Goal: Task Accomplishment & Management: Manage account settings

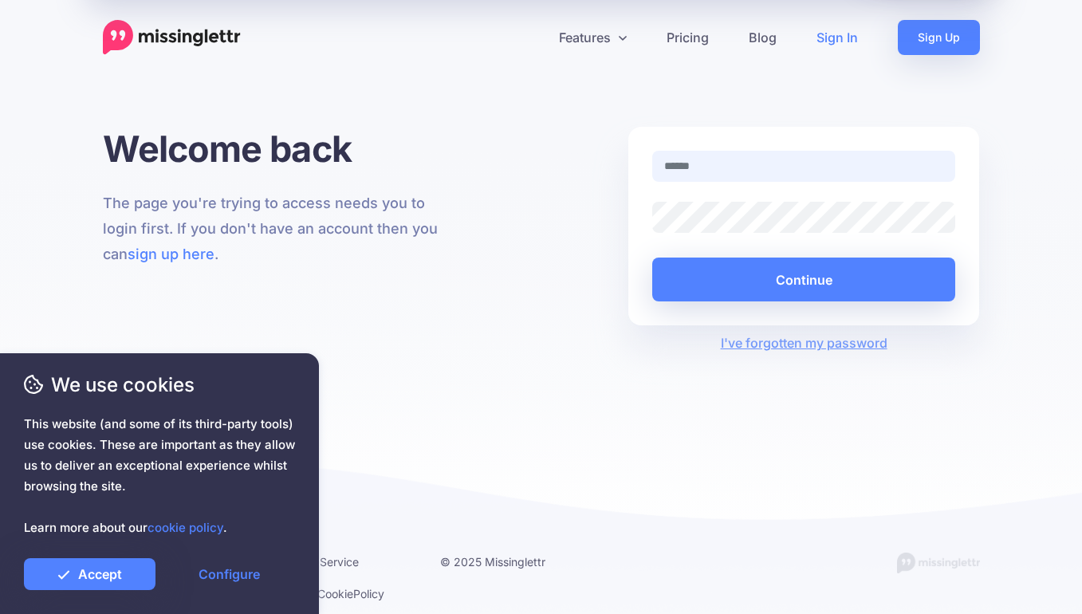
type input "**********"
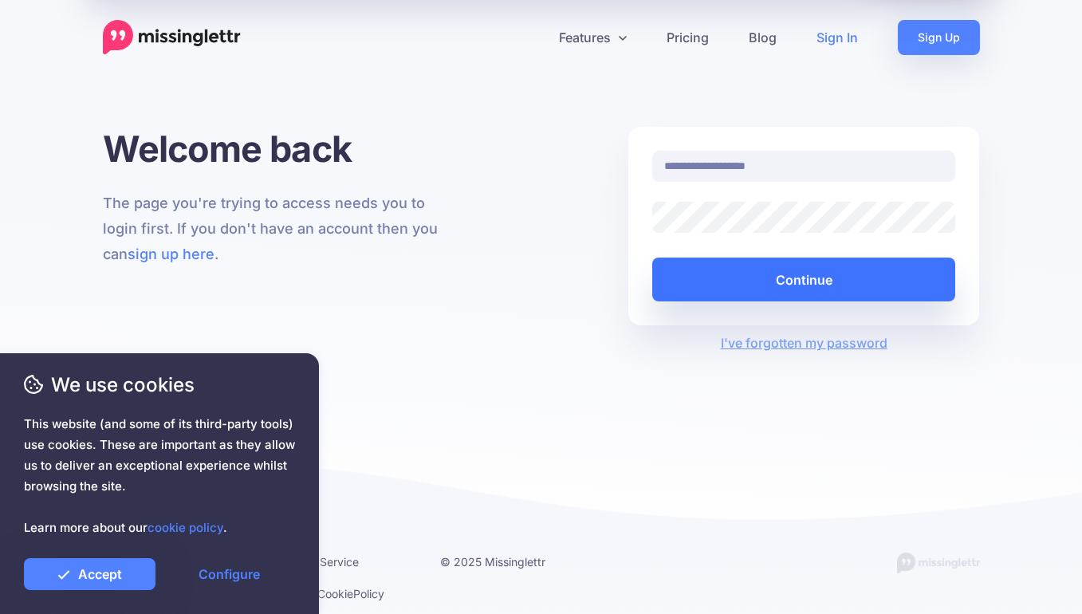
click at [787, 275] on button "Continue" at bounding box center [804, 279] width 304 height 44
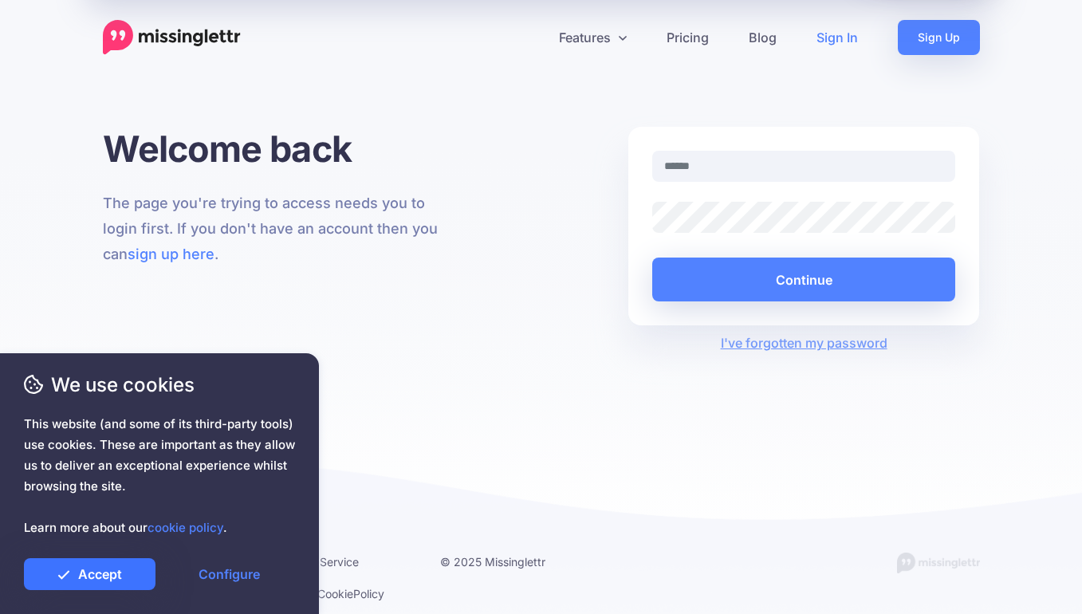
click at [132, 560] on link "Accept" at bounding box center [90, 574] width 132 height 32
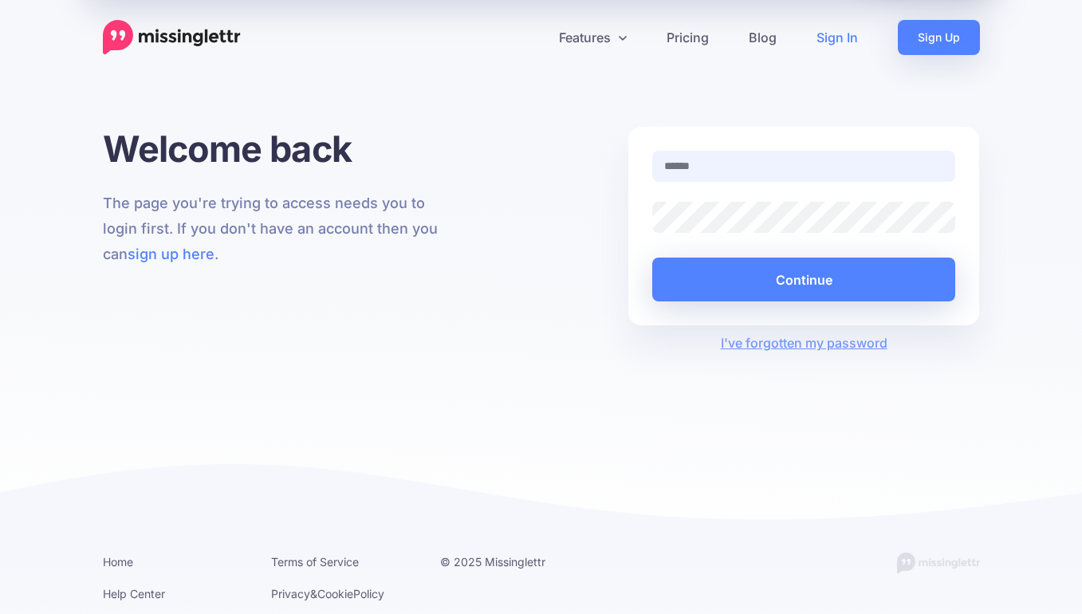
click at [702, 164] on input "text" at bounding box center [804, 166] width 304 height 31
type input "**********"
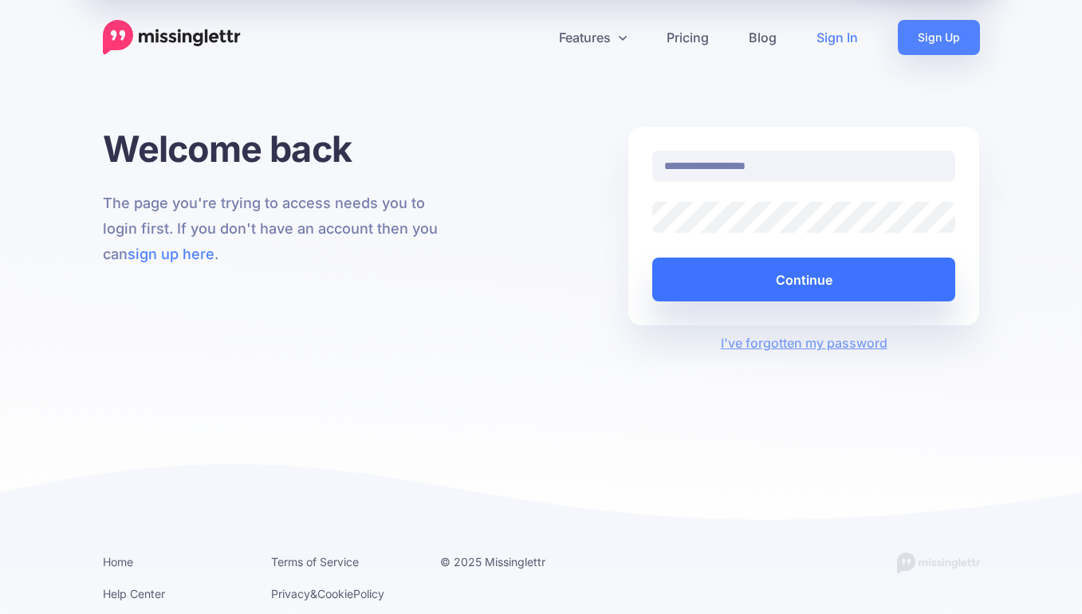
click at [755, 285] on button "Continue" at bounding box center [804, 279] width 304 height 44
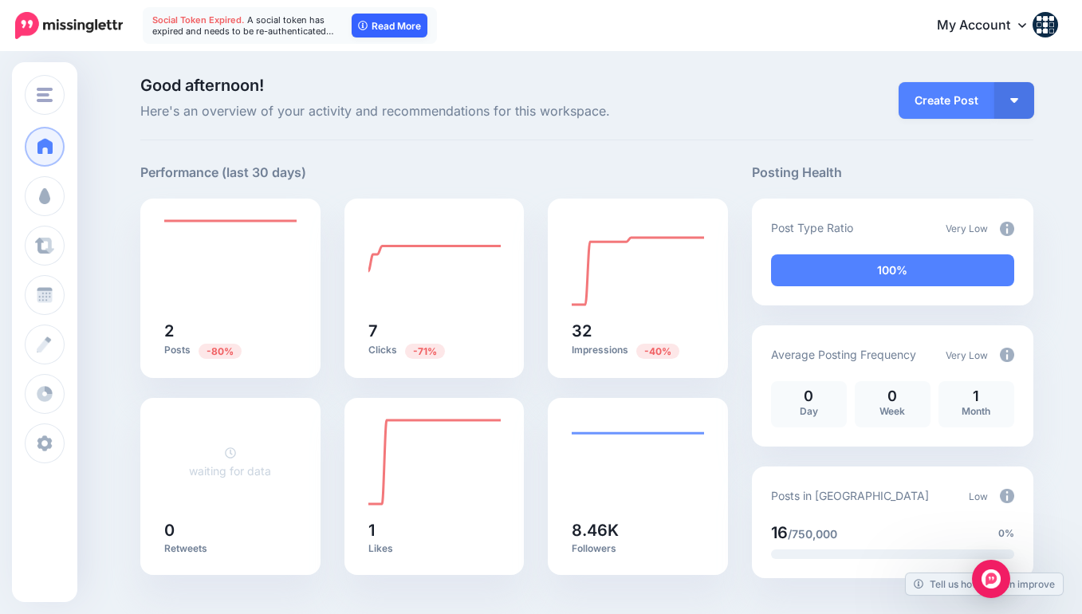
click at [403, 29] on link "Read More" at bounding box center [390, 26] width 76 height 24
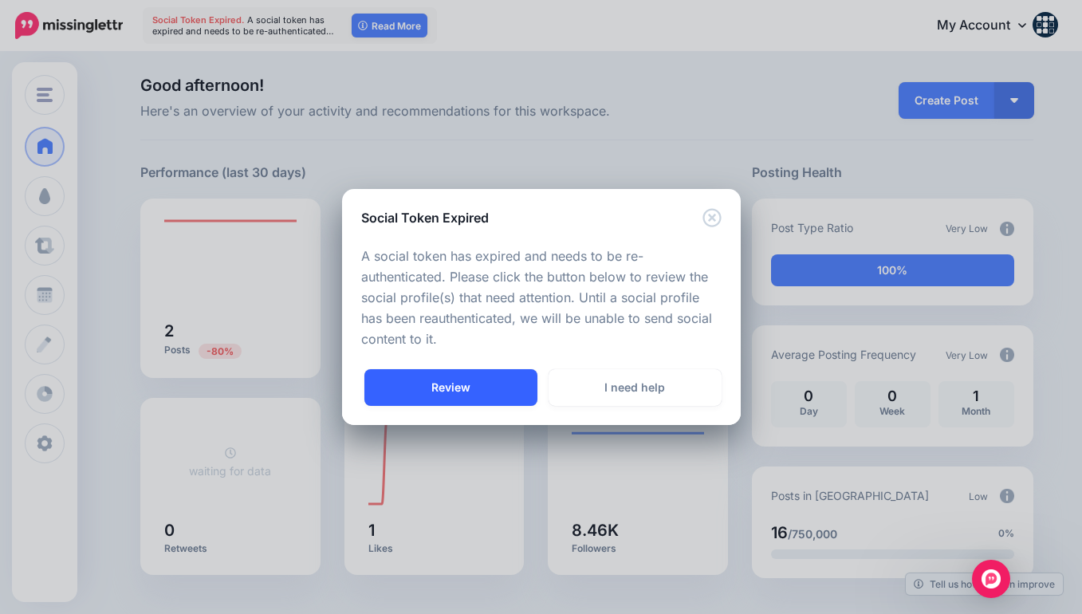
click at [490, 388] on link "Review" at bounding box center [450, 387] width 173 height 37
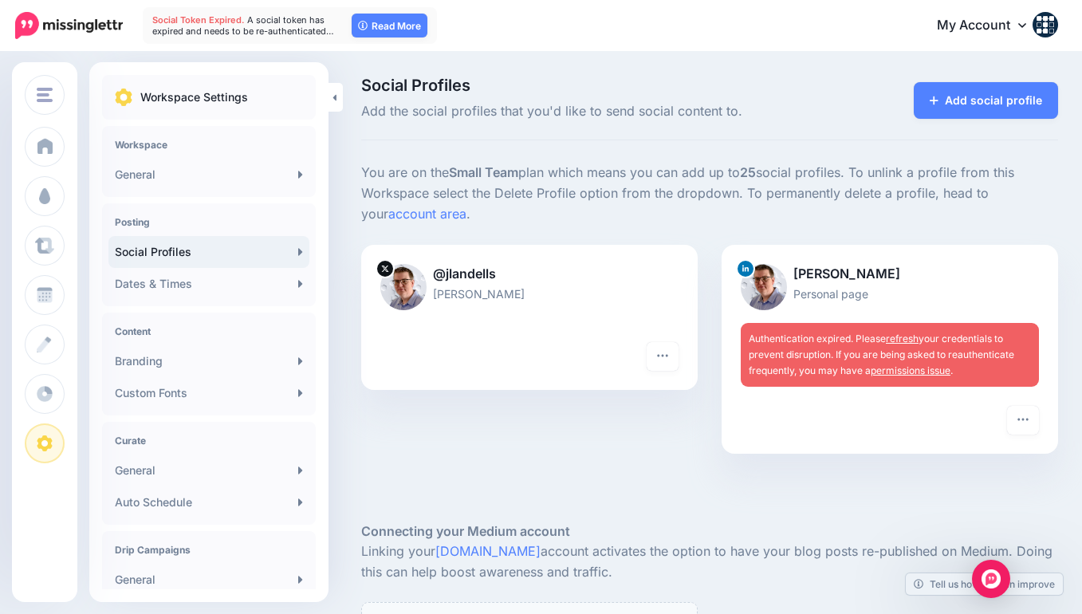
click at [812, 324] on div "Authentication expired. Please refresh your credentials to prevent disruption. …" at bounding box center [890, 355] width 298 height 64
click at [921, 365] on link "permissions issue" at bounding box center [910, 370] width 80 height 12
click at [903, 340] on div "Authentication expired. Please refresh your credentials to prevent disruption. …" at bounding box center [890, 355] width 298 height 64
click at [902, 335] on link "refresh" at bounding box center [902, 338] width 33 height 12
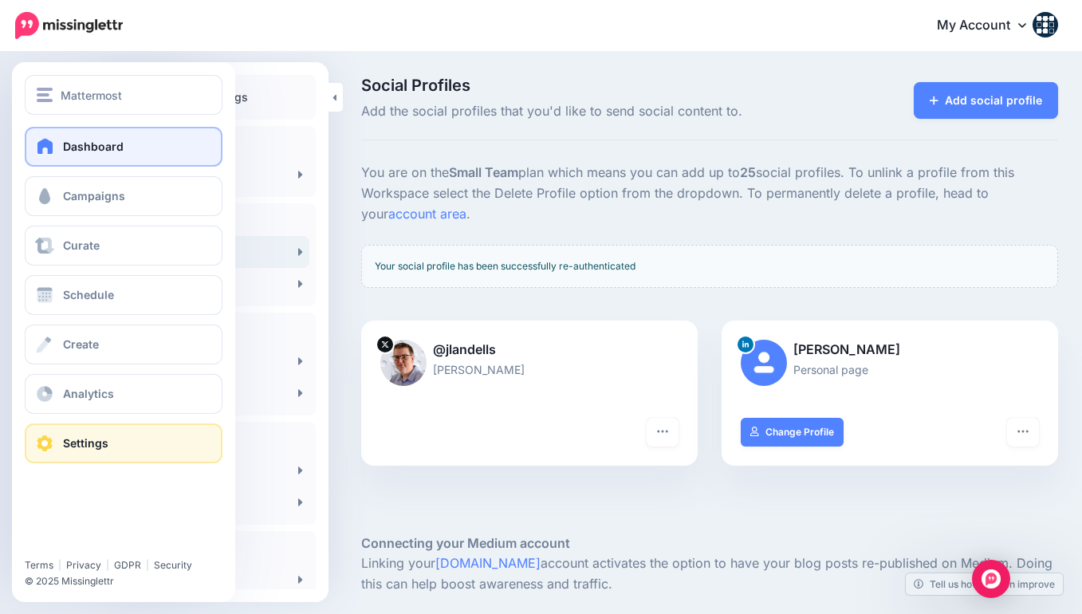
click at [45, 151] on span at bounding box center [45, 146] width 21 height 16
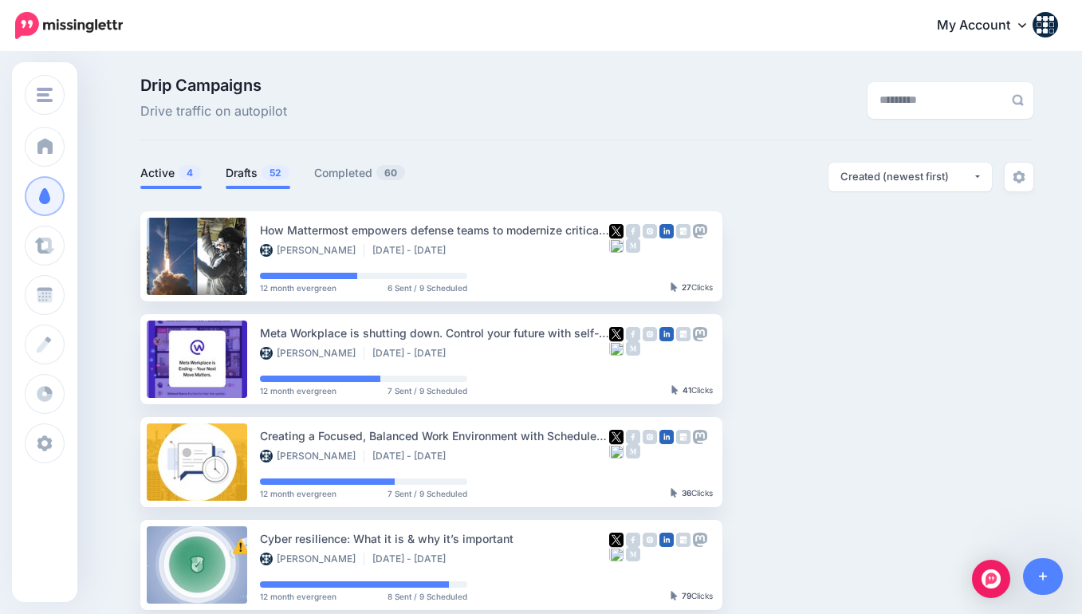
click at [268, 174] on span "52" at bounding box center [275, 172] width 28 height 15
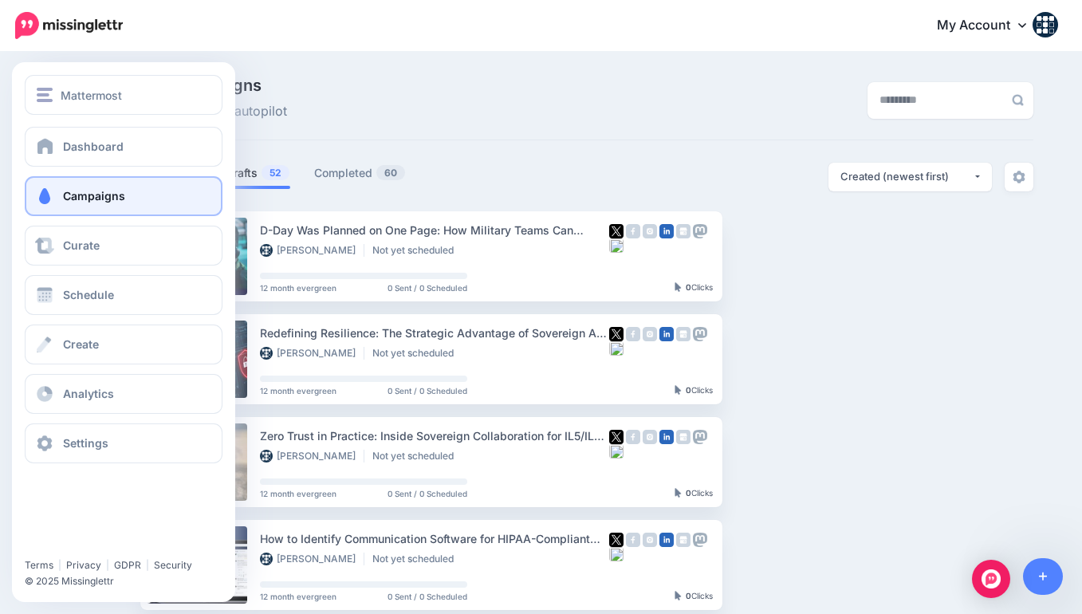
scroll to position [10, 0]
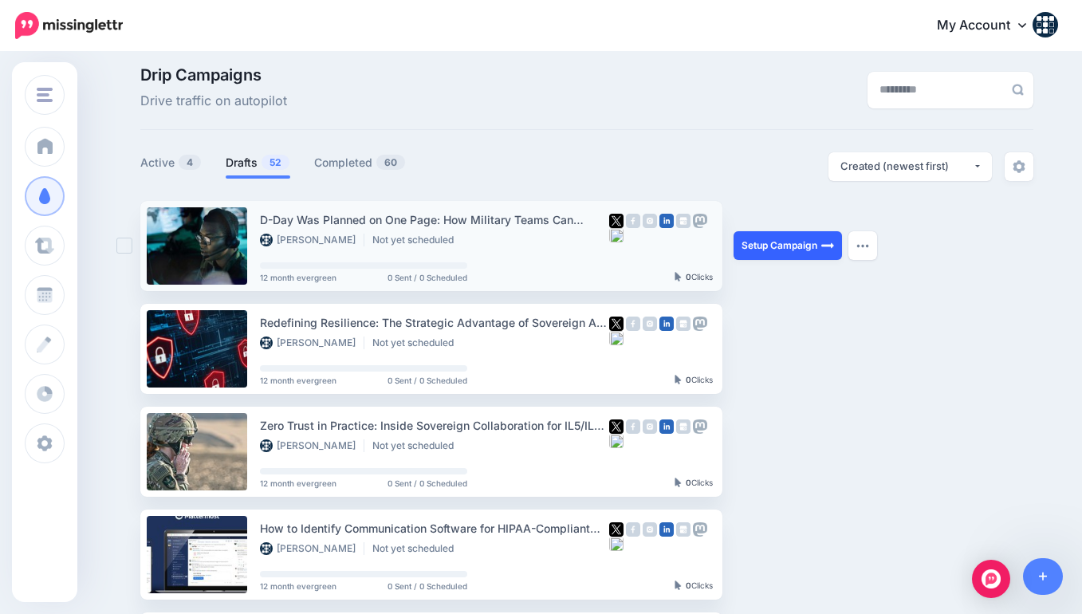
click at [764, 246] on link "Setup Campaign" at bounding box center [787, 245] width 108 height 29
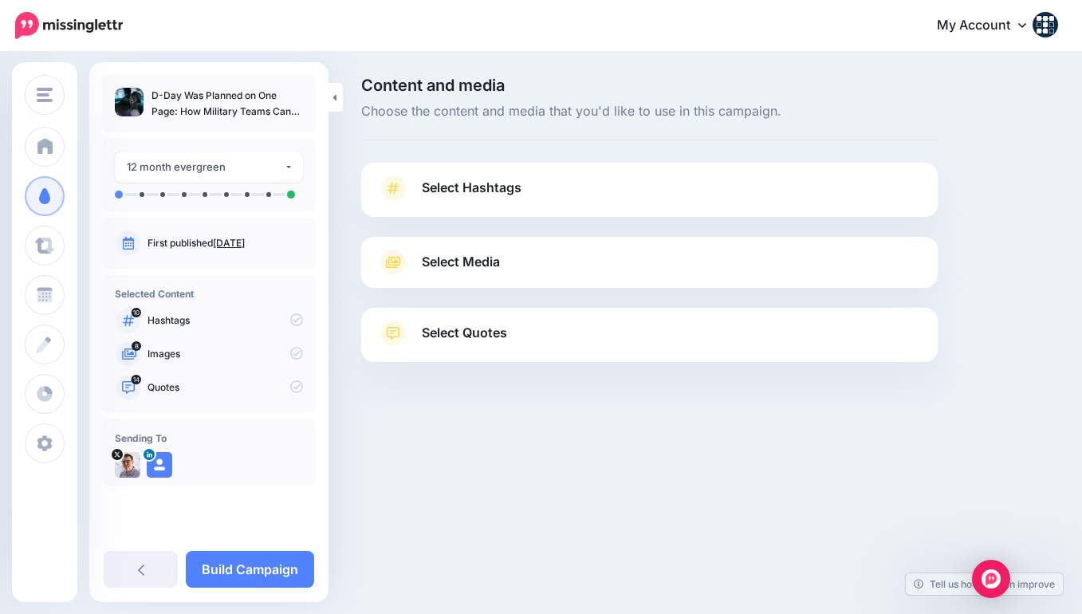
click at [509, 181] on span "Select Hashtags" at bounding box center [472, 188] width 100 height 22
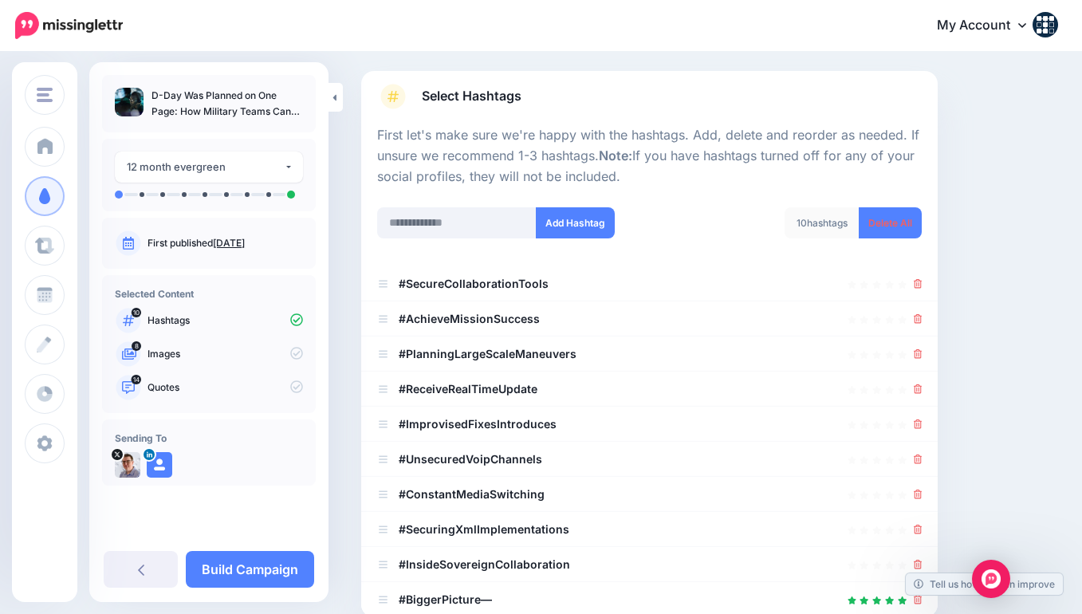
scroll to position [112, 0]
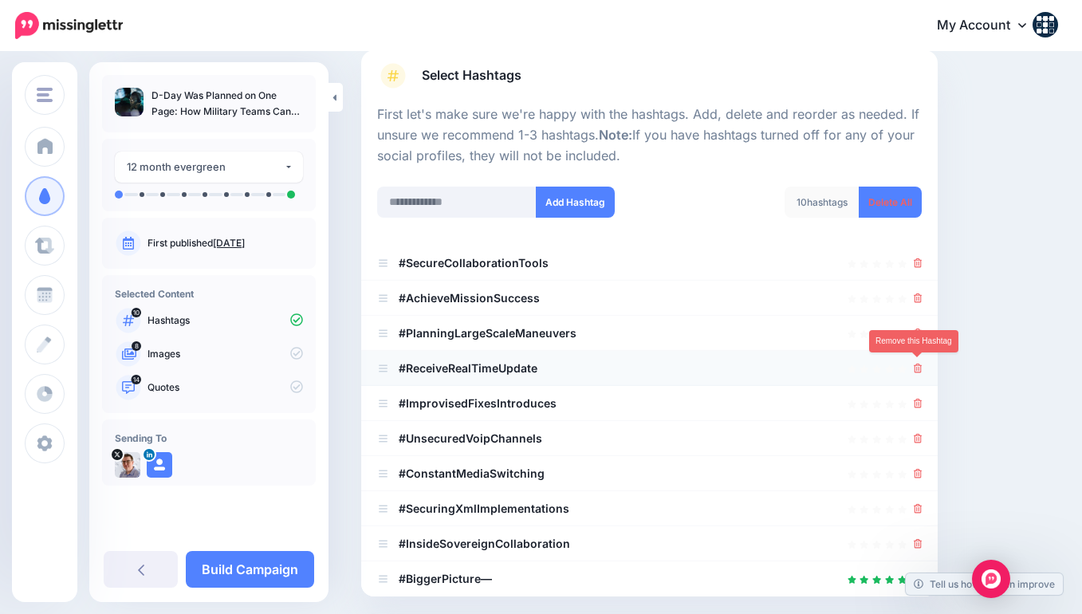
click at [917, 364] on icon at bounding box center [917, 368] width 9 height 10
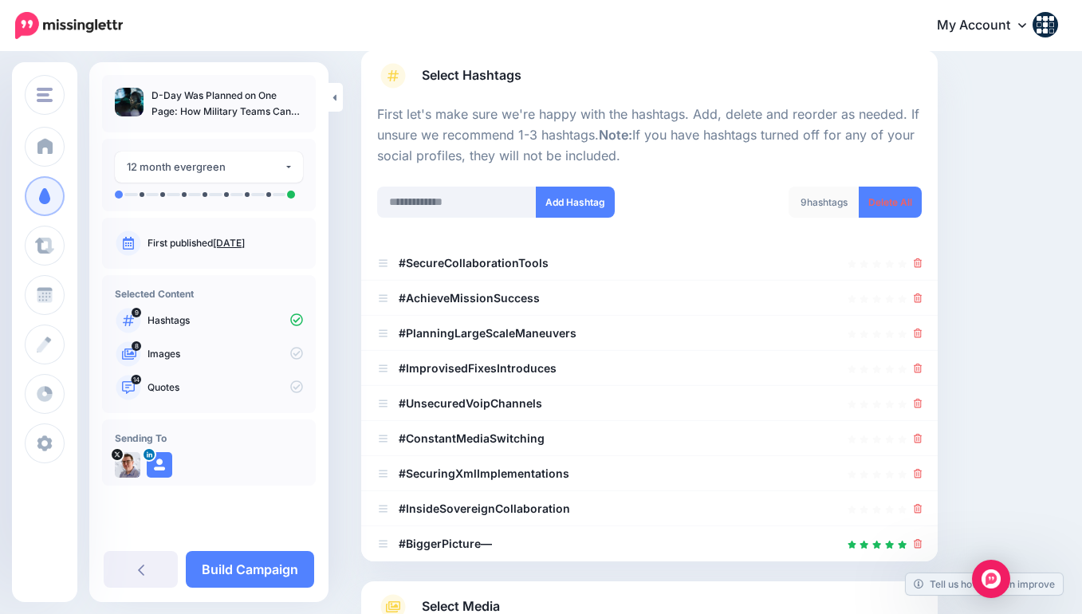
click at [917, 364] on icon at bounding box center [917, 368] width 9 height 10
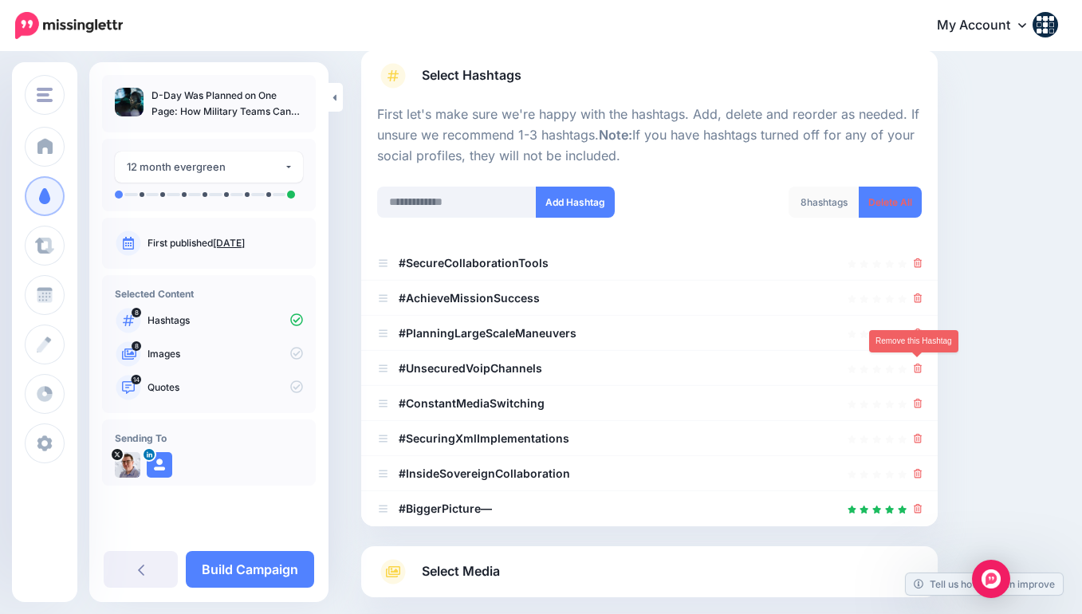
click at [917, 364] on icon at bounding box center [917, 368] width 9 height 10
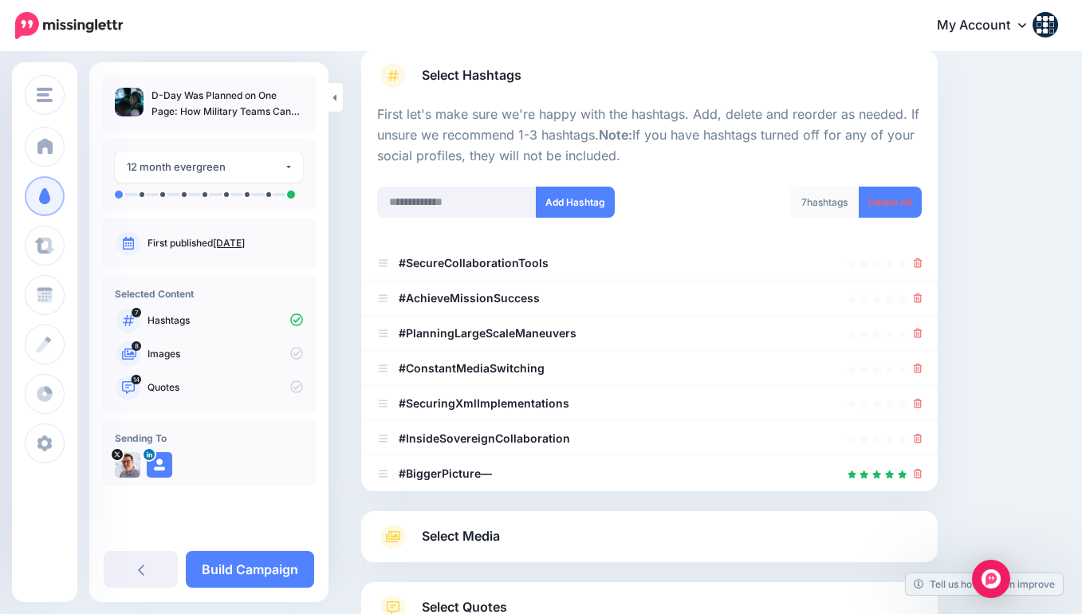
click at [917, 364] on icon at bounding box center [917, 368] width 9 height 10
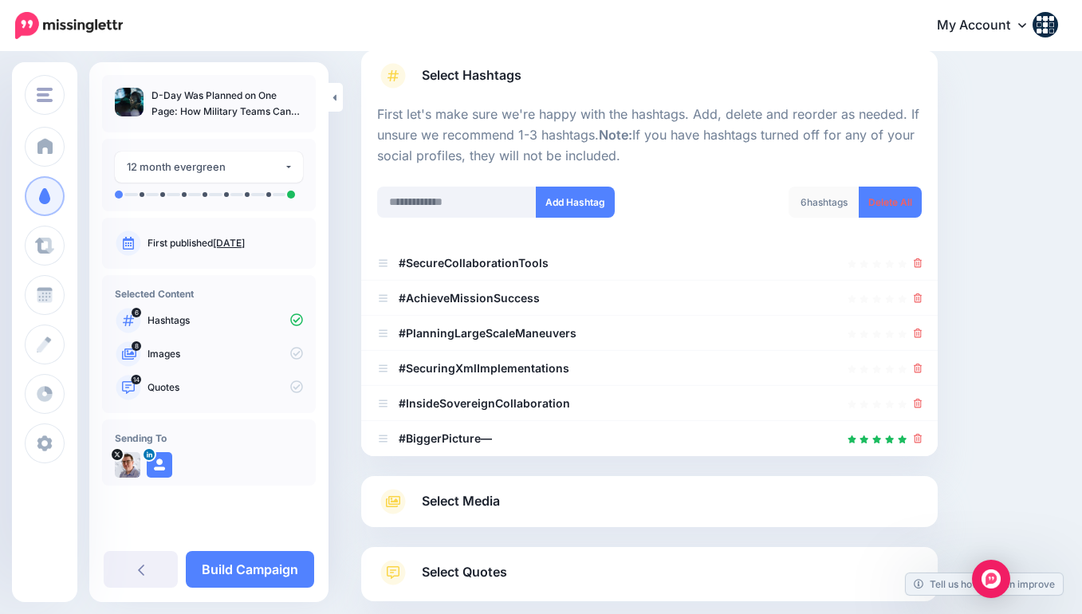
click at [917, 364] on icon at bounding box center [917, 368] width 9 height 10
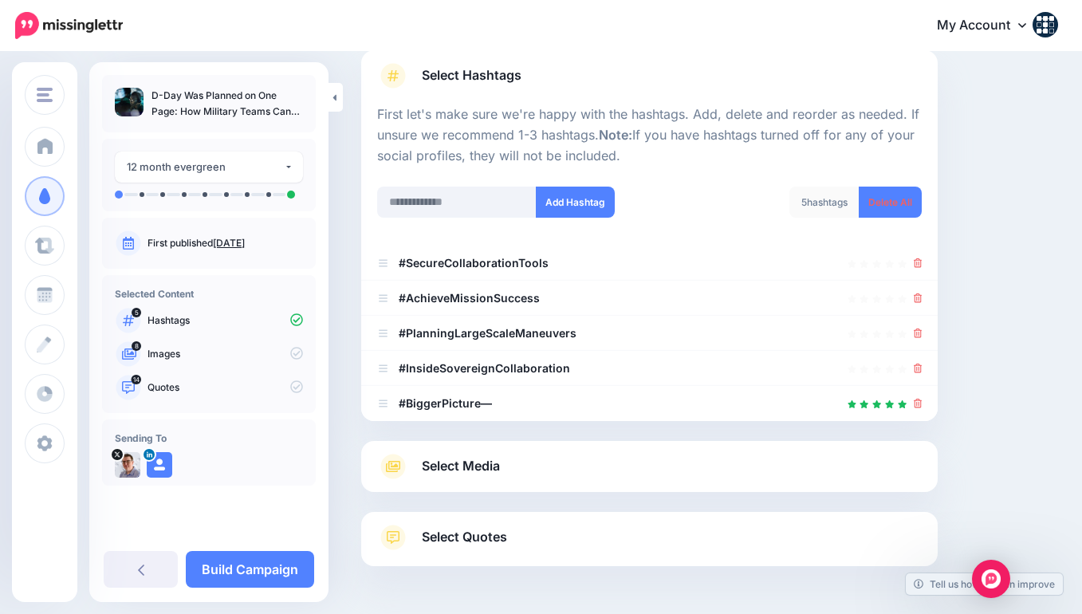
click at [917, 364] on icon at bounding box center [917, 368] width 9 height 10
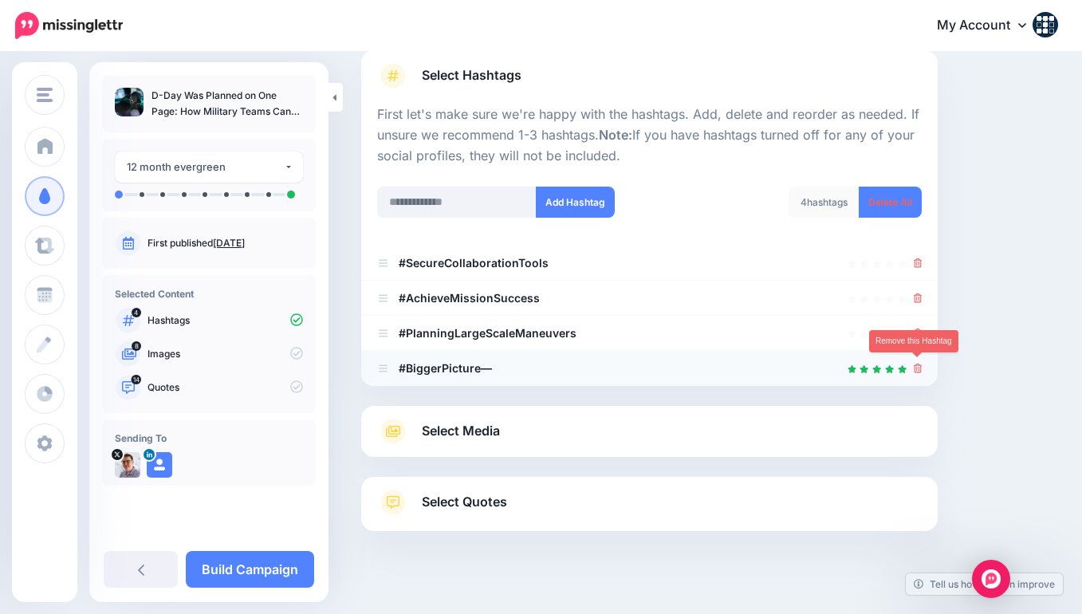
click at [917, 368] on icon at bounding box center [917, 368] width 9 height 10
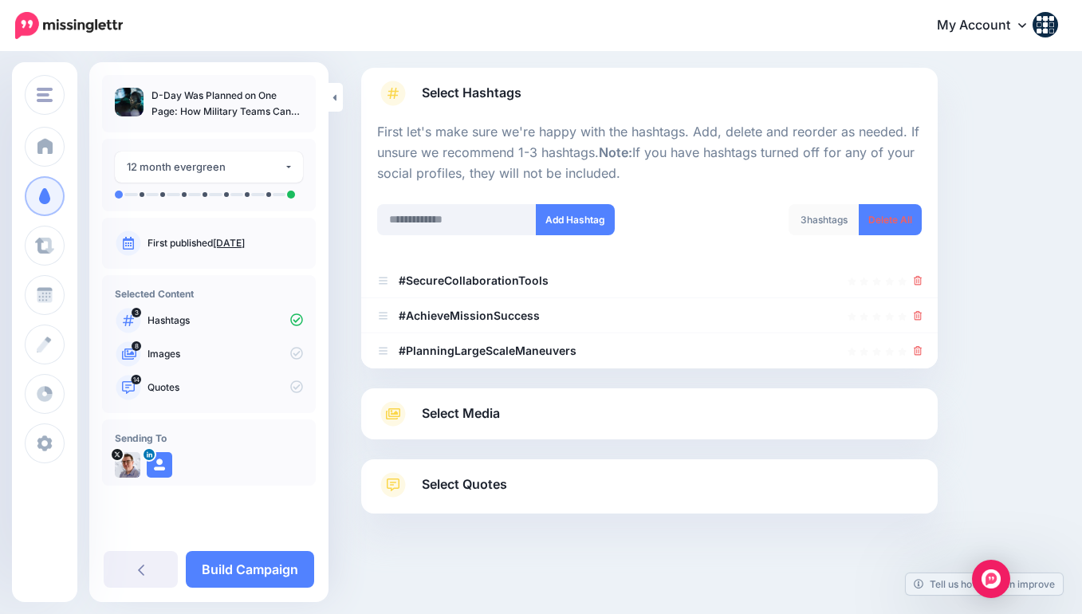
click at [465, 405] on span "Select Media" at bounding box center [461, 414] width 78 height 22
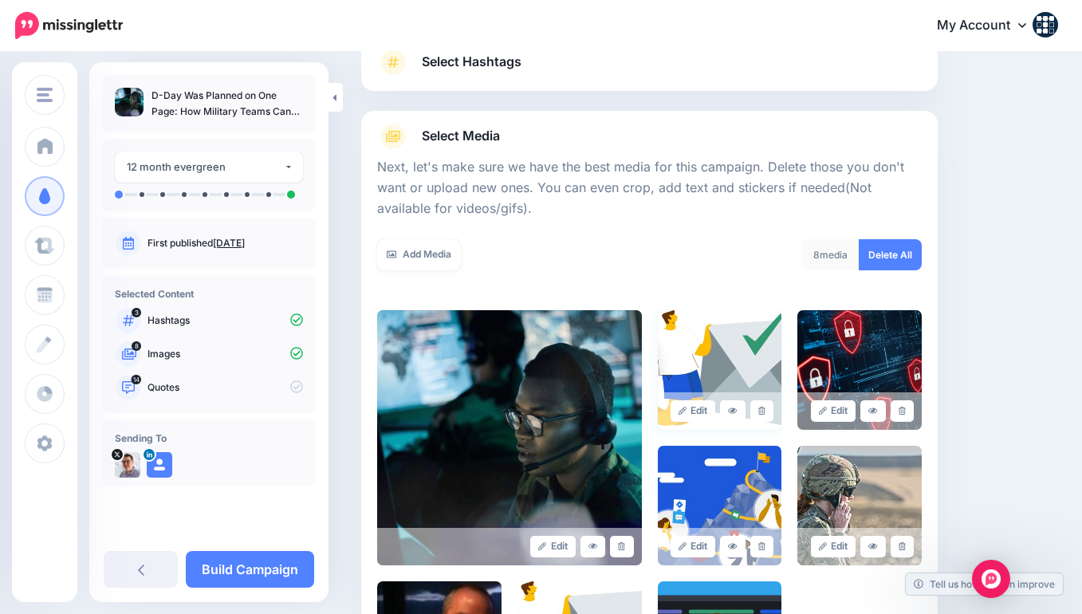
scroll to position [147, 0]
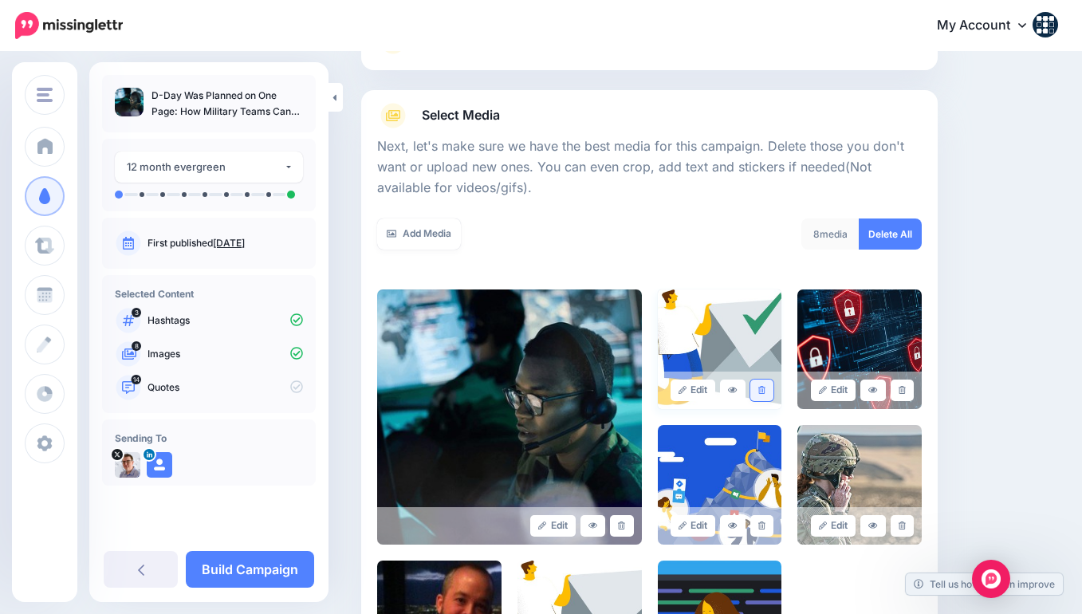
click at [760, 391] on icon at bounding box center [761, 390] width 7 height 9
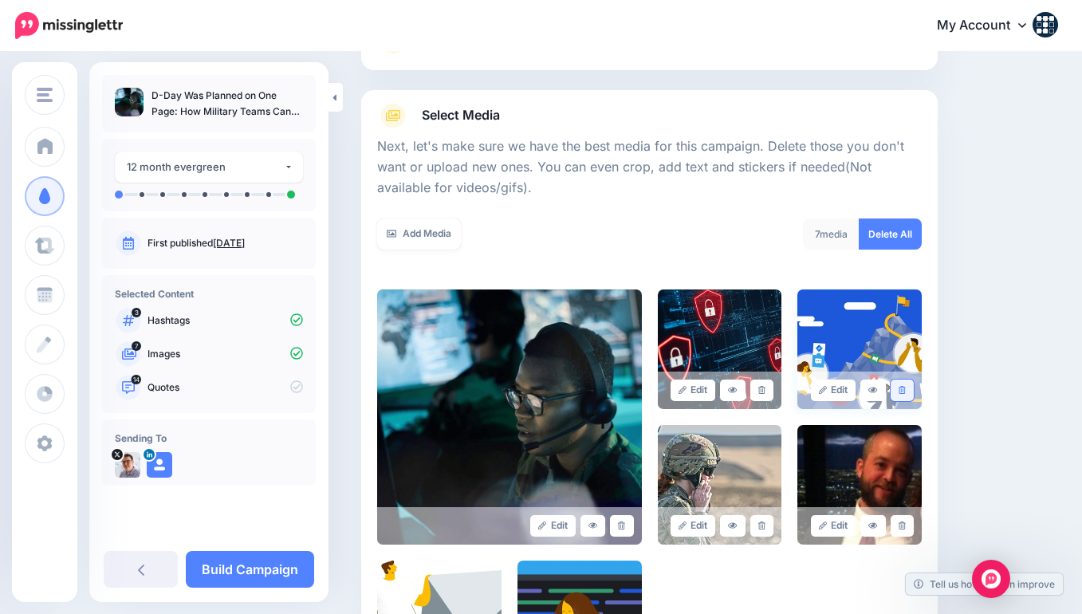
click at [906, 386] on icon at bounding box center [901, 390] width 7 height 9
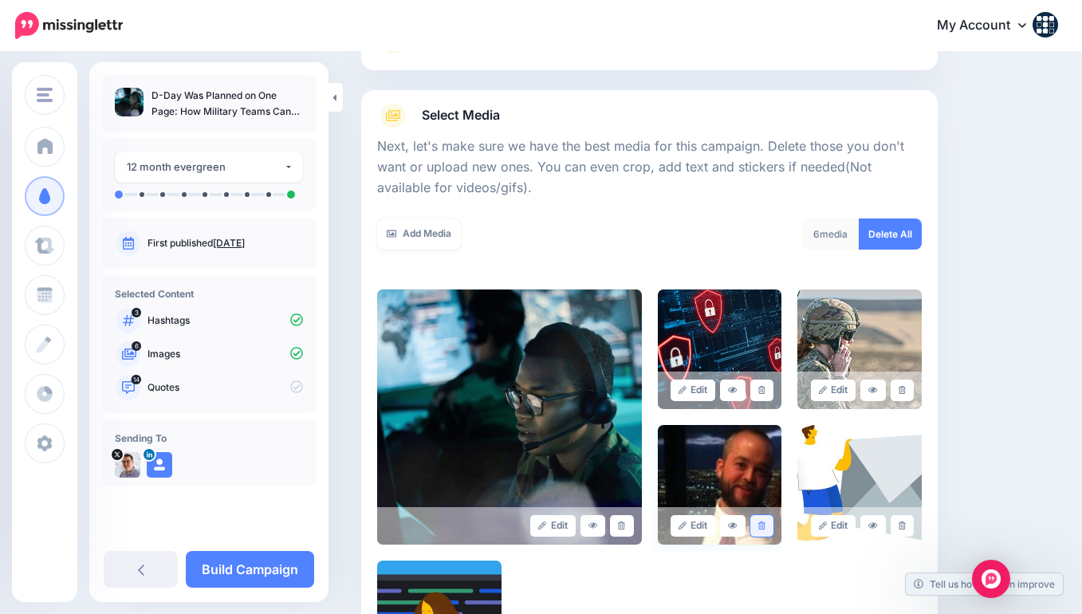
click at [768, 521] on link at bounding box center [761, 526] width 23 height 22
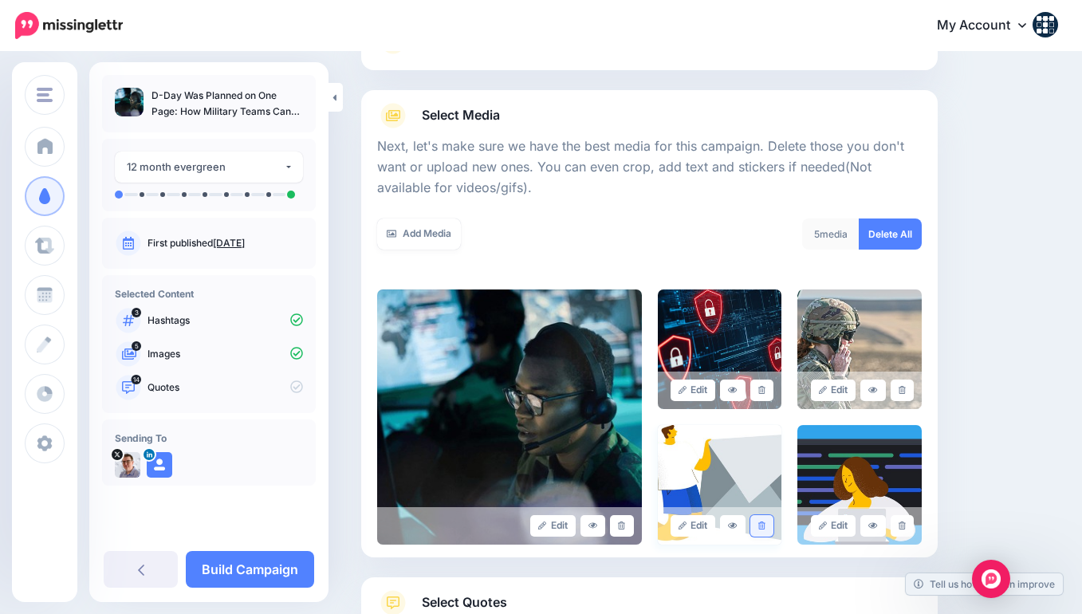
click at [769, 525] on link at bounding box center [761, 526] width 23 height 22
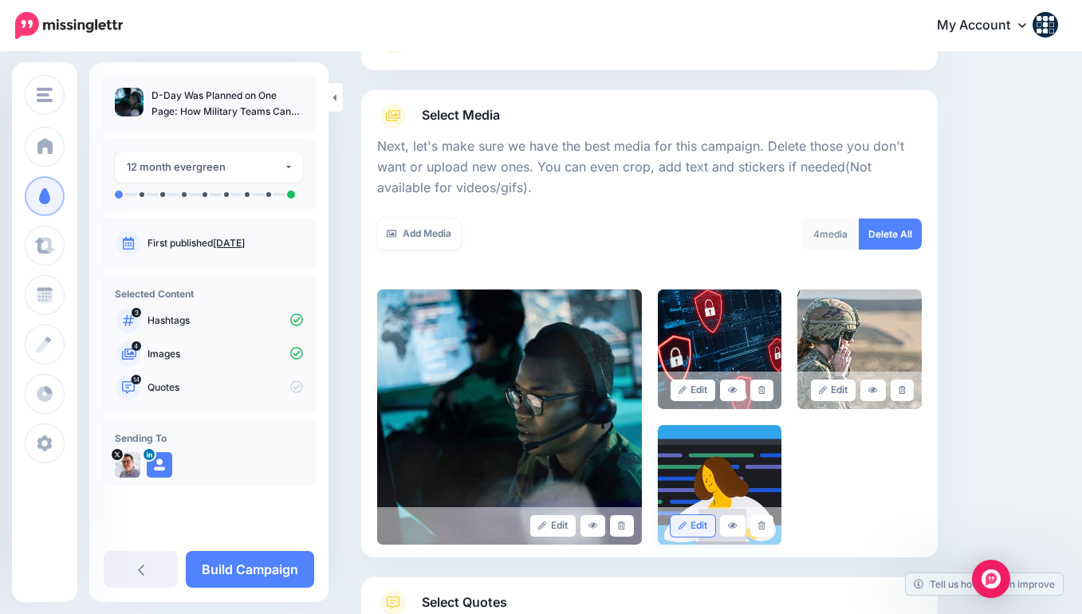
click at [765, 525] on icon at bounding box center [761, 525] width 7 height 9
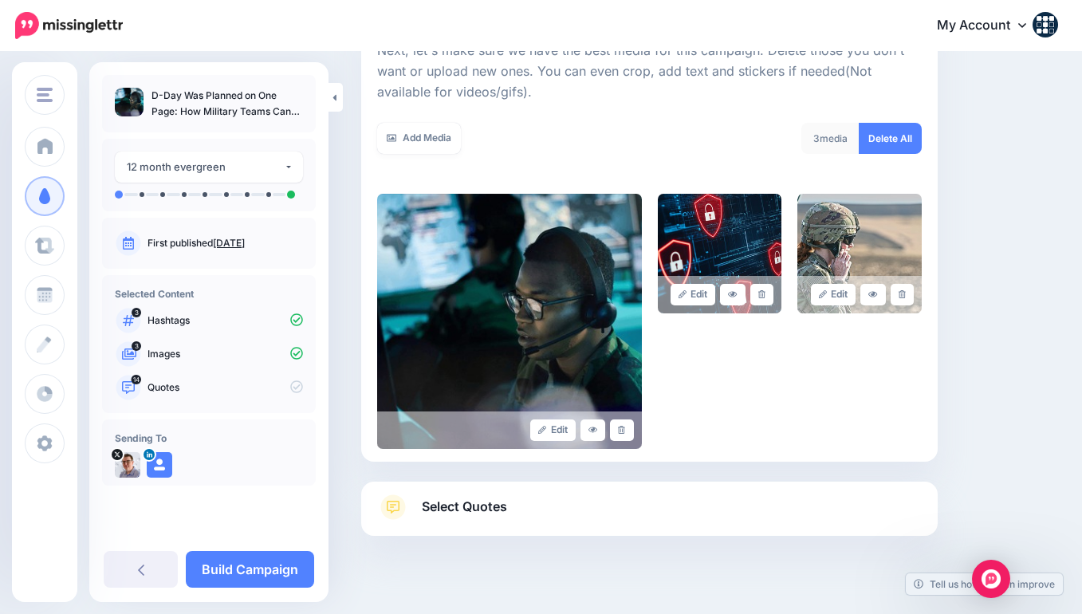
scroll to position [265, 0]
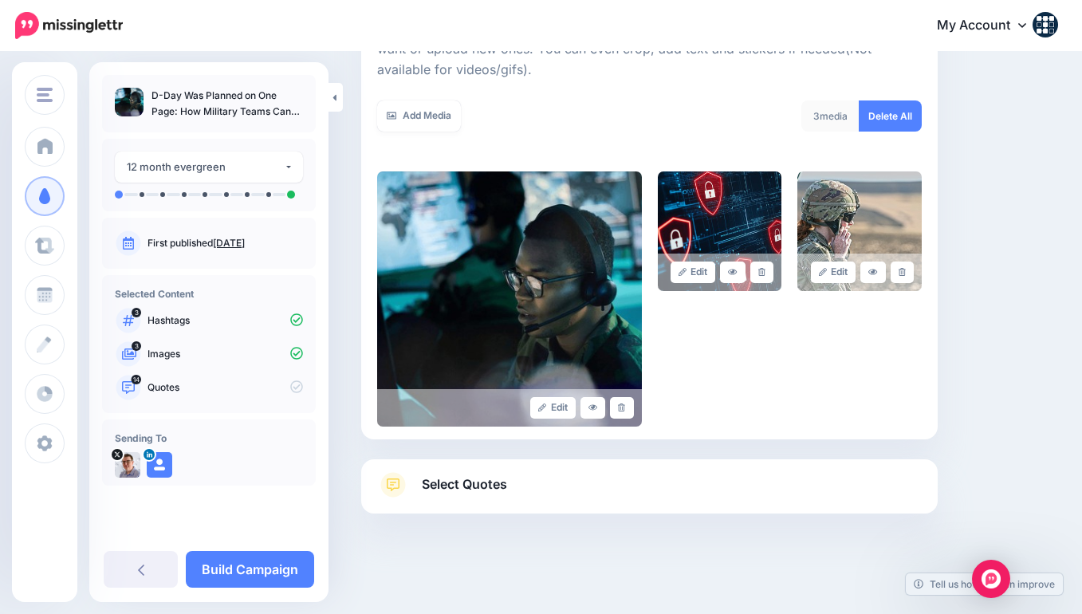
click at [476, 479] on span "Select Quotes" at bounding box center [464, 484] width 85 height 22
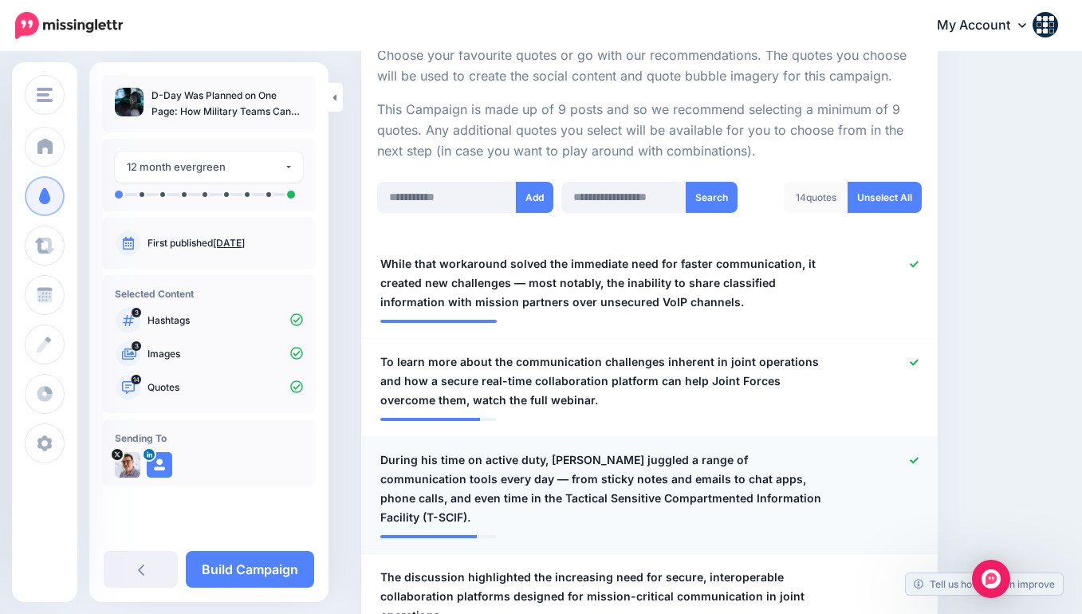
scroll to position [327, 0]
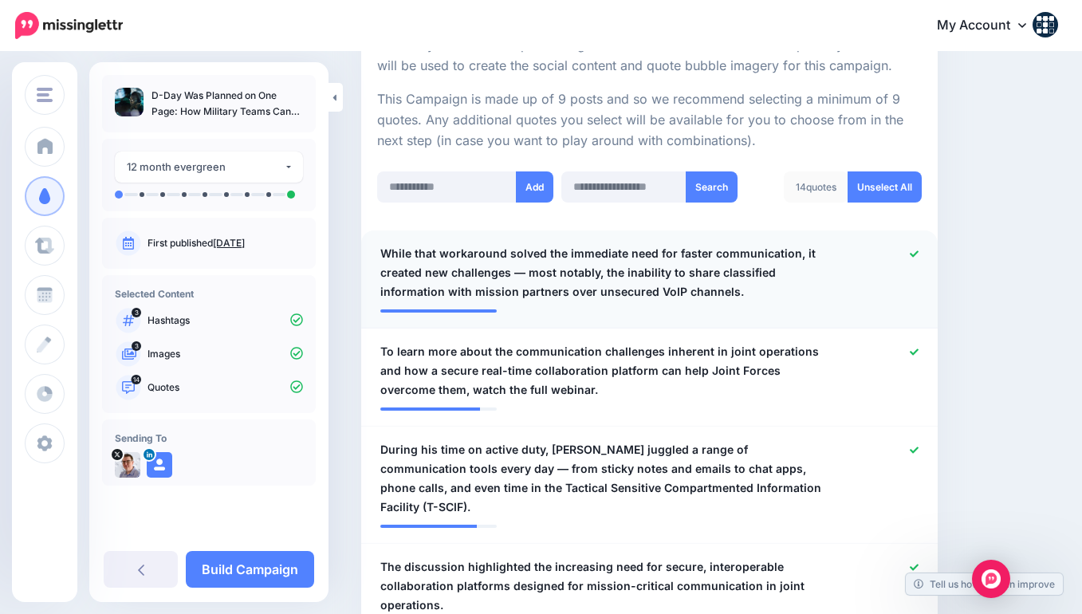
click at [917, 250] on icon at bounding box center [913, 253] width 9 height 6
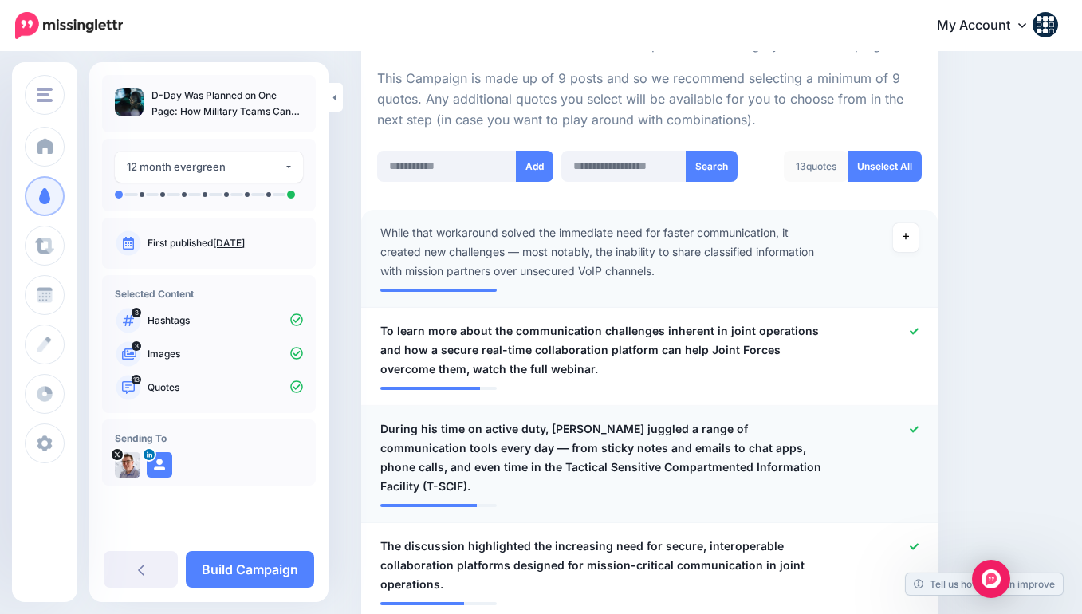
scroll to position [367, 0]
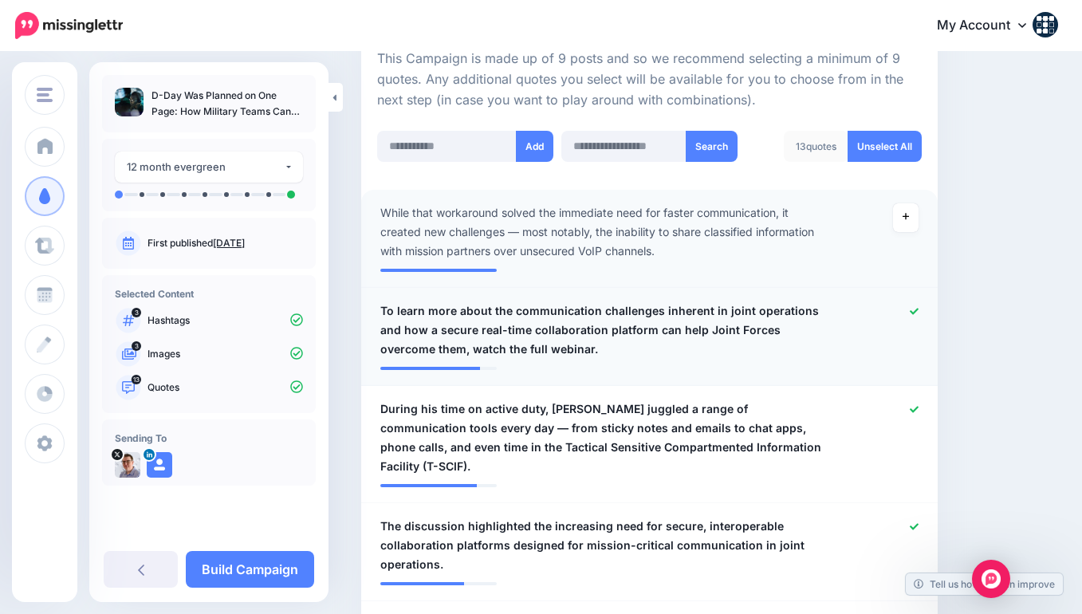
click at [914, 308] on icon at bounding box center [913, 311] width 9 height 6
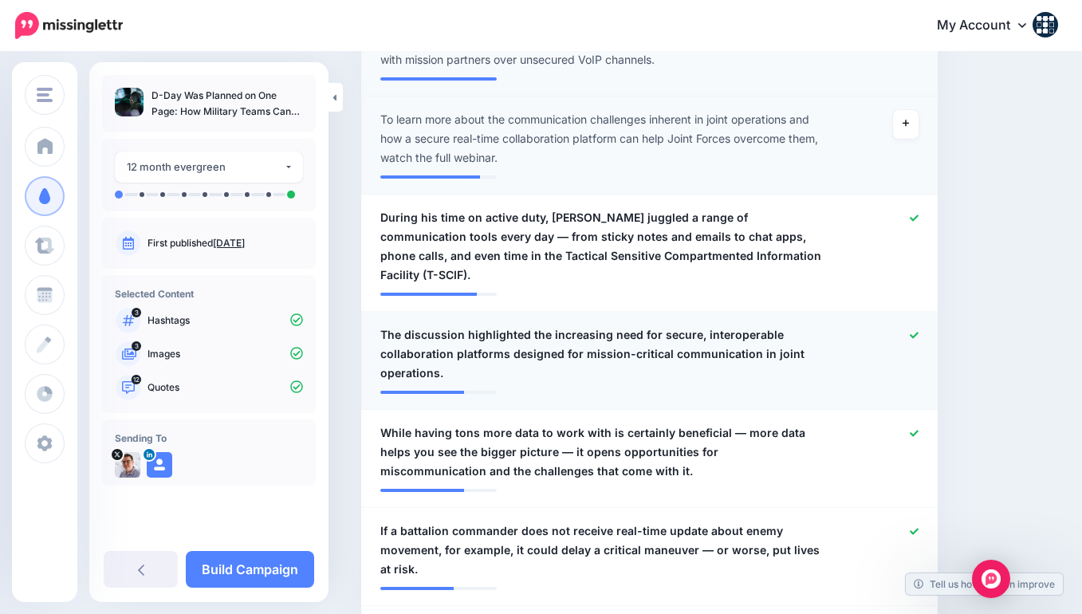
scroll to position [579, 0]
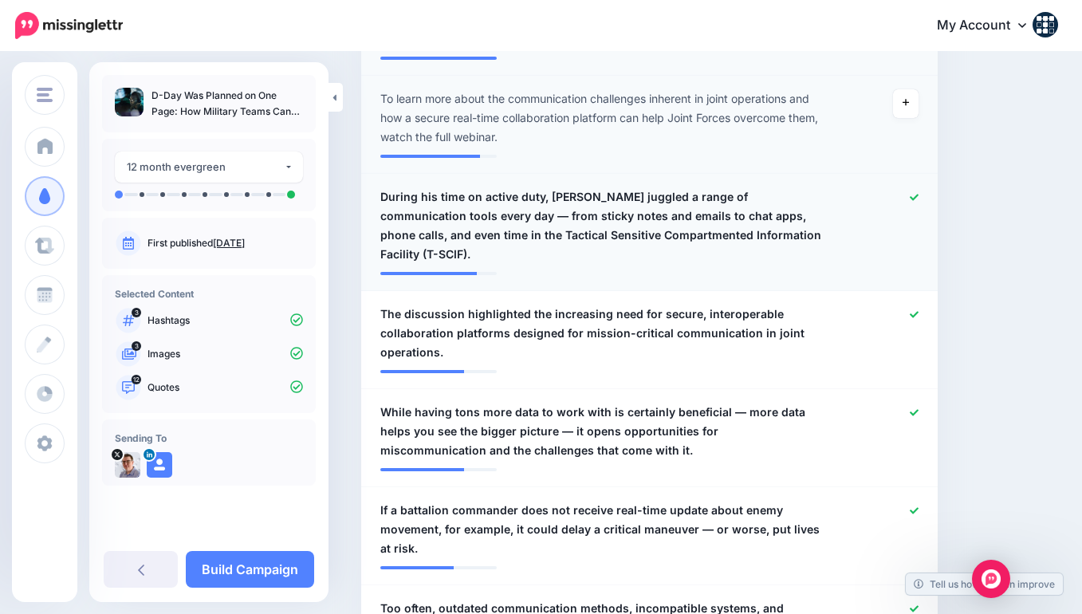
click at [912, 194] on icon at bounding box center [913, 197] width 9 height 6
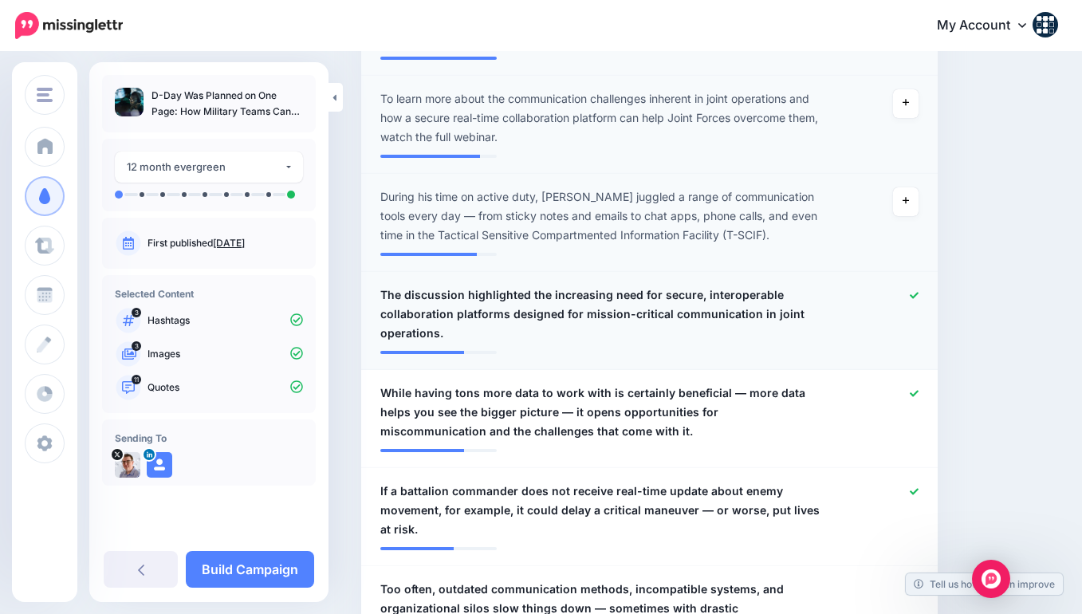
click at [912, 291] on icon at bounding box center [913, 295] width 9 height 9
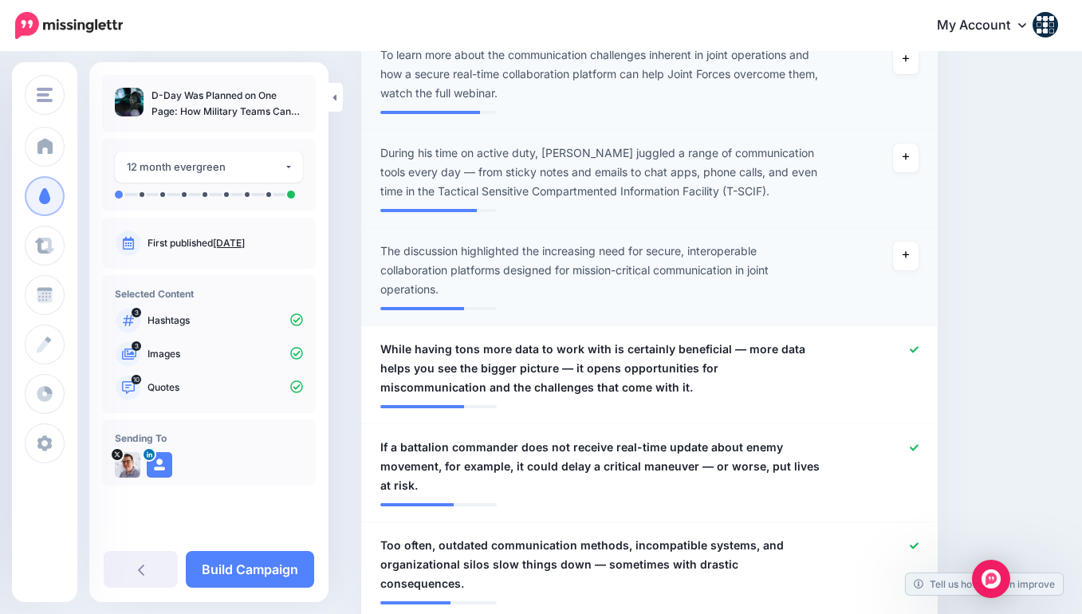
scroll to position [655, 0]
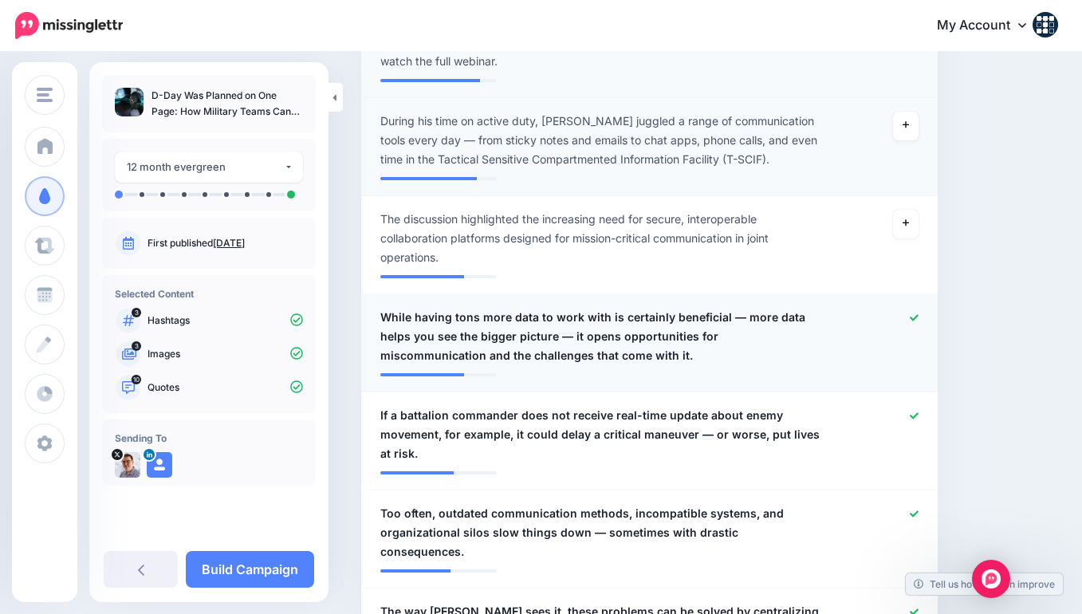
click at [743, 312] on span "While having tons more data to work with is certainly beneficial — more data he…" at bounding box center [602, 336] width 445 height 57
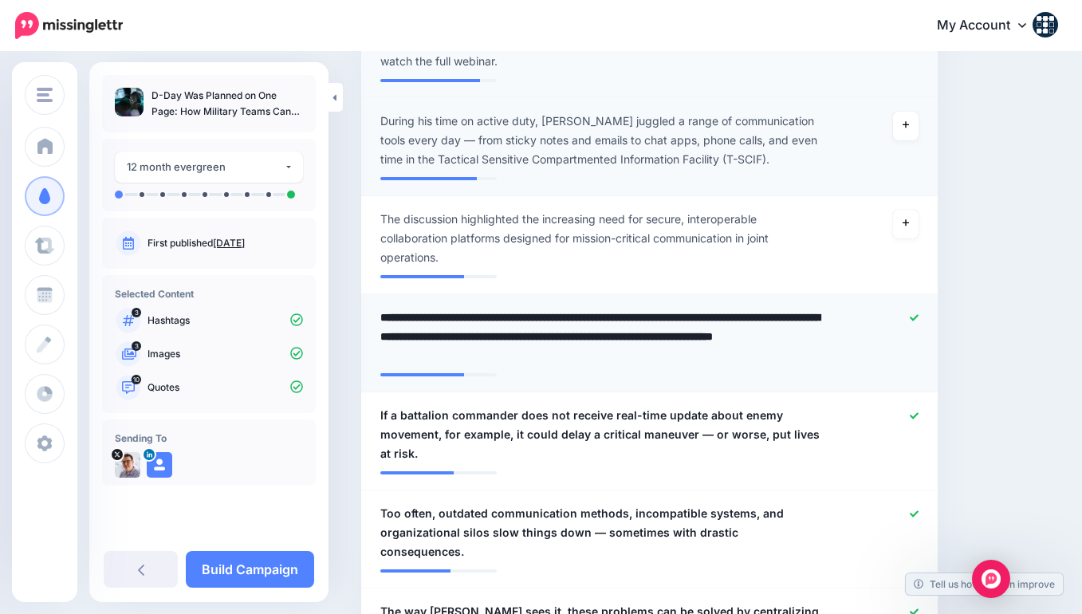
drag, startPoint x: 745, startPoint y: 311, endPoint x: 380, endPoint y: 308, distance: 365.1
click at [380, 308] on textarea "**********" at bounding box center [602, 336] width 445 height 57
type textarea "**********"
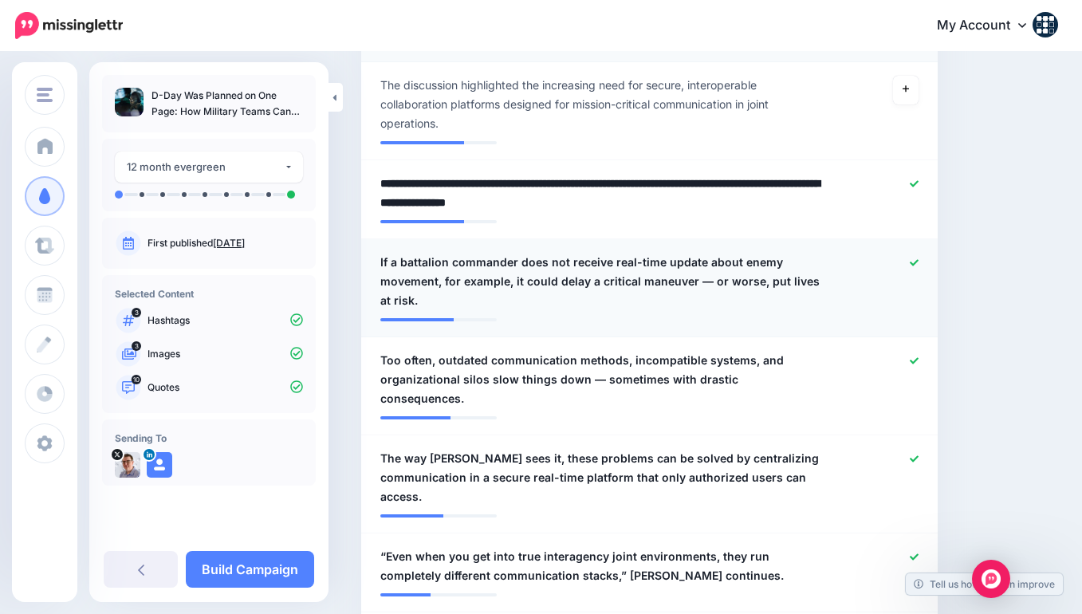
scroll to position [799, 0]
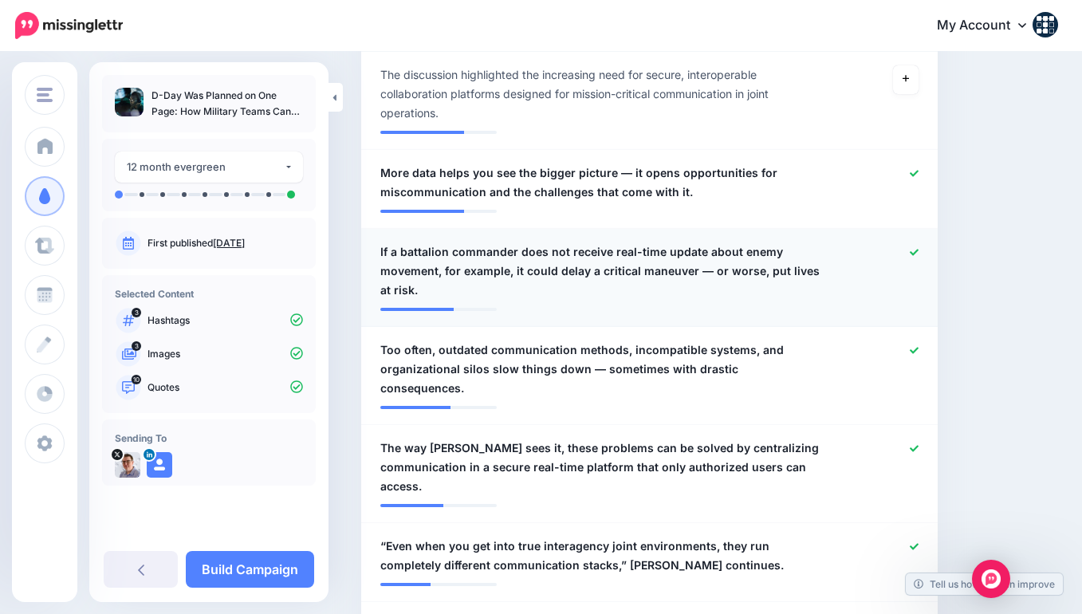
click at [453, 264] on span "If a battalion commander does not receive real-time update about enemy movement…" at bounding box center [602, 270] width 445 height 57
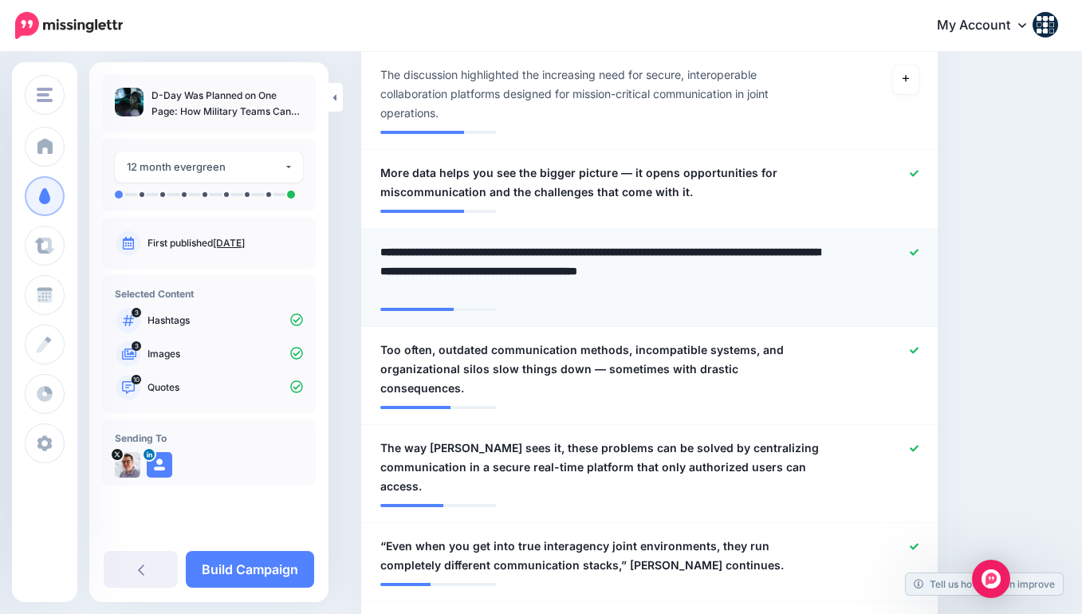
click at [453, 264] on textarea "**********" at bounding box center [602, 270] width 445 height 57
drag, startPoint x: 453, startPoint y: 264, endPoint x: 472, endPoint y: 263, distance: 19.1
click at [472, 263] on textarea "**********" at bounding box center [602, 270] width 445 height 57
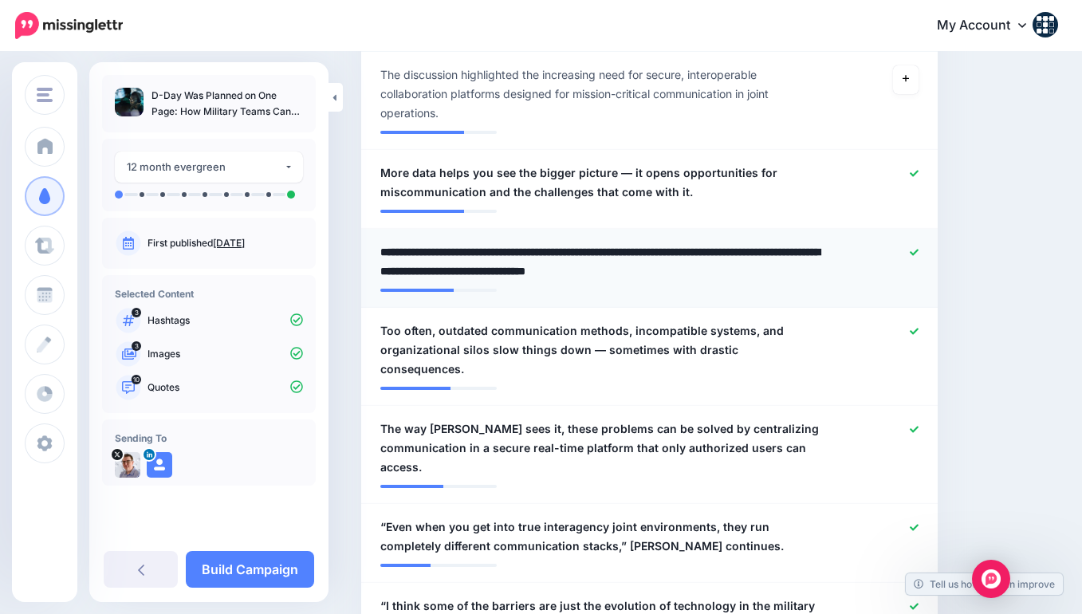
type textarea "**********"
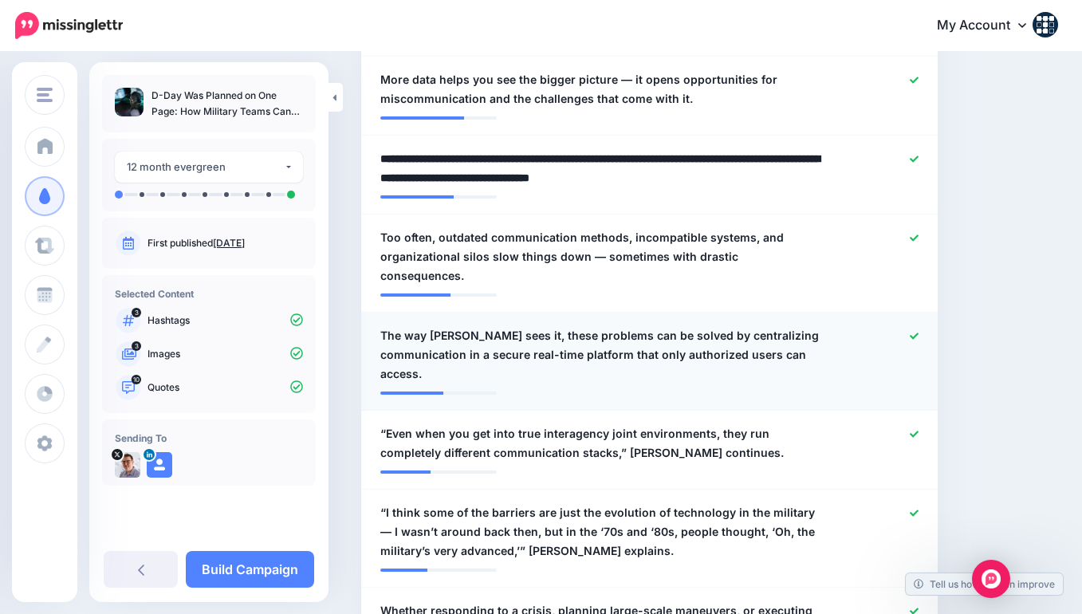
scroll to position [933, 0]
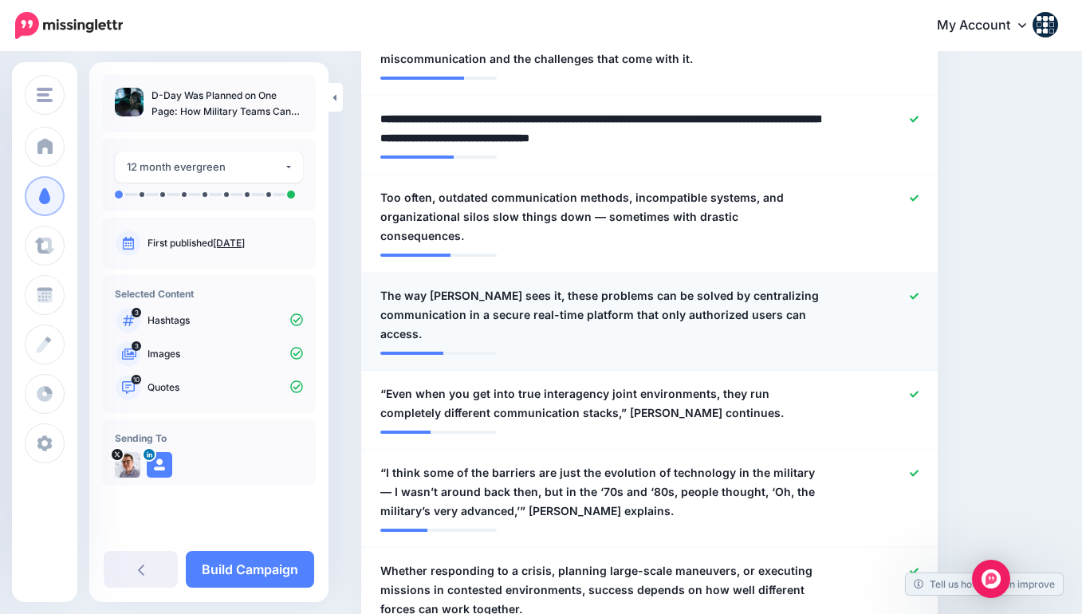
click at [916, 293] on icon at bounding box center [913, 296] width 9 height 6
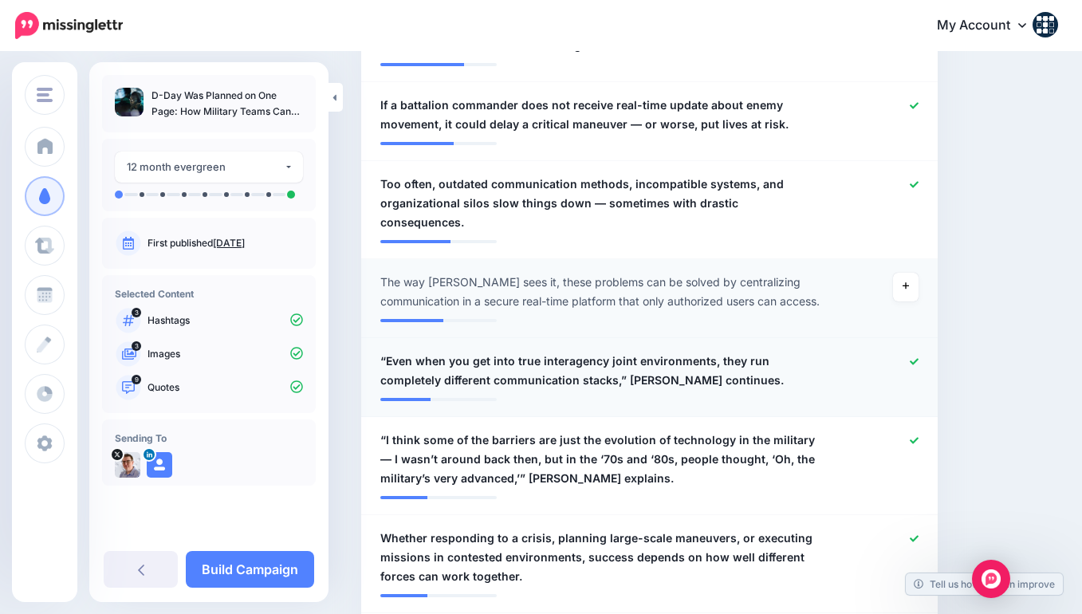
scroll to position [957, 0]
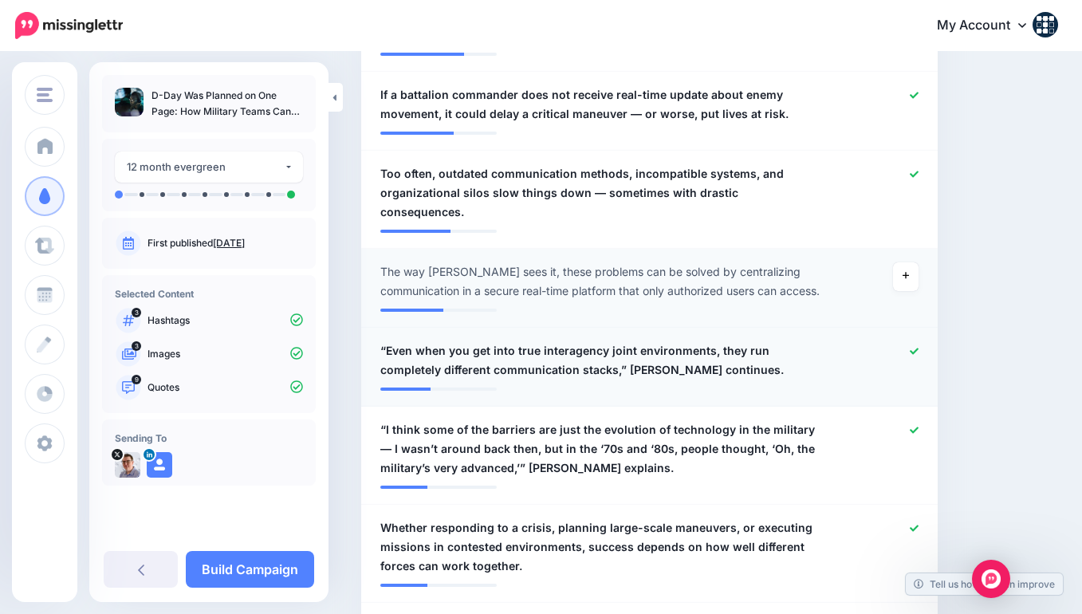
click at [595, 363] on span "“Even when you get into true interagency joint environments, they run completel…" at bounding box center [602, 360] width 445 height 38
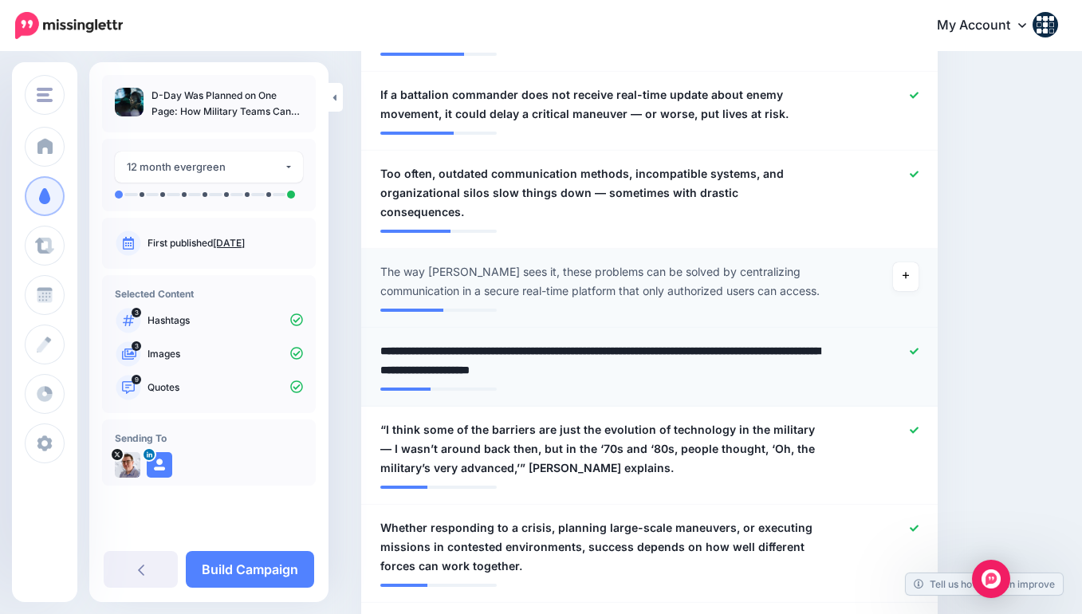
click at [593, 364] on textarea "**********" at bounding box center [602, 360] width 445 height 38
drag, startPoint x: 593, startPoint y: 364, endPoint x: 632, endPoint y: 369, distance: 39.3
click at [632, 369] on textarea "**********" at bounding box center [602, 360] width 445 height 38
paste textarea "**********"
type textarea "**********"
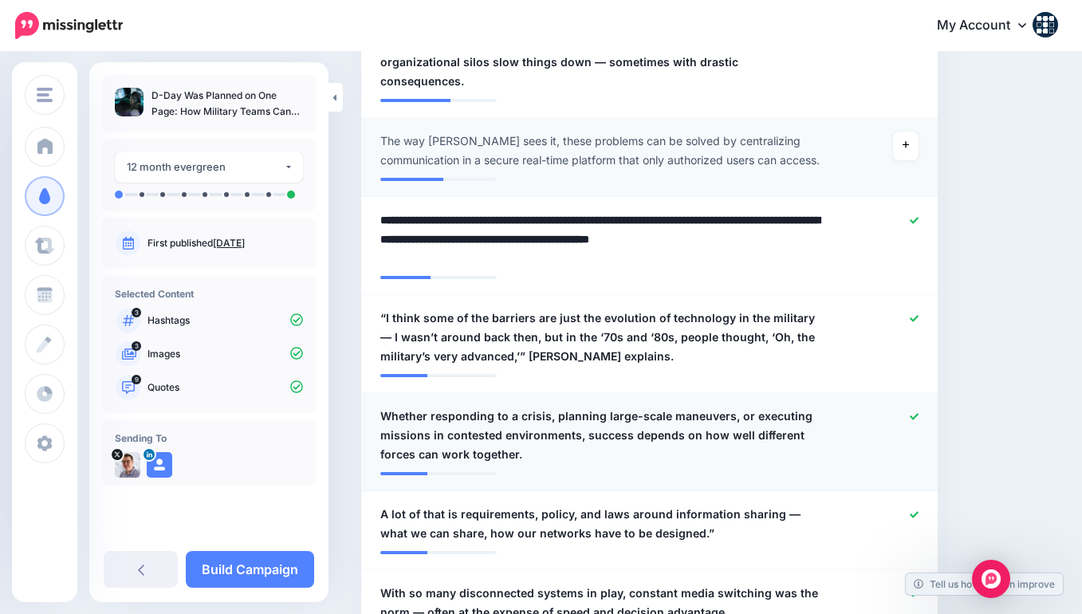
scroll to position [1098, 0]
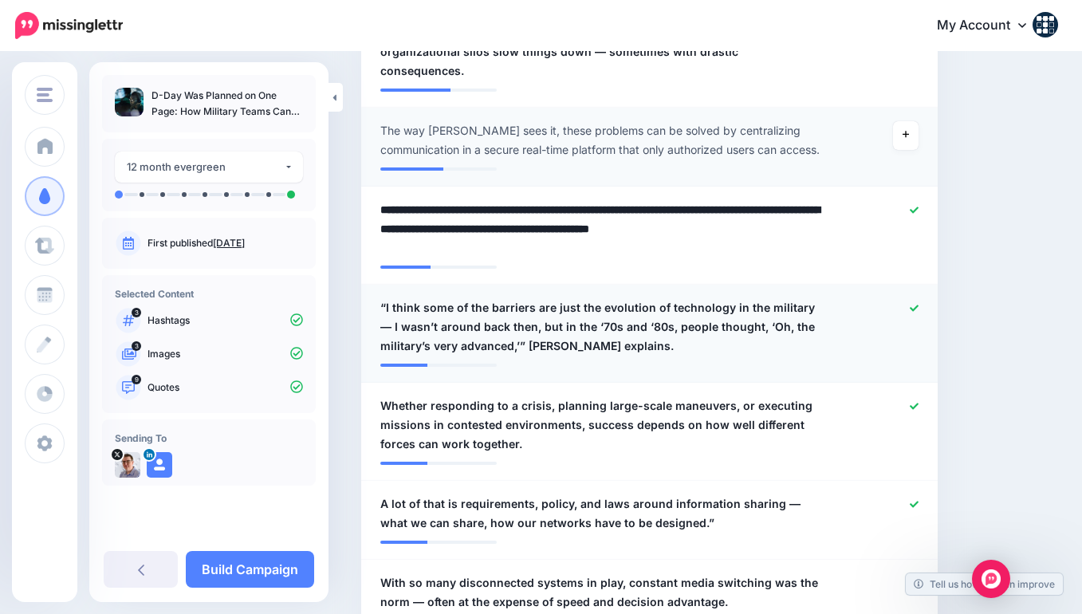
click at [920, 303] on div at bounding box center [884, 326] width 94 height 57
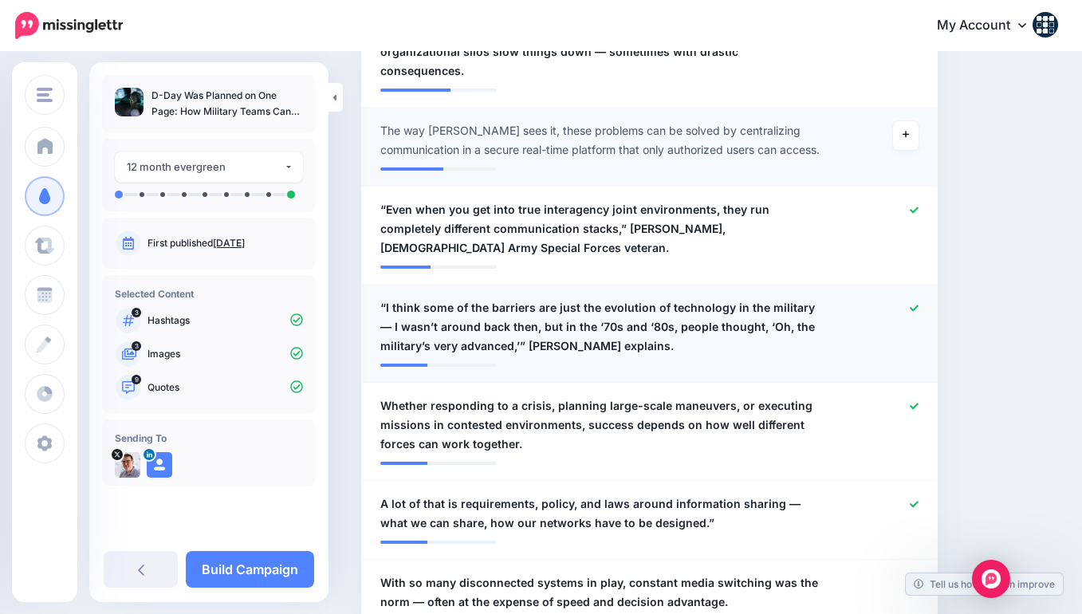
click at [915, 304] on icon at bounding box center [913, 307] width 9 height 6
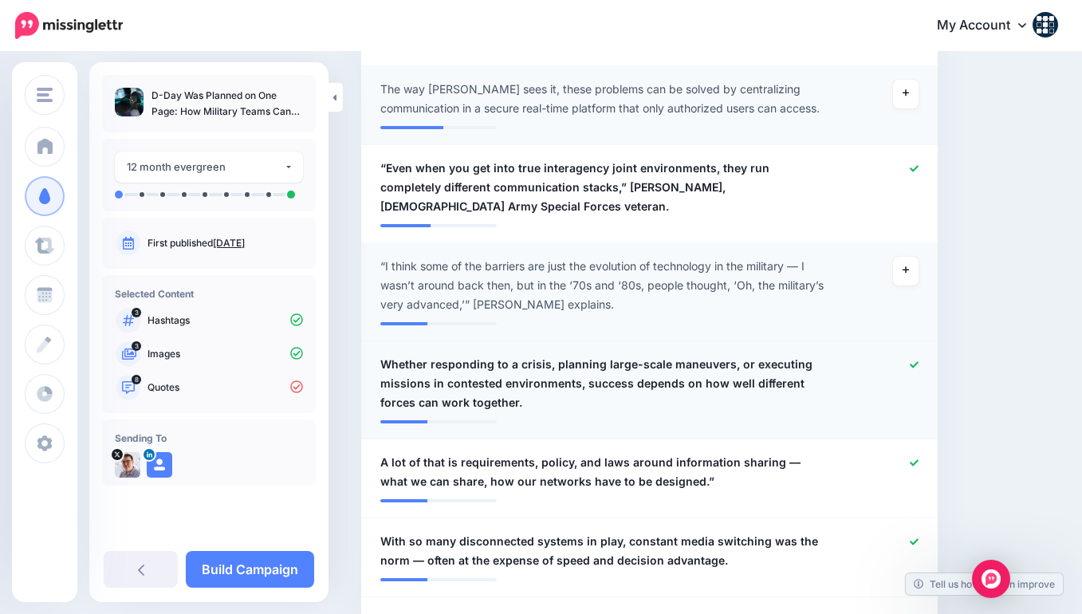
scroll to position [1164, 0]
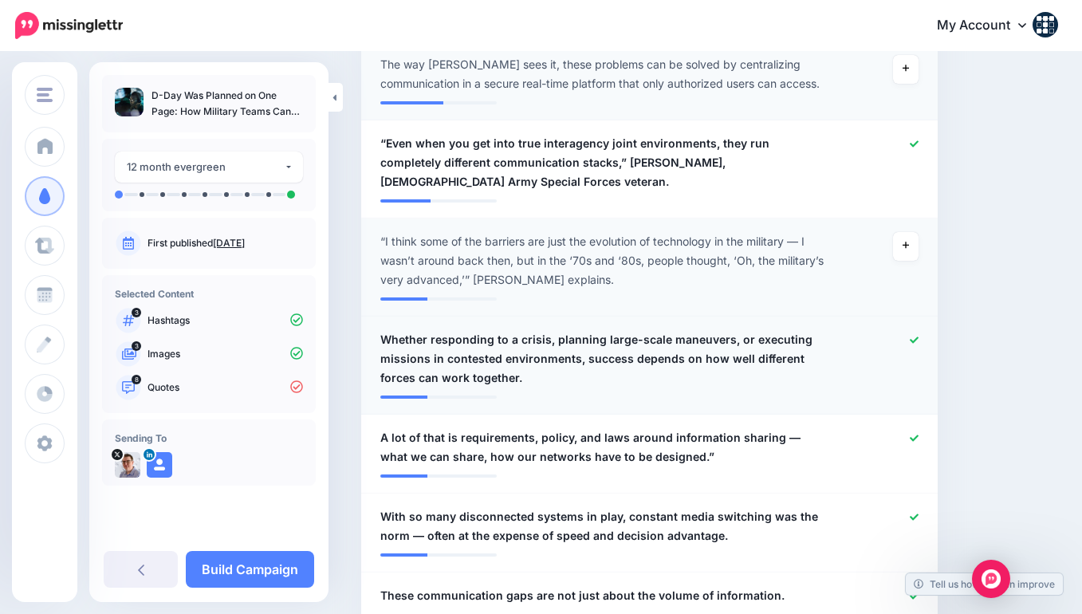
click at [411, 333] on span "Whether responding to a crisis, planning large-scale maneuvers, or executing mi…" at bounding box center [602, 358] width 445 height 57
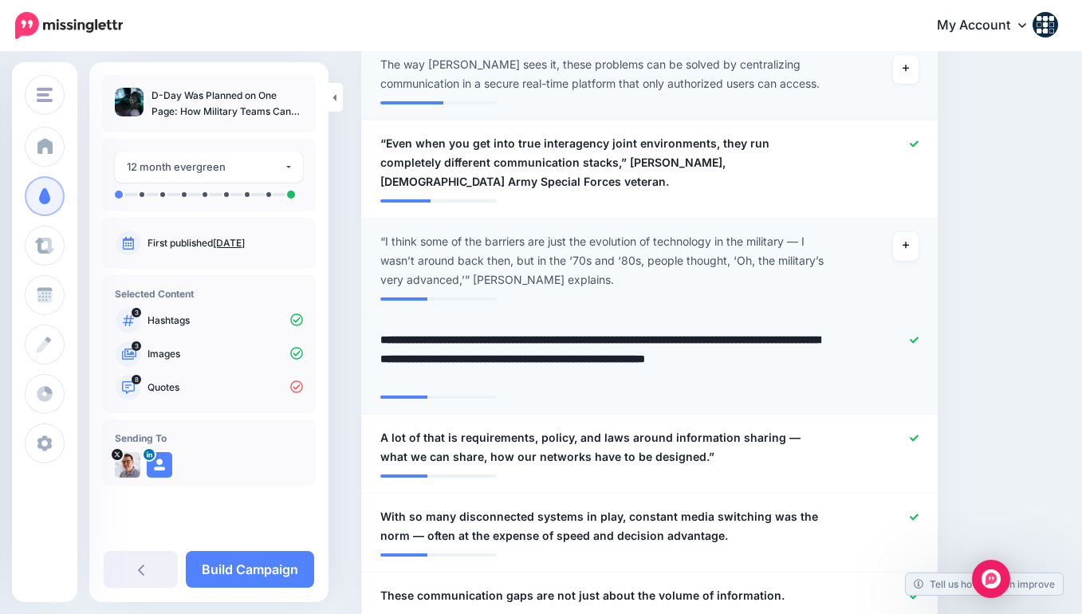
drag, startPoint x: 411, startPoint y: 333, endPoint x: 587, endPoint y: 356, distance: 178.4
click at [587, 356] on textarea "**********" at bounding box center [602, 358] width 445 height 57
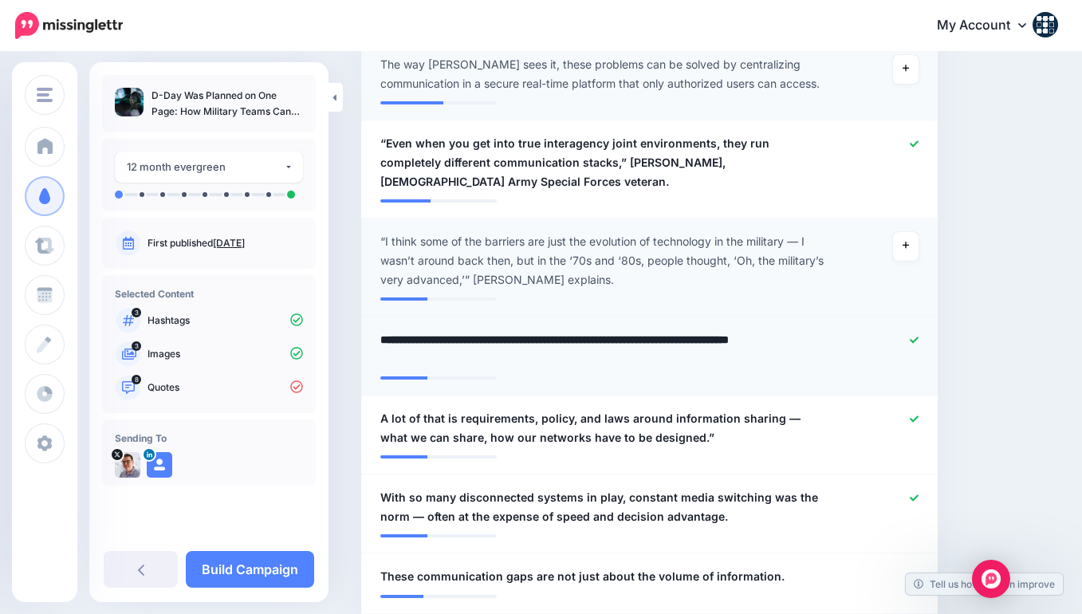
type textarea "**********"
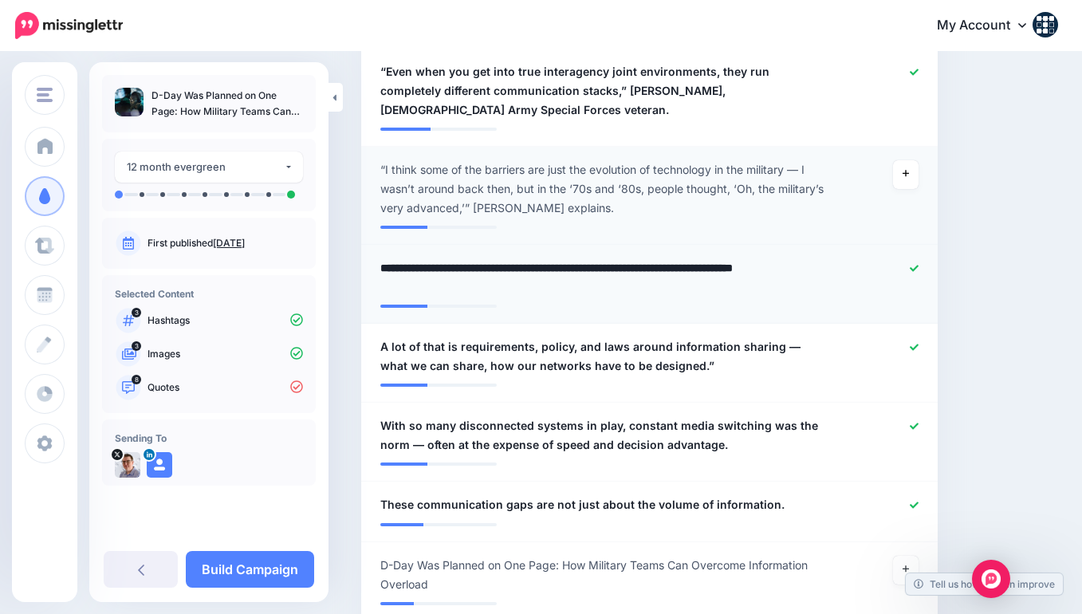
scroll to position [1246, 0]
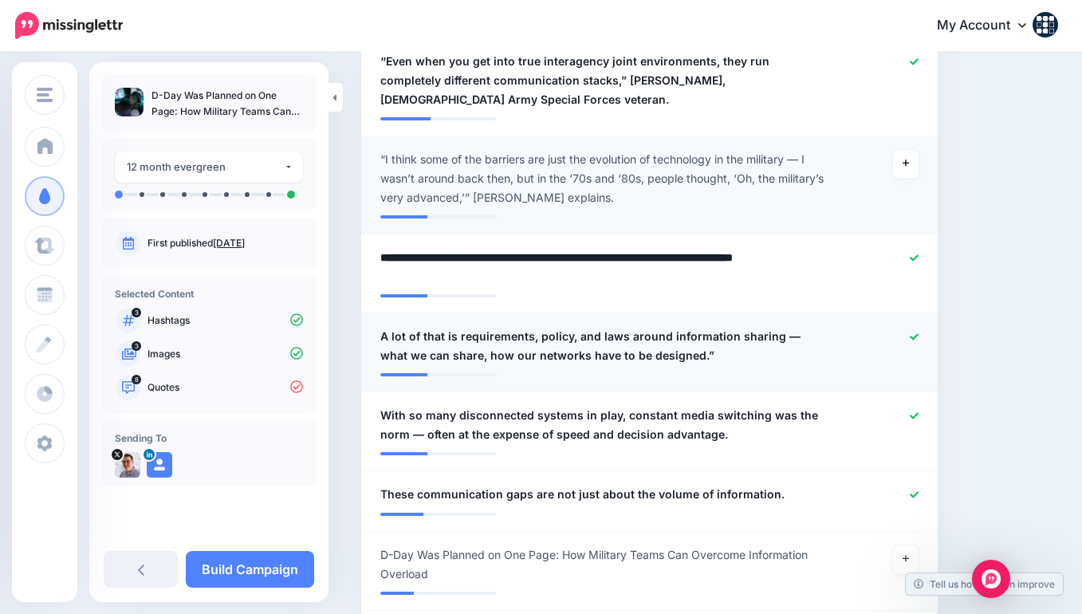
click at [916, 332] on icon at bounding box center [913, 336] width 9 height 9
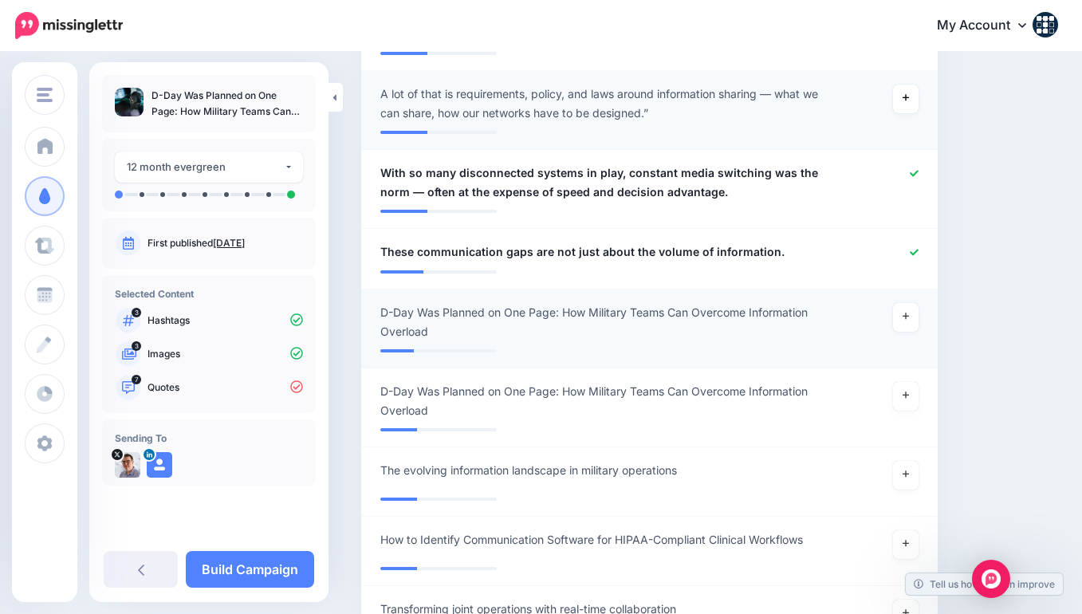
scroll to position [1499, 0]
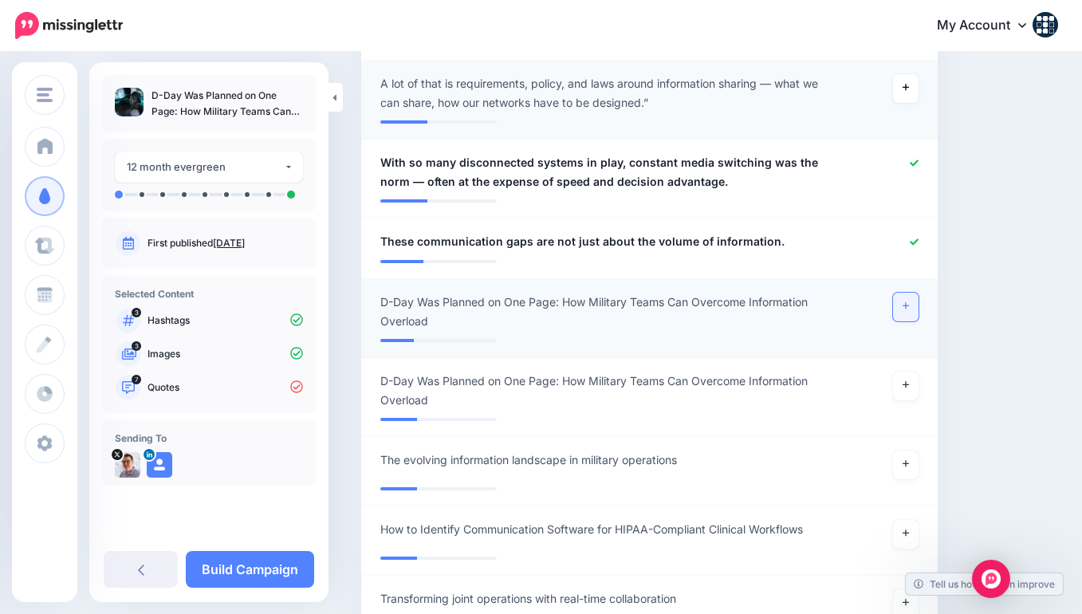
click at [906, 301] on icon at bounding box center [905, 305] width 6 height 9
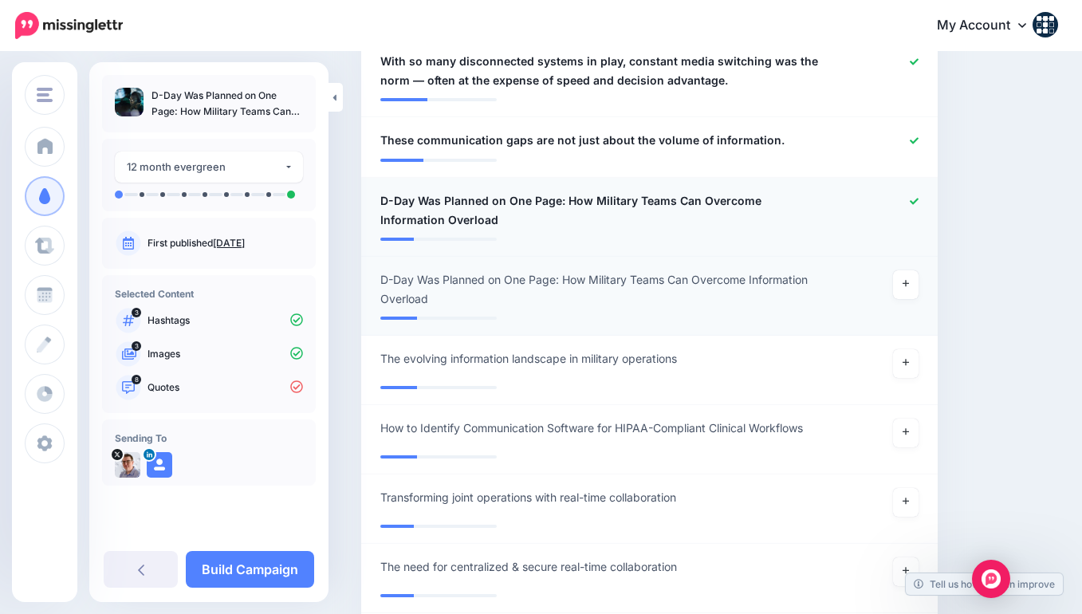
scroll to position [1621, 0]
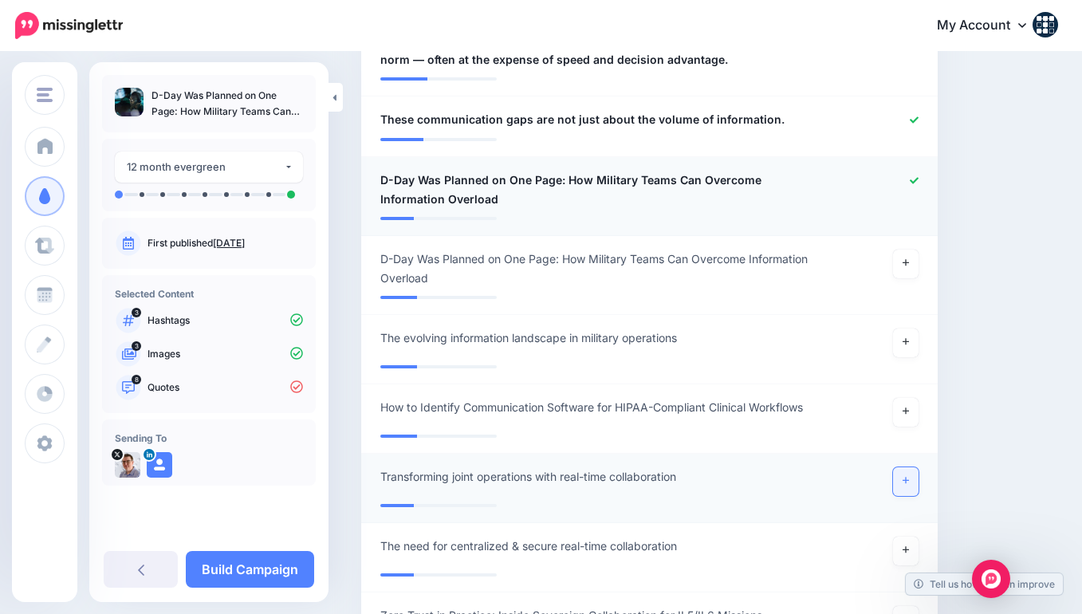
drag, startPoint x: 912, startPoint y: 473, endPoint x: 902, endPoint y: 468, distance: 10.7
click at [912, 473] on link at bounding box center [906, 481] width 26 height 29
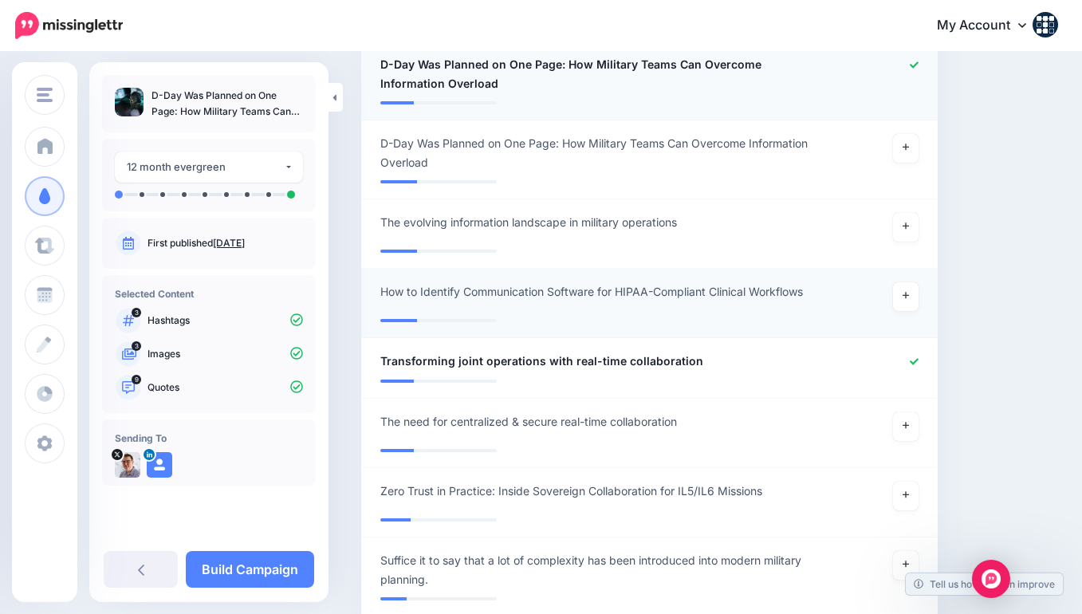
scroll to position [1746, 0]
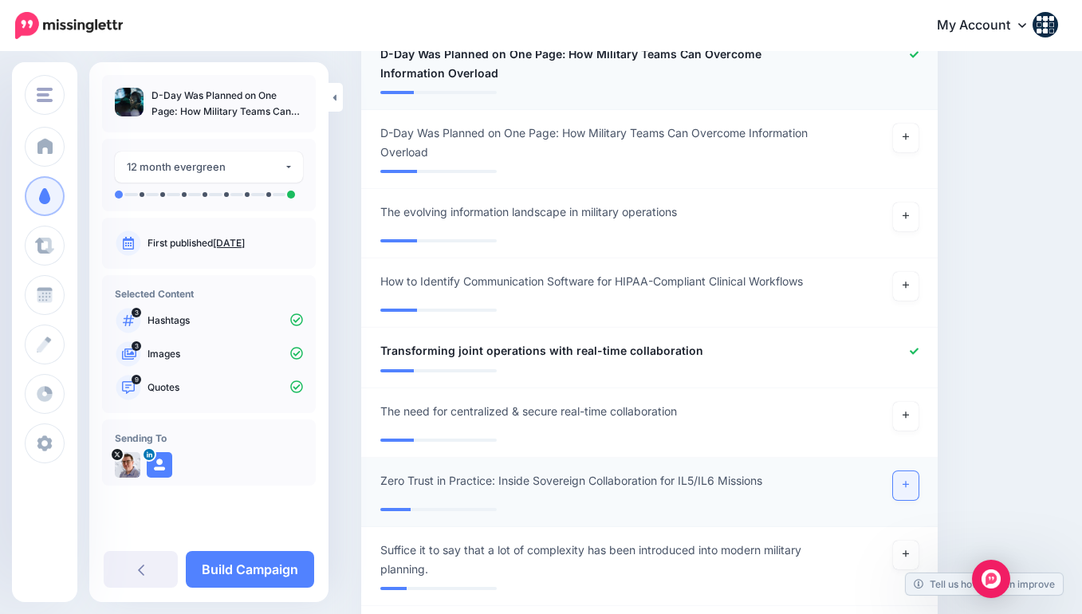
click at [905, 481] on icon at bounding box center [905, 484] width 6 height 9
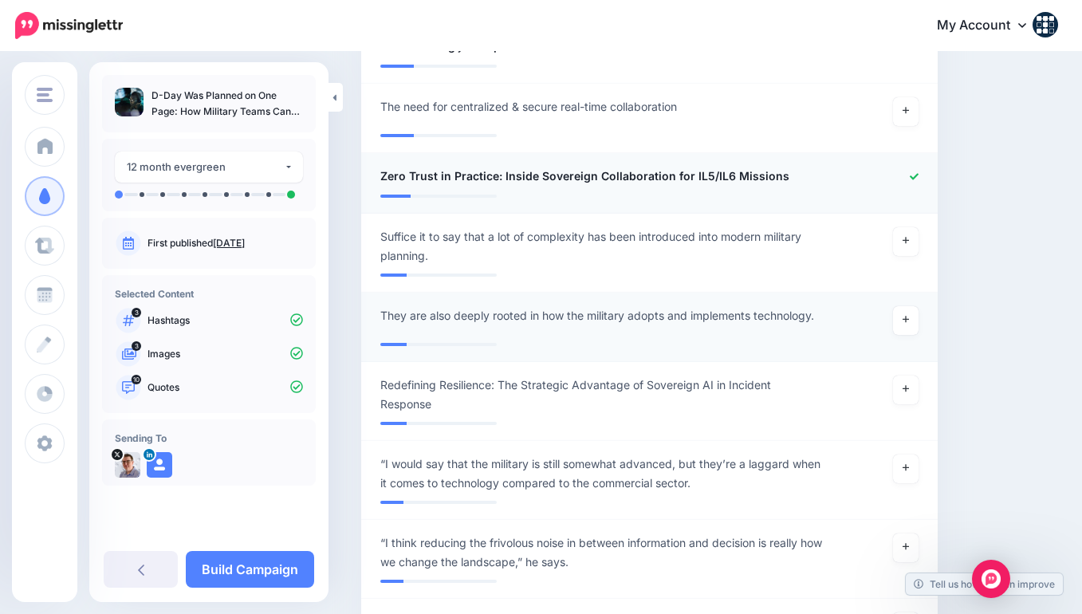
scroll to position [2041, 0]
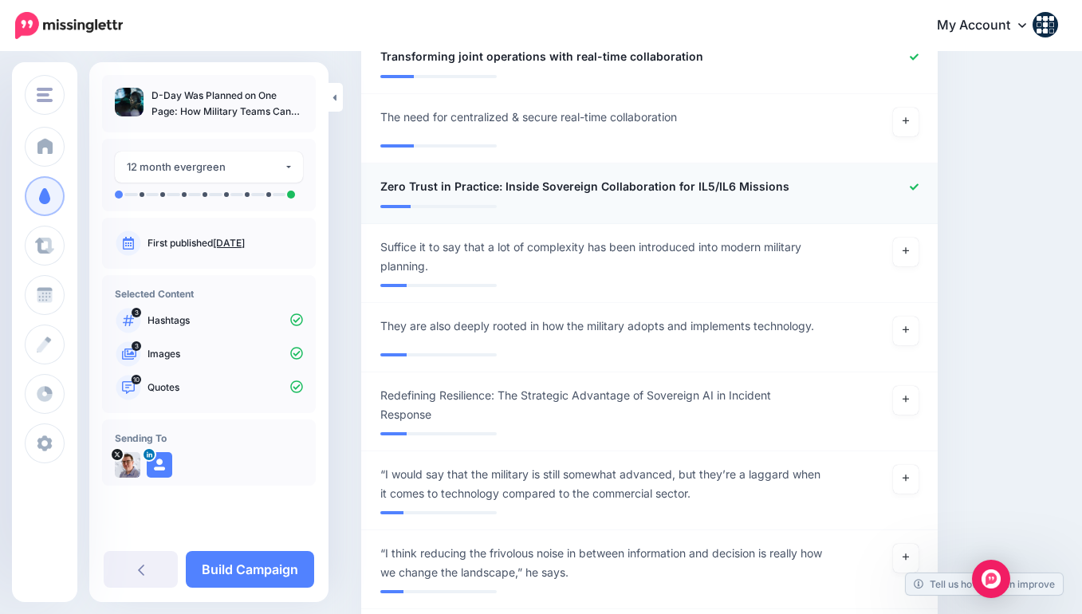
click at [918, 183] on icon at bounding box center [913, 187] width 9 height 9
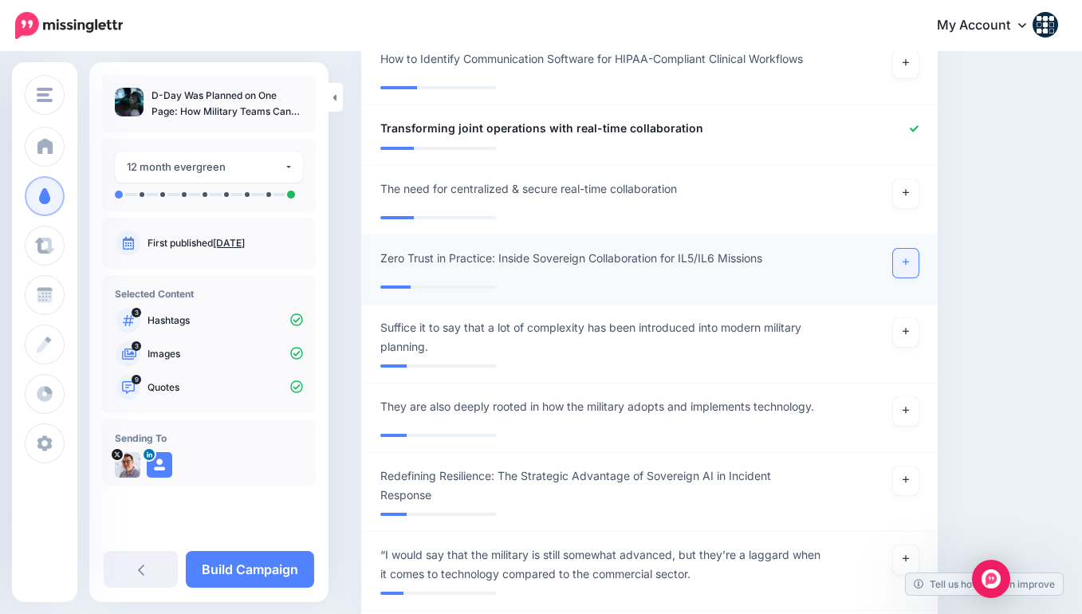
scroll to position [1958, 0]
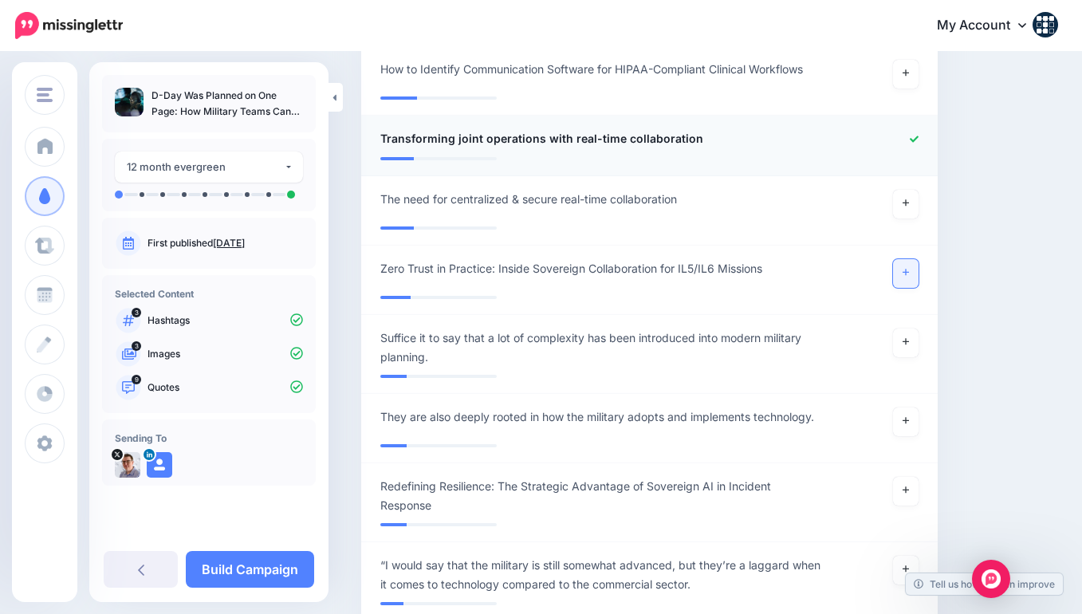
click at [916, 135] on icon at bounding box center [913, 139] width 9 height 9
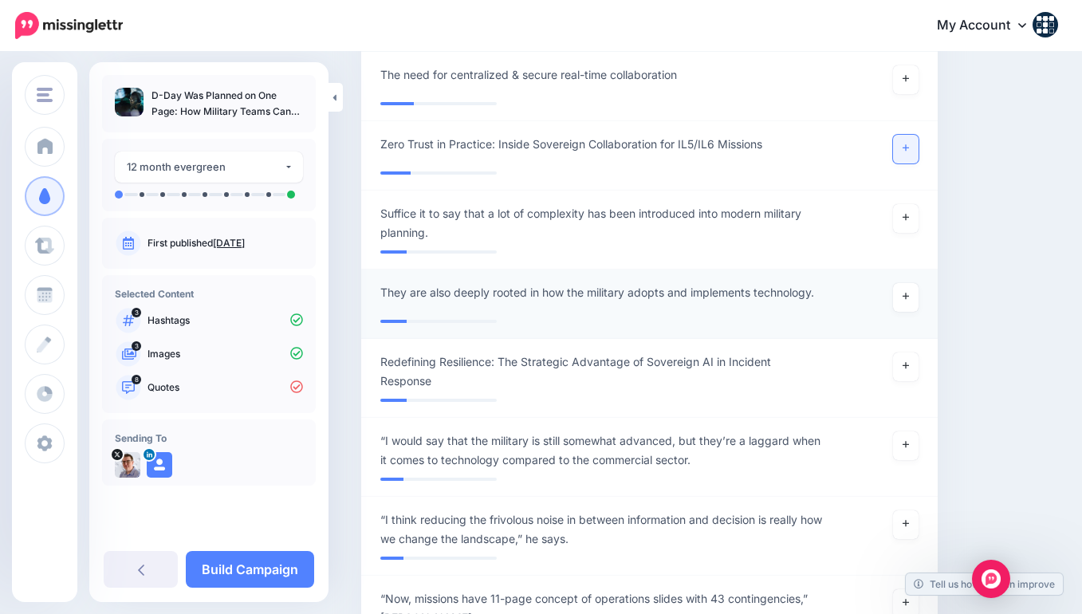
scroll to position [2102, 0]
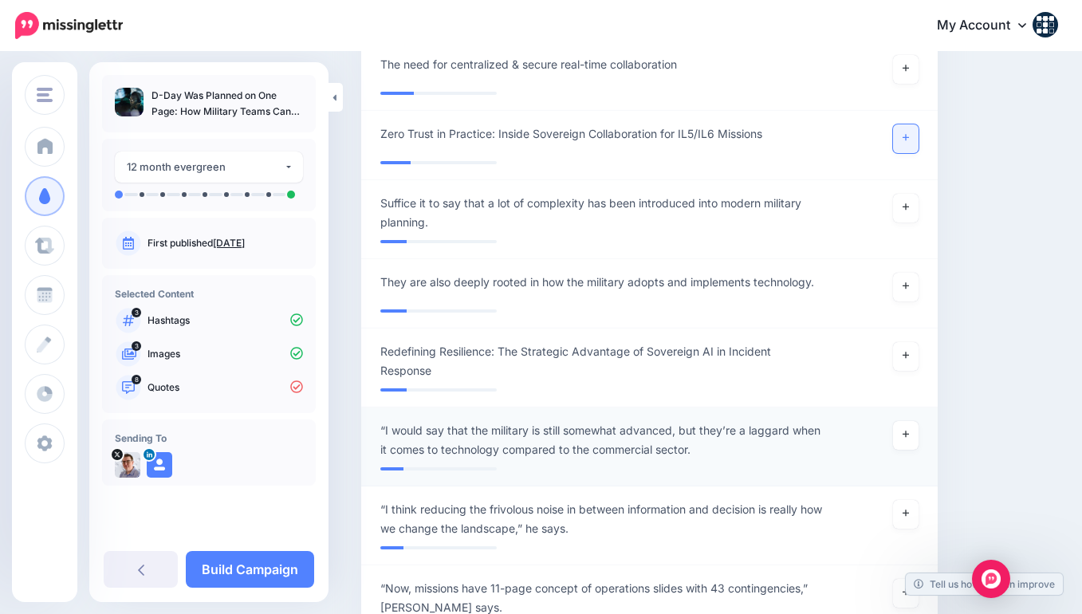
click at [445, 423] on span "“I would say that the military is still somewhat advanced, but they’re a laggar…" at bounding box center [602, 440] width 445 height 38
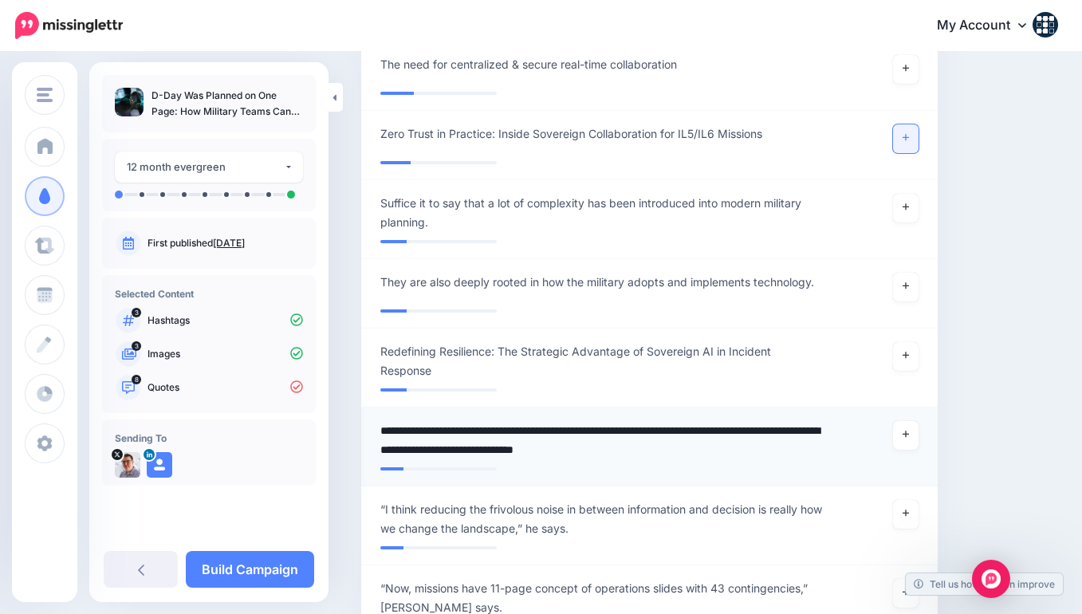
drag, startPoint x: 380, startPoint y: 422, endPoint x: 477, endPoint y: 425, distance: 96.5
click at [477, 425] on textarea "**********" at bounding box center [602, 440] width 445 height 38
type textarea "**********"
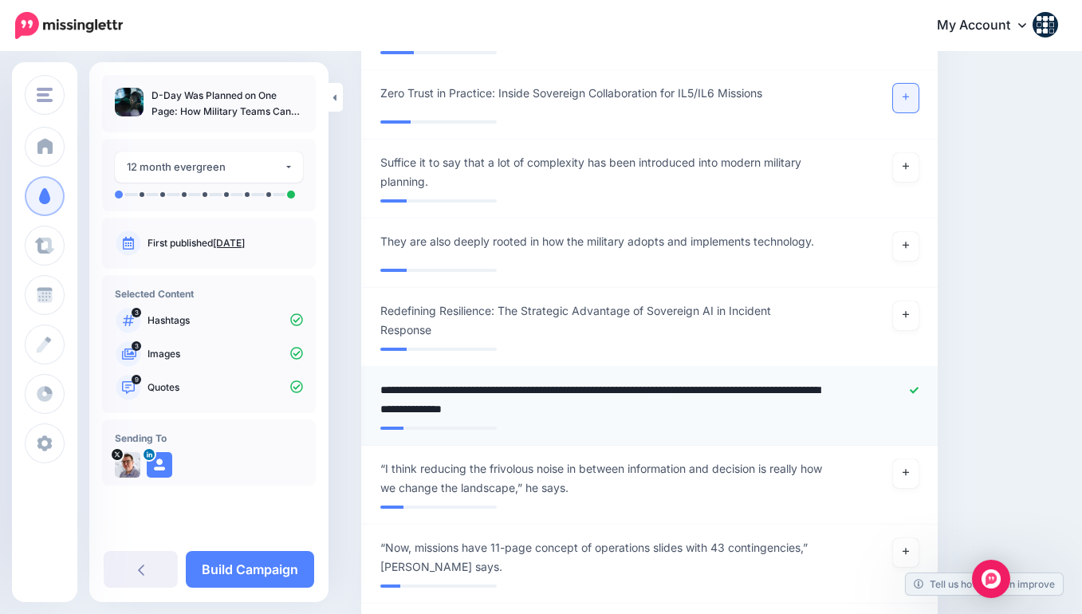
scroll to position [2163, 0]
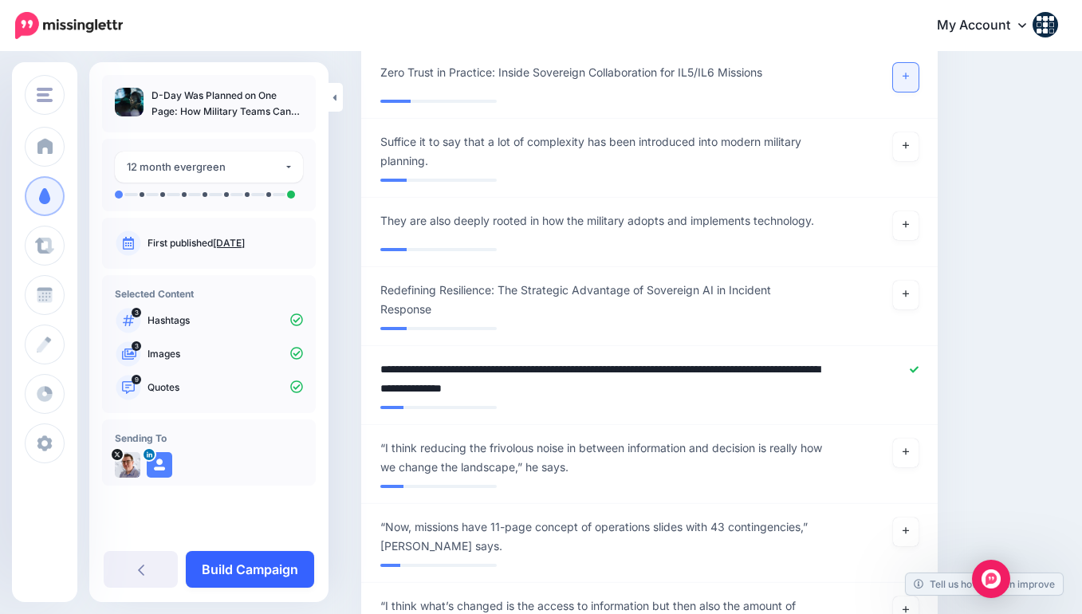
click at [275, 565] on link "Build Campaign" at bounding box center [250, 569] width 128 height 37
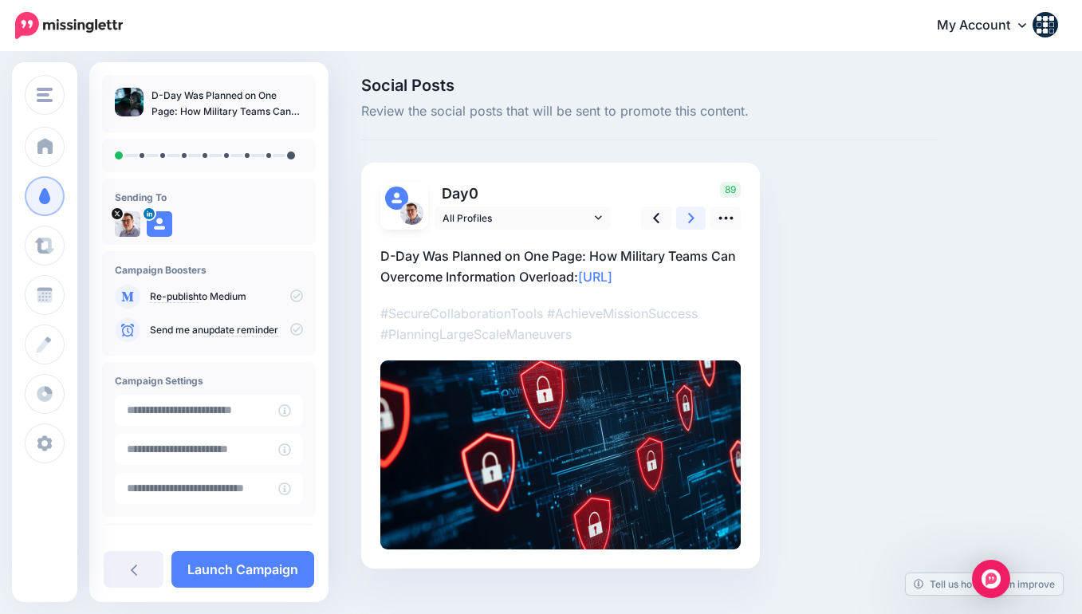
click at [691, 218] on icon at bounding box center [691, 218] width 6 height 10
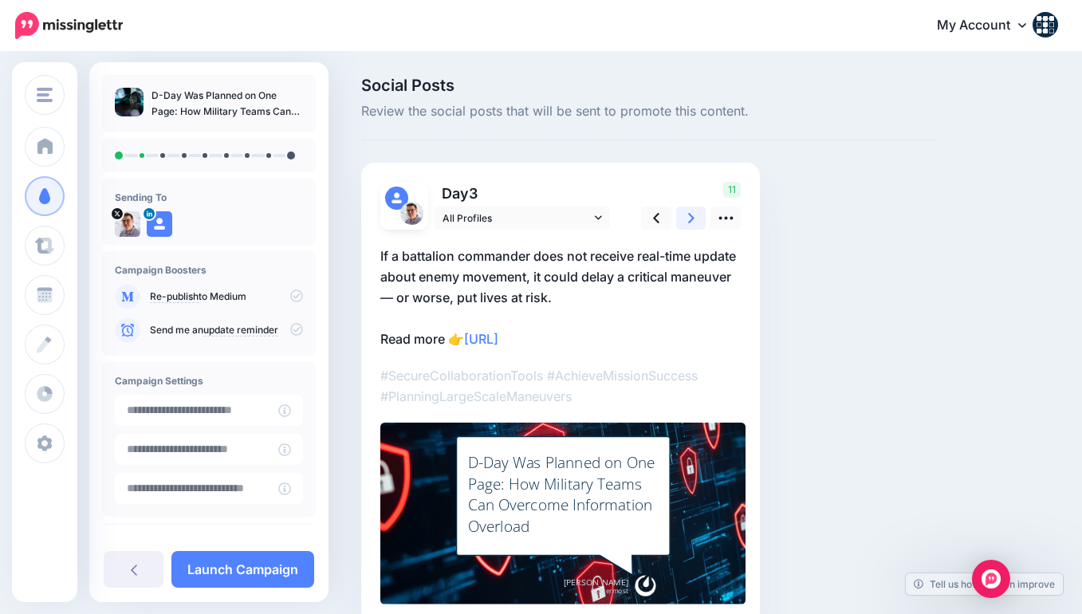
click at [690, 219] on icon at bounding box center [691, 218] width 6 height 10
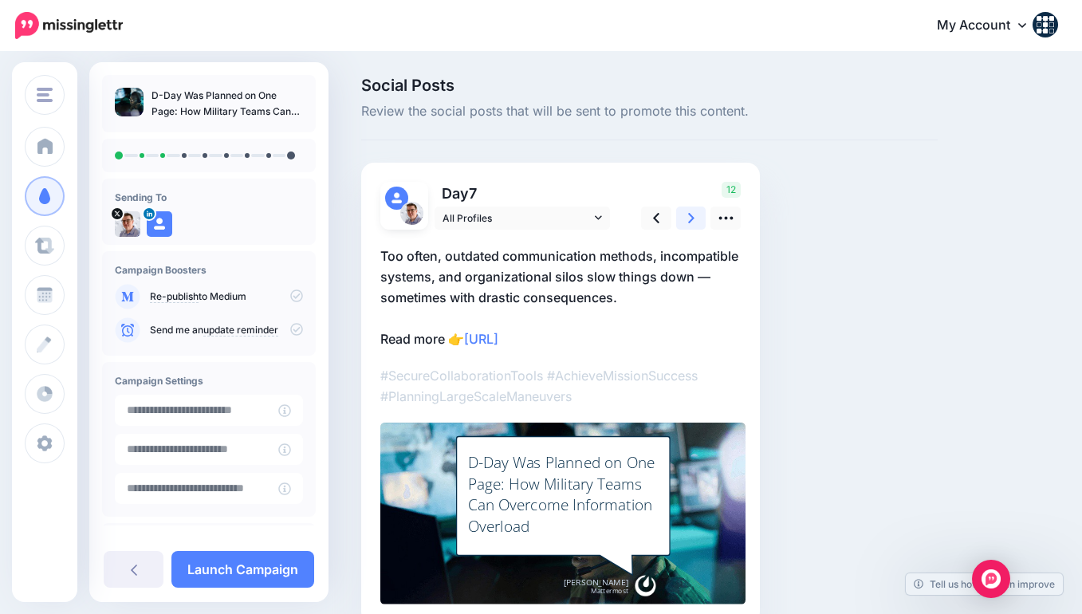
click at [690, 219] on icon at bounding box center [691, 218] width 6 height 10
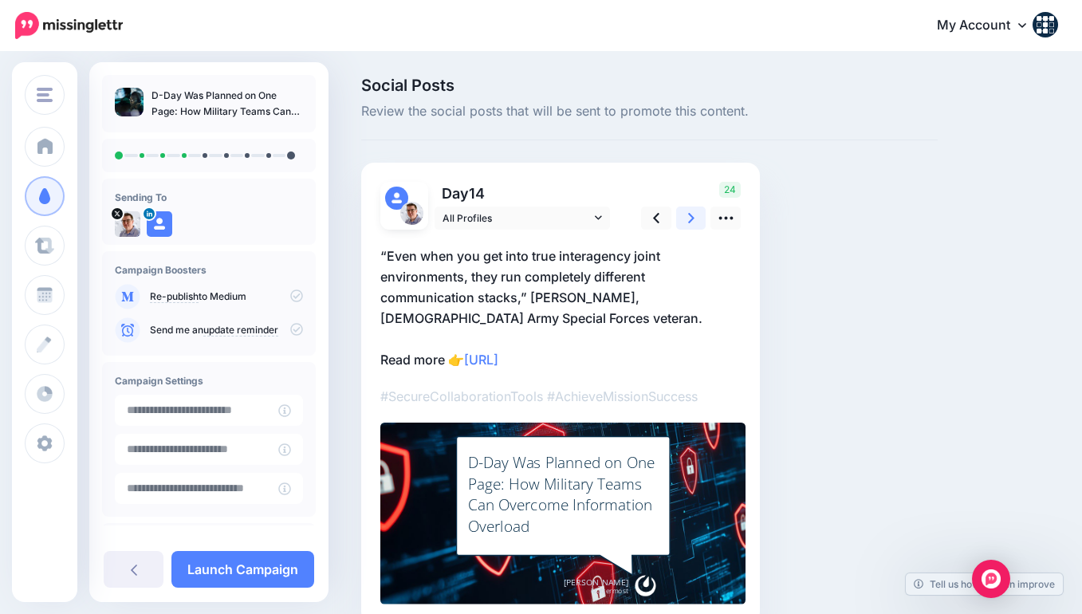
click at [689, 214] on icon at bounding box center [691, 218] width 6 height 10
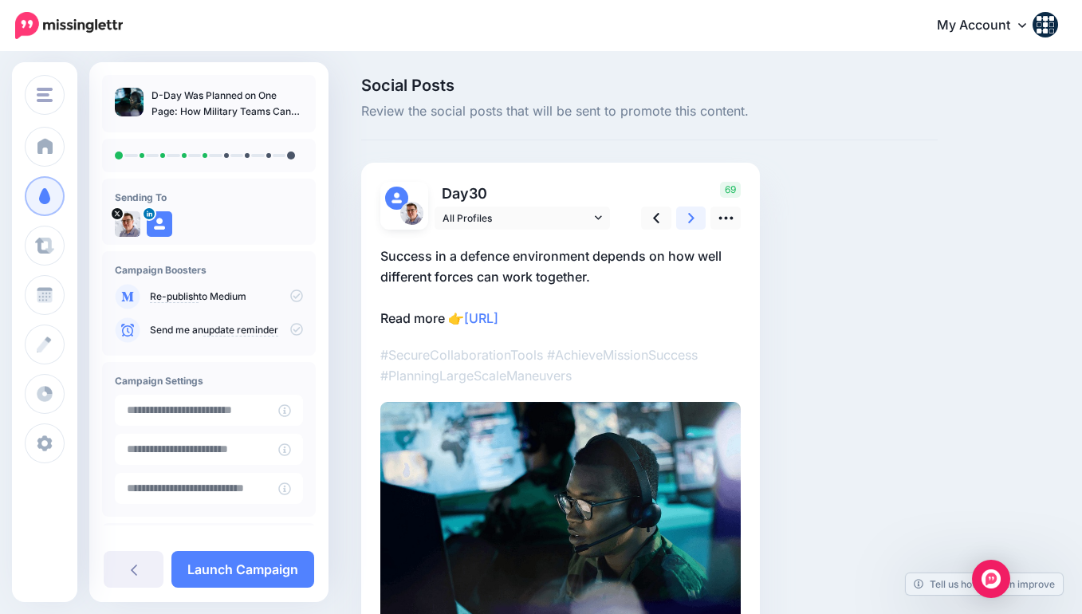
click at [691, 214] on icon at bounding box center [691, 218] width 6 height 17
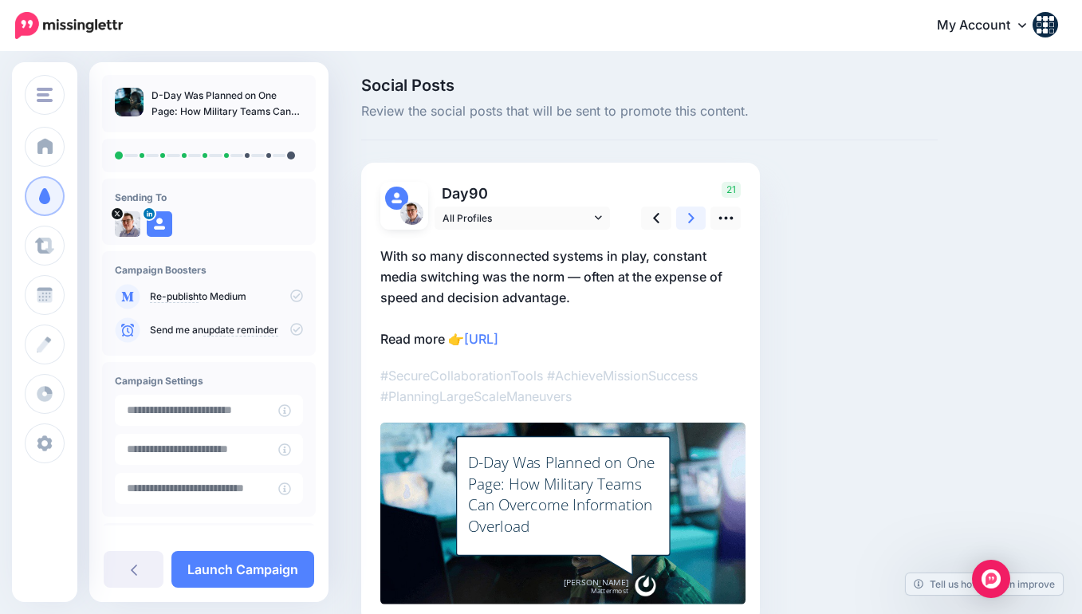
click at [695, 215] on link at bounding box center [691, 217] width 30 height 23
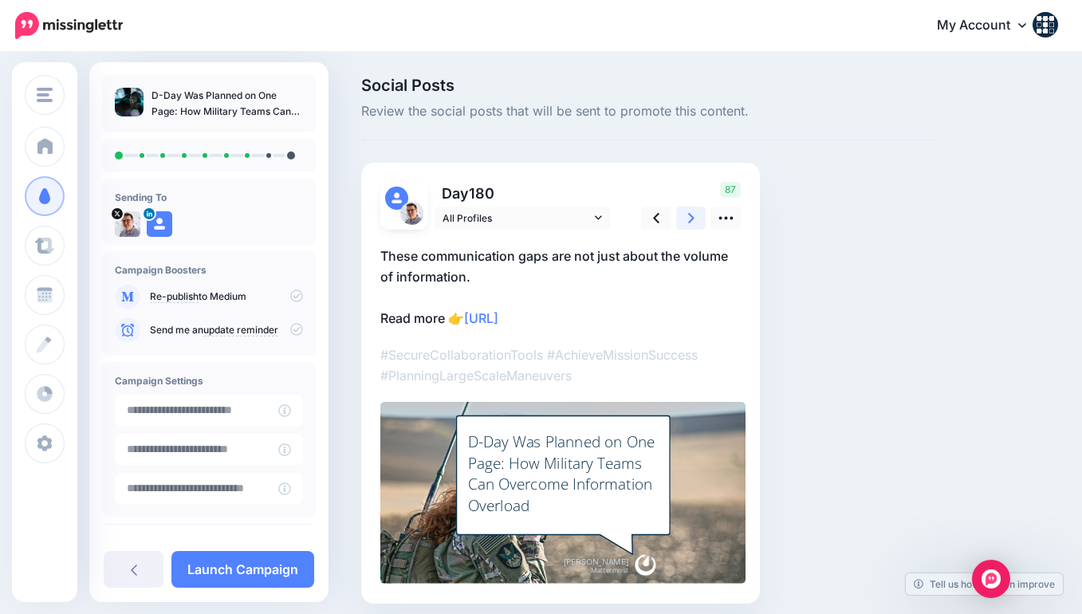
click at [689, 216] on icon at bounding box center [691, 218] width 6 height 17
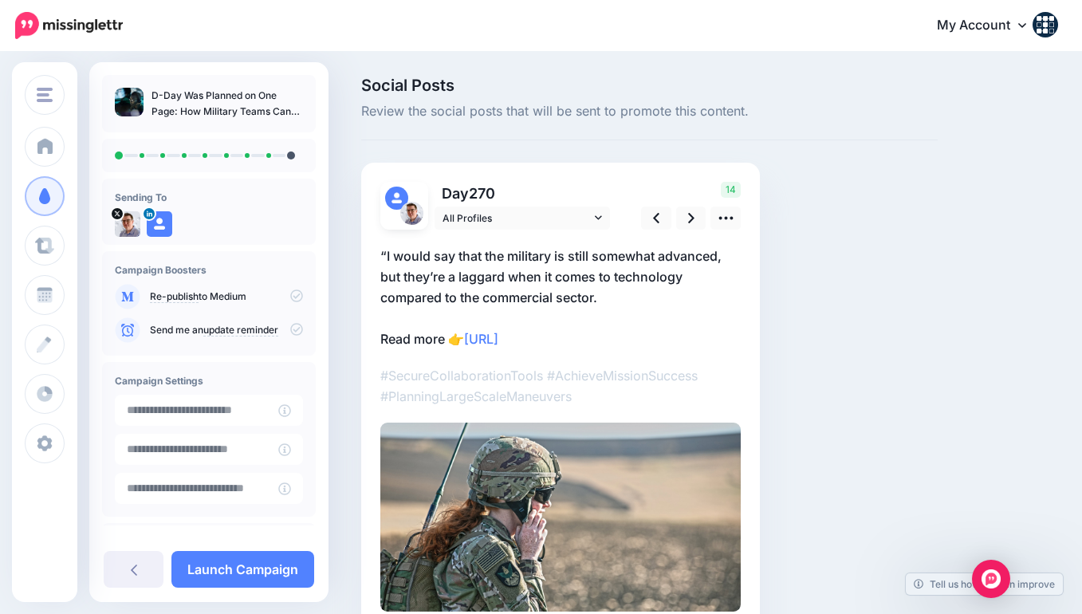
click at [443, 262] on p "“I would say that the military is still somewhat advanced, but they’re a laggar…" at bounding box center [560, 298] width 360 height 104
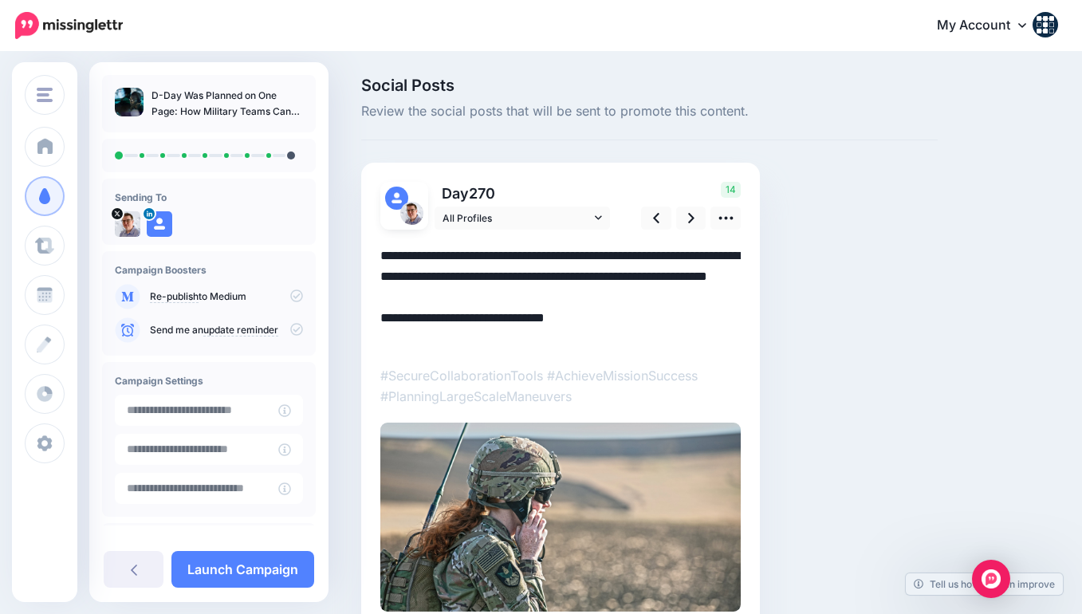
drag, startPoint x: 489, startPoint y: 253, endPoint x: 399, endPoint y: 234, distance: 92.3
click at [399, 234] on div "Combined Shape" at bounding box center [560, 421] width 360 height 382
type textarea "**********"
click at [662, 215] on link at bounding box center [656, 217] width 30 height 23
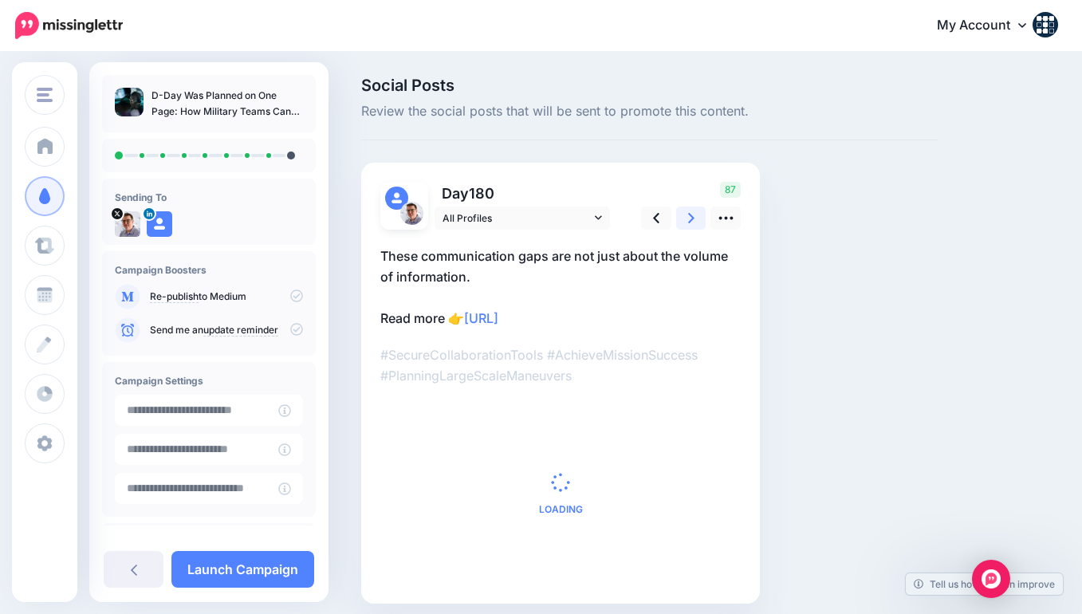
click at [695, 221] on link at bounding box center [691, 217] width 30 height 23
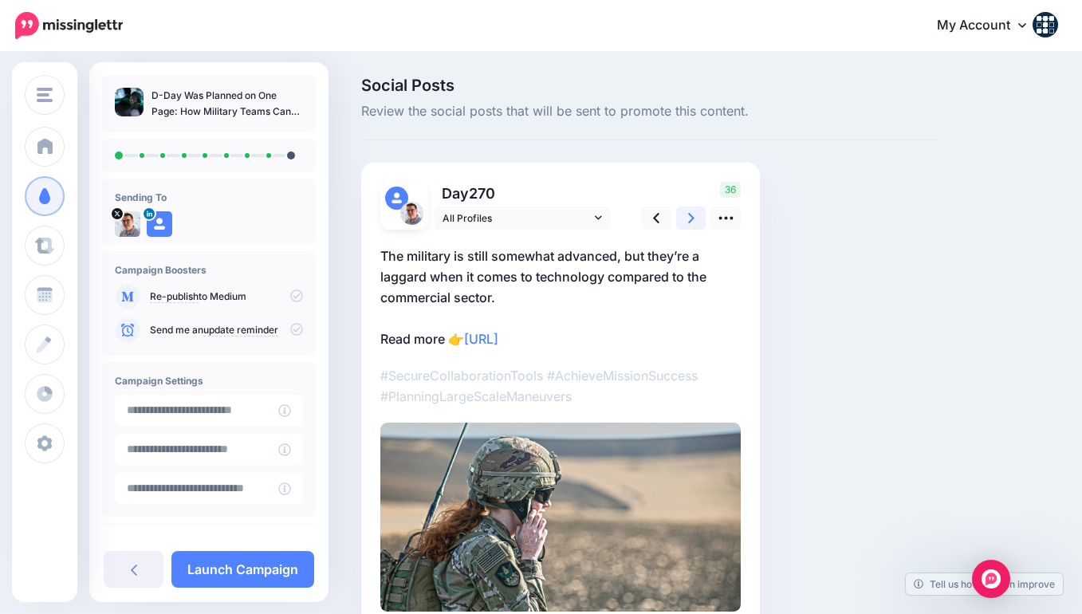
click at [694, 220] on link at bounding box center [691, 217] width 30 height 23
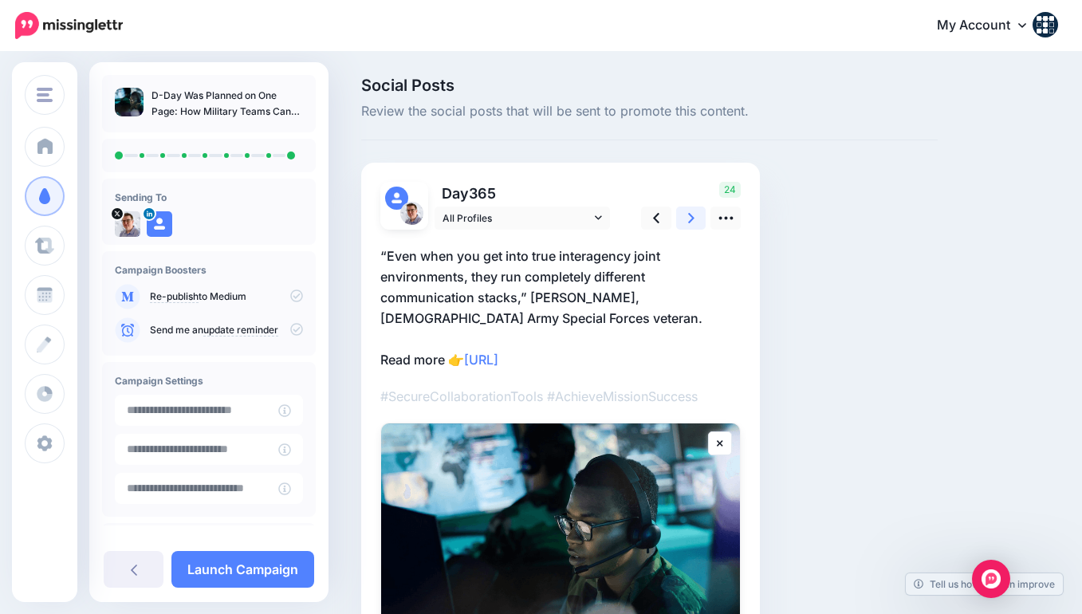
click at [694, 220] on link at bounding box center [691, 217] width 30 height 23
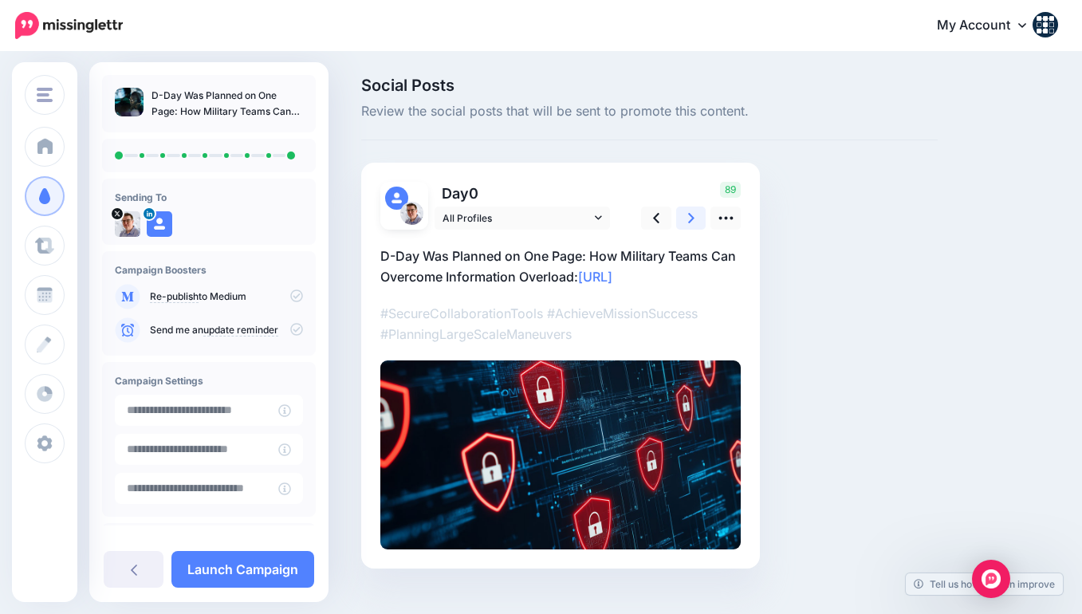
click at [694, 220] on link at bounding box center [691, 217] width 30 height 23
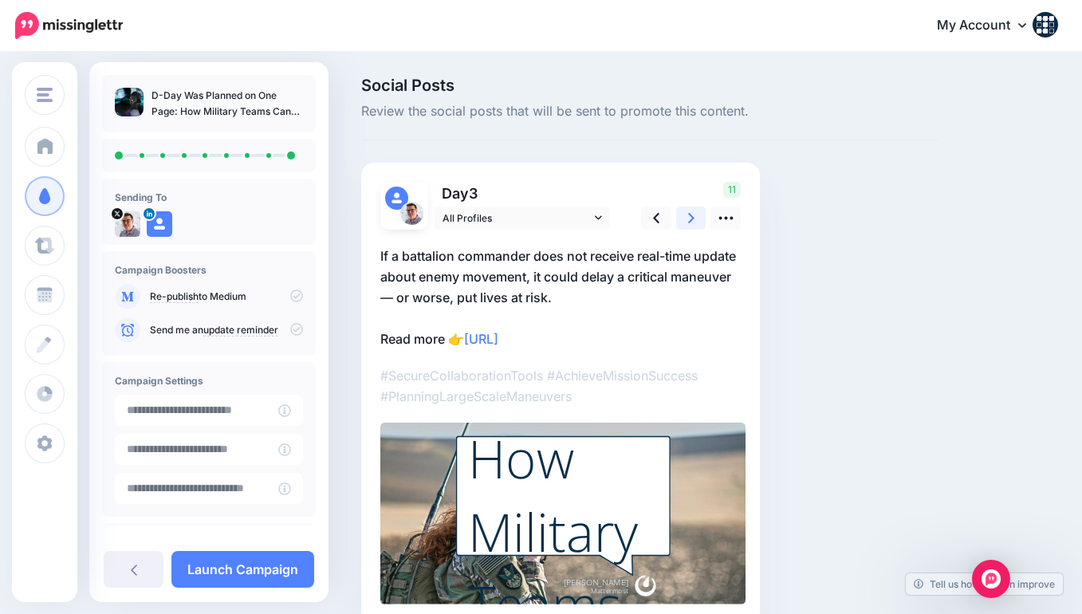
click at [693, 222] on icon at bounding box center [691, 218] width 6 height 17
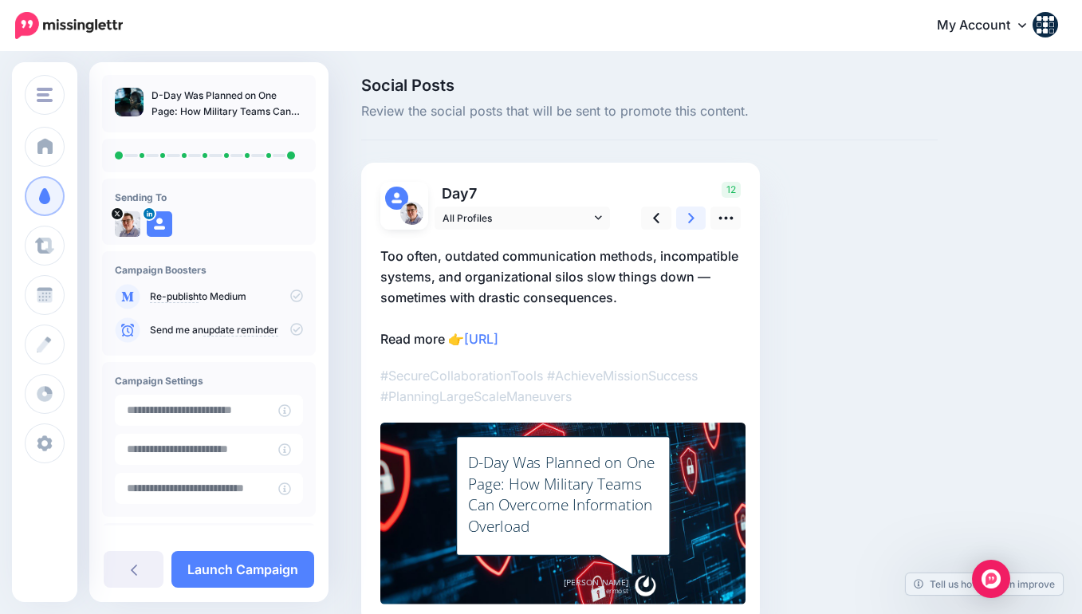
click at [693, 222] on icon at bounding box center [691, 218] width 6 height 17
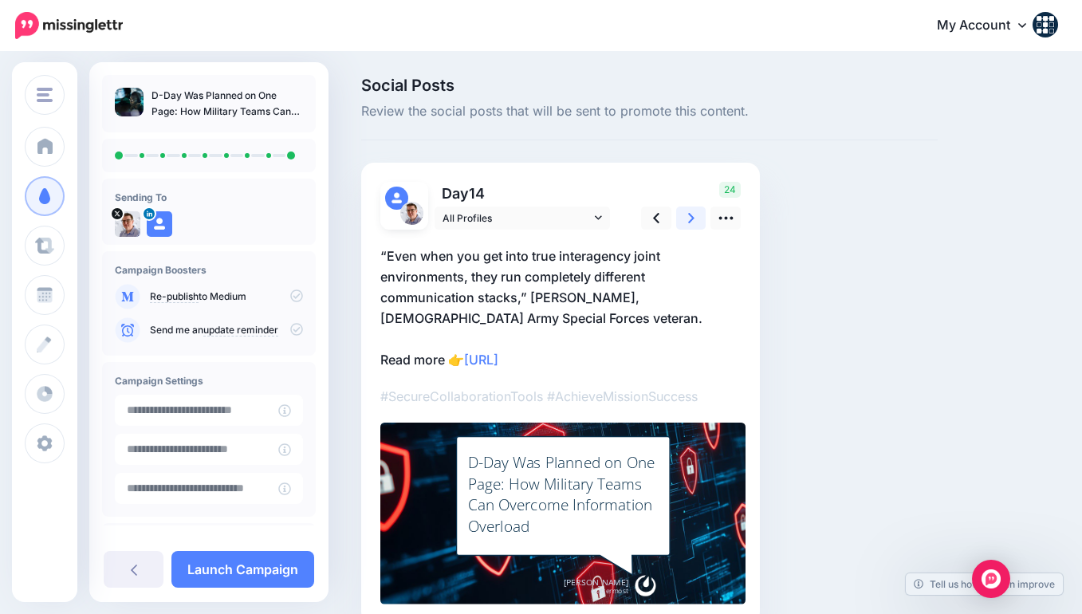
click at [693, 222] on icon at bounding box center [691, 218] width 6 height 17
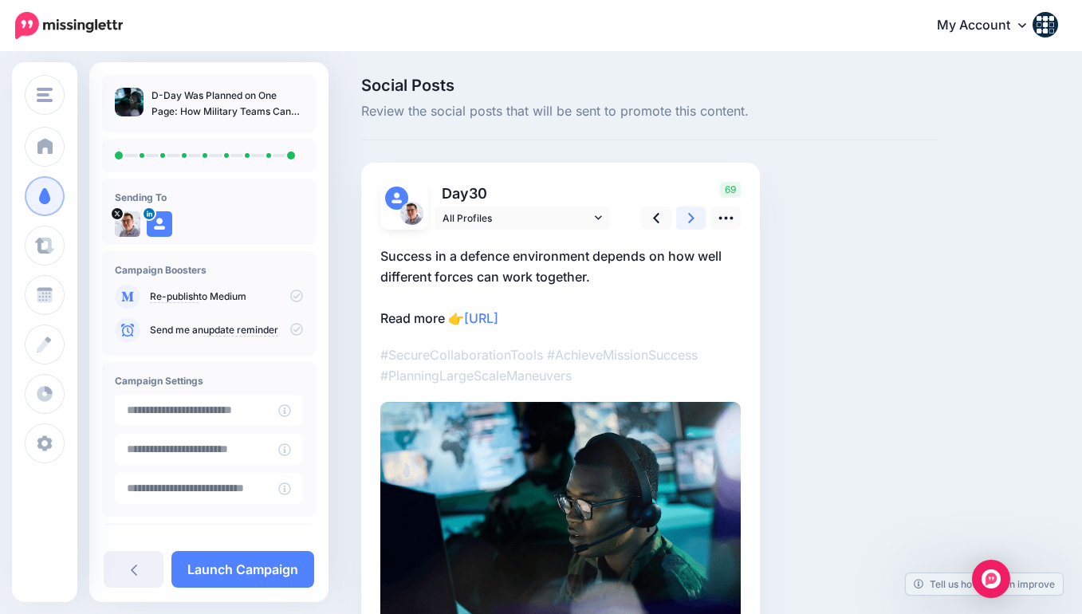
click at [693, 222] on icon at bounding box center [691, 218] width 6 height 17
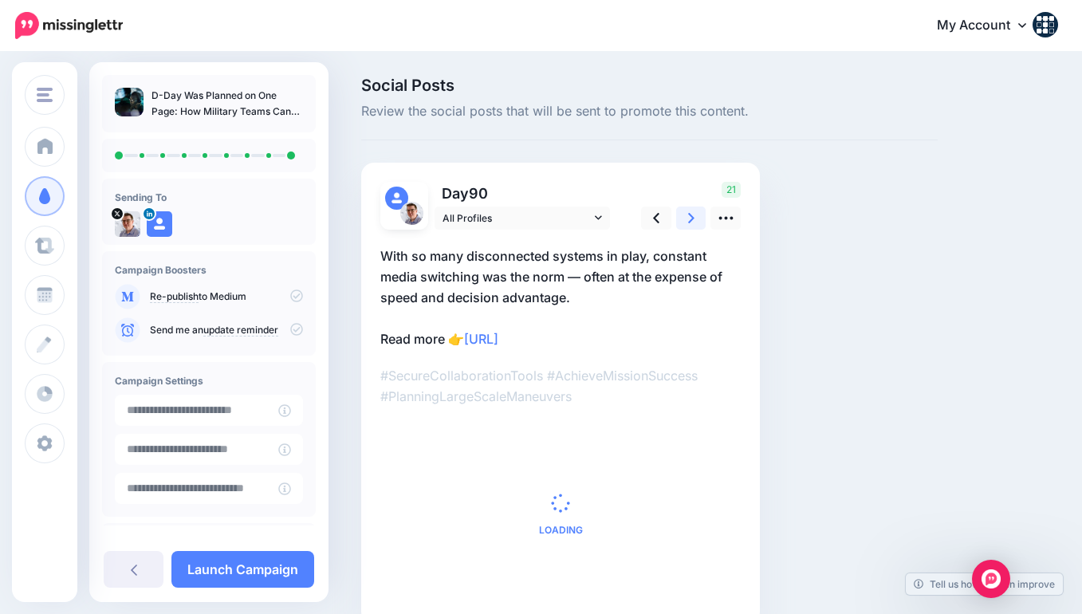
click at [693, 222] on icon at bounding box center [691, 218] width 6 height 17
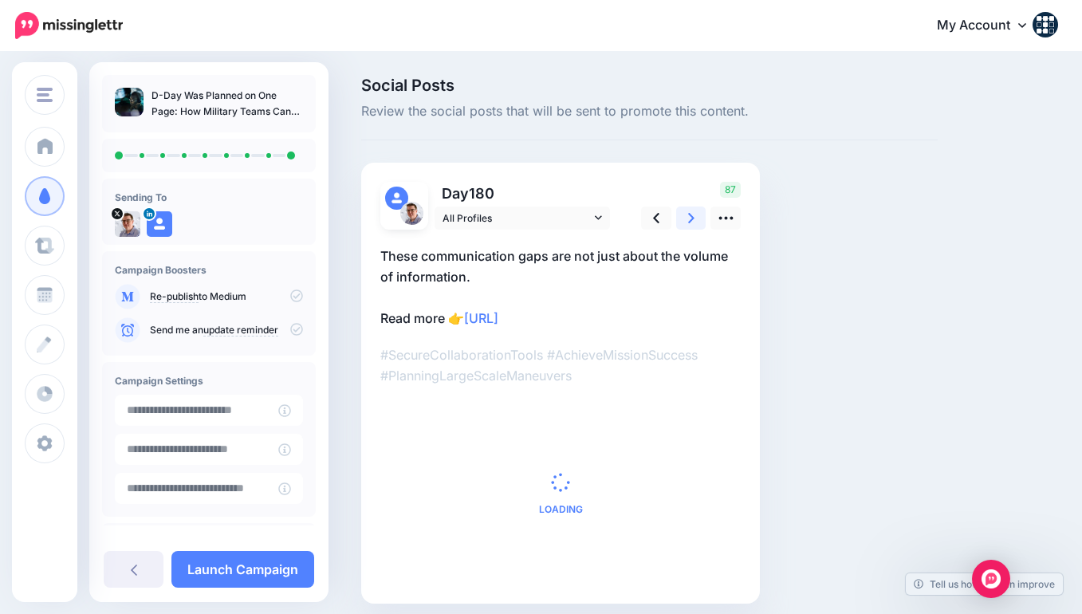
click at [693, 222] on icon at bounding box center [691, 218] width 6 height 17
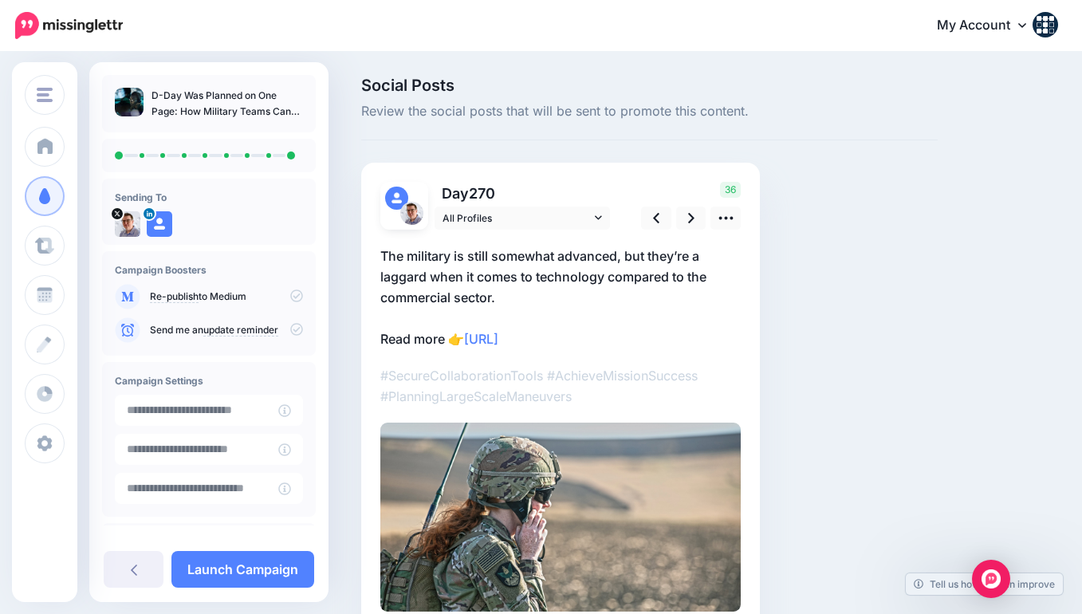
scroll to position [20, 0]
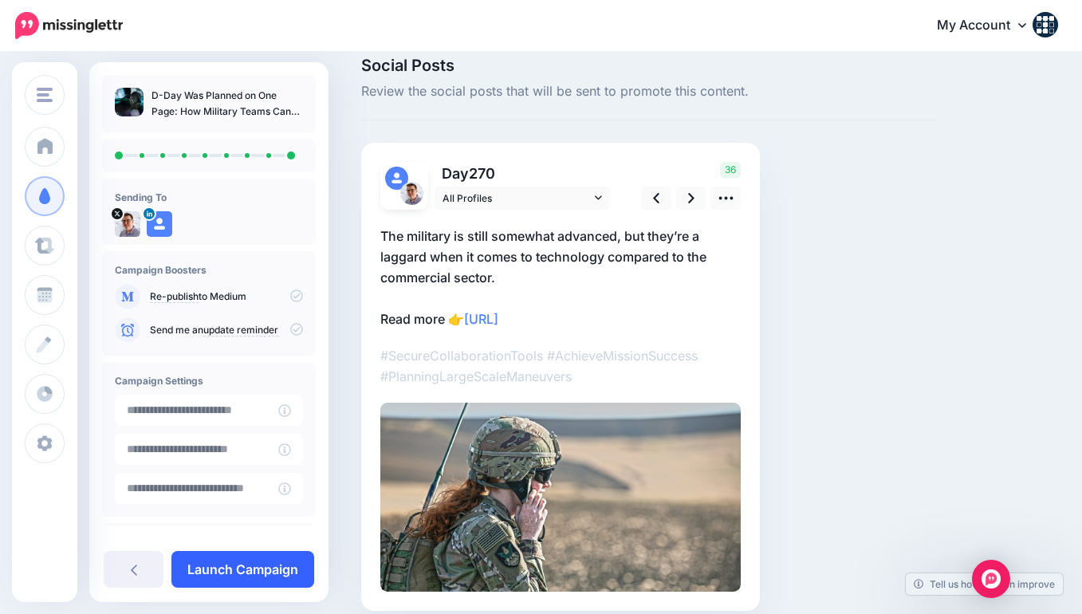
click at [262, 566] on link "Launch Campaign" at bounding box center [242, 569] width 143 height 37
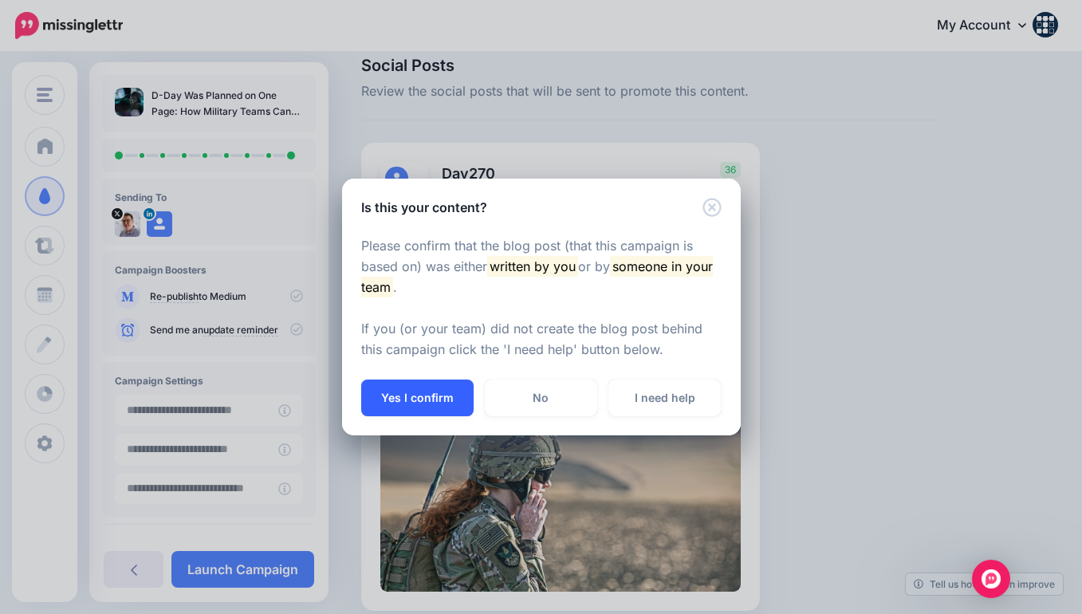
click at [442, 395] on button "Yes I confirm" at bounding box center [417, 397] width 112 height 37
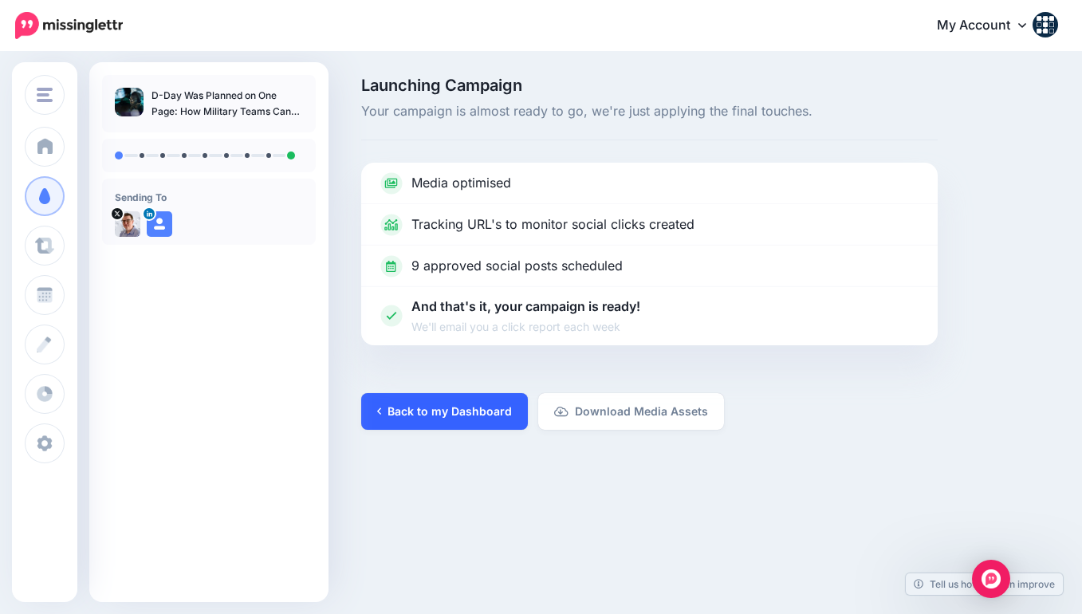
click at [469, 400] on link "Back to my Dashboard" at bounding box center [444, 411] width 167 height 37
click at [477, 415] on link "Back to my Dashboard" at bounding box center [444, 411] width 167 height 37
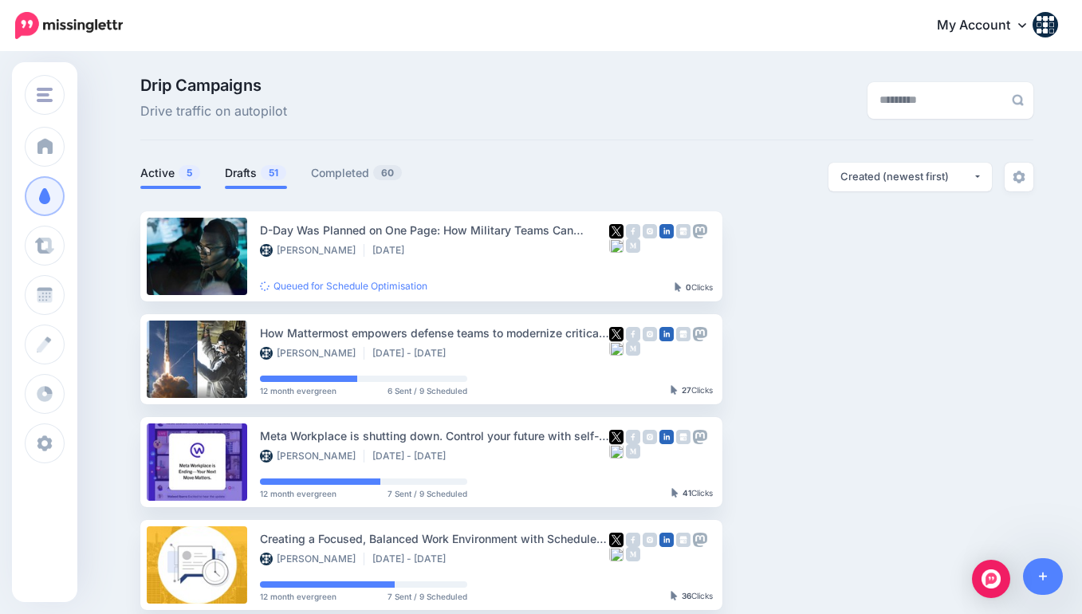
click at [251, 171] on link "Drafts 51" at bounding box center [256, 172] width 62 height 19
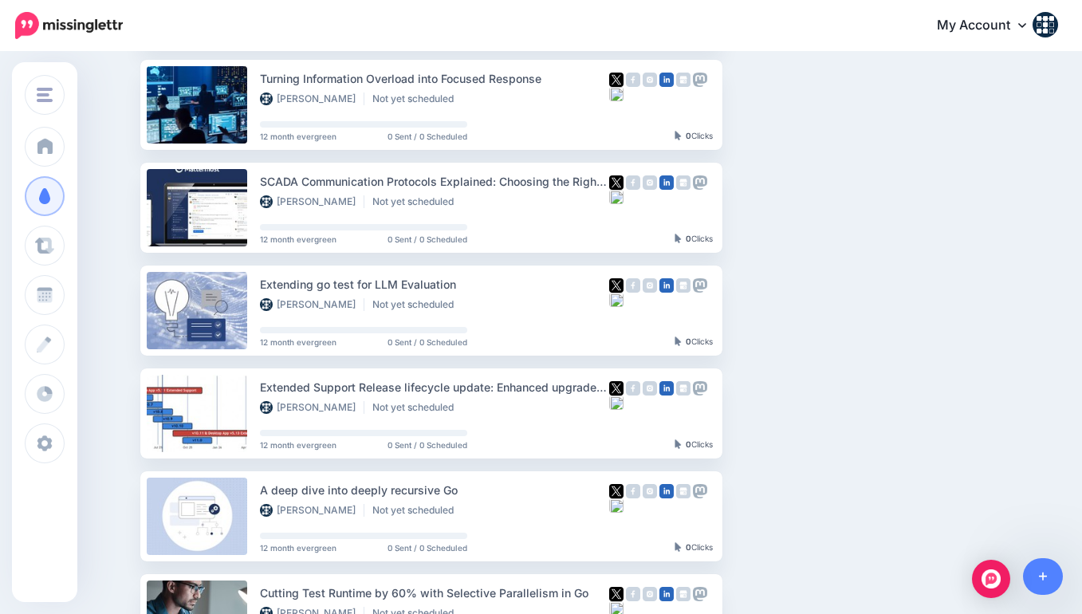
scroll to position [470, 0]
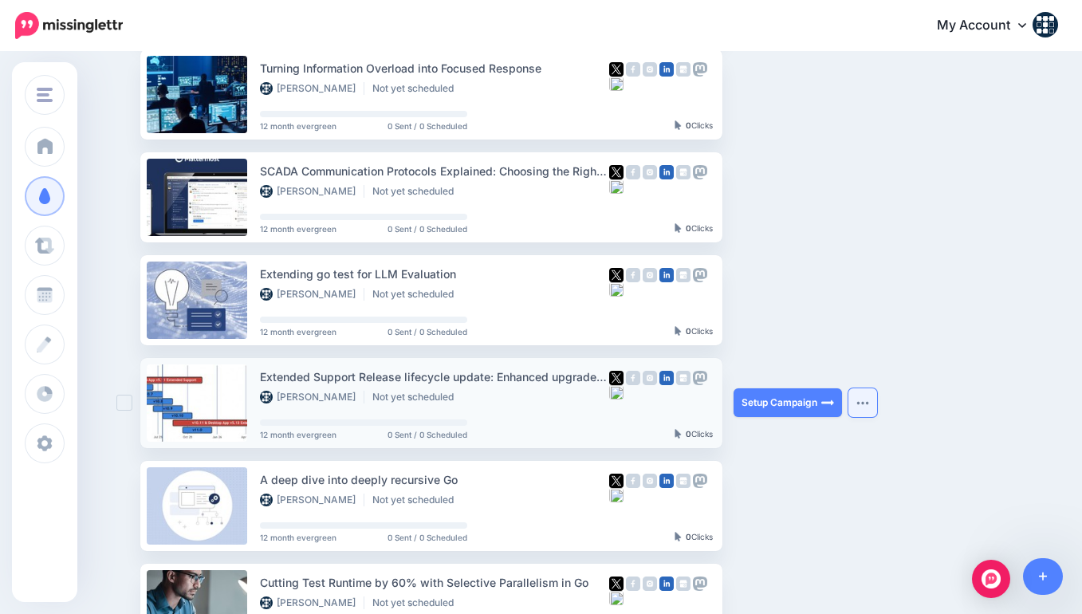
click at [862, 402] on img "button" at bounding box center [862, 402] width 13 height 5
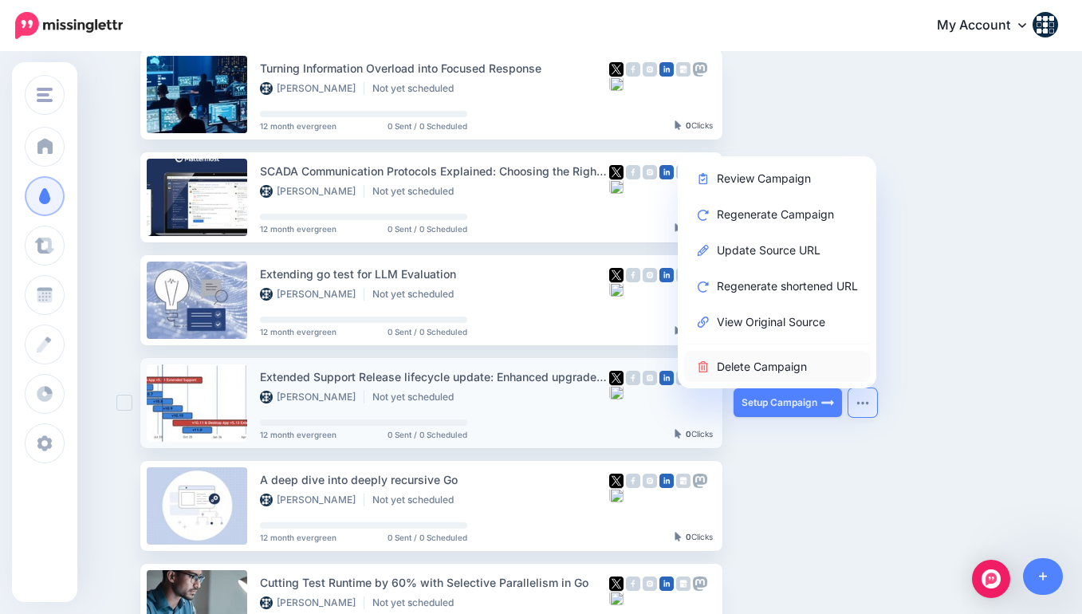
click at [817, 367] on link "Delete Campaign" at bounding box center [777, 366] width 186 height 31
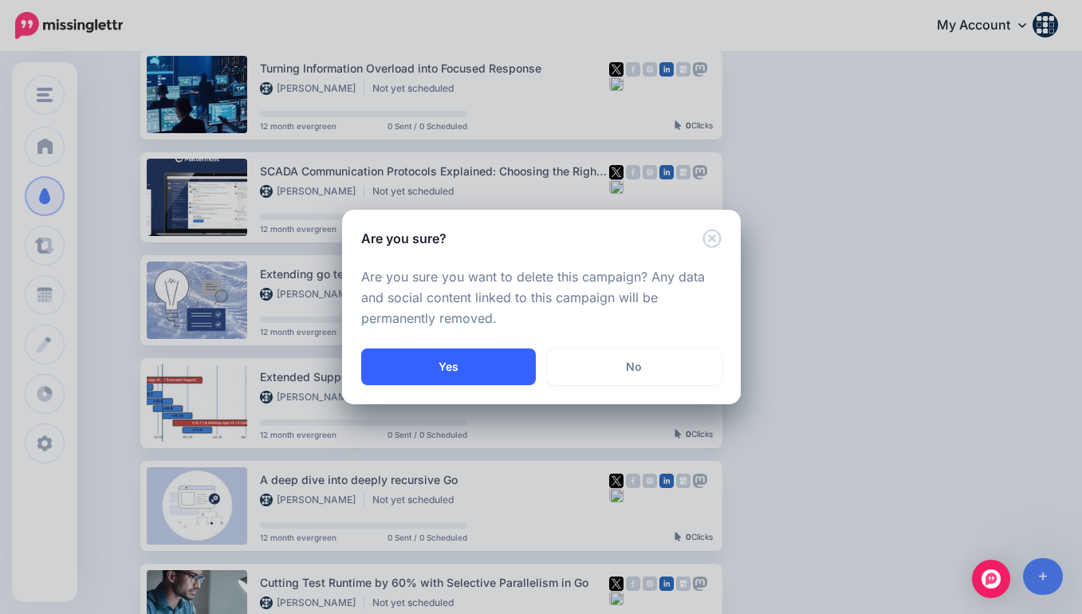
click at [464, 372] on button "Yes" at bounding box center [448, 366] width 175 height 37
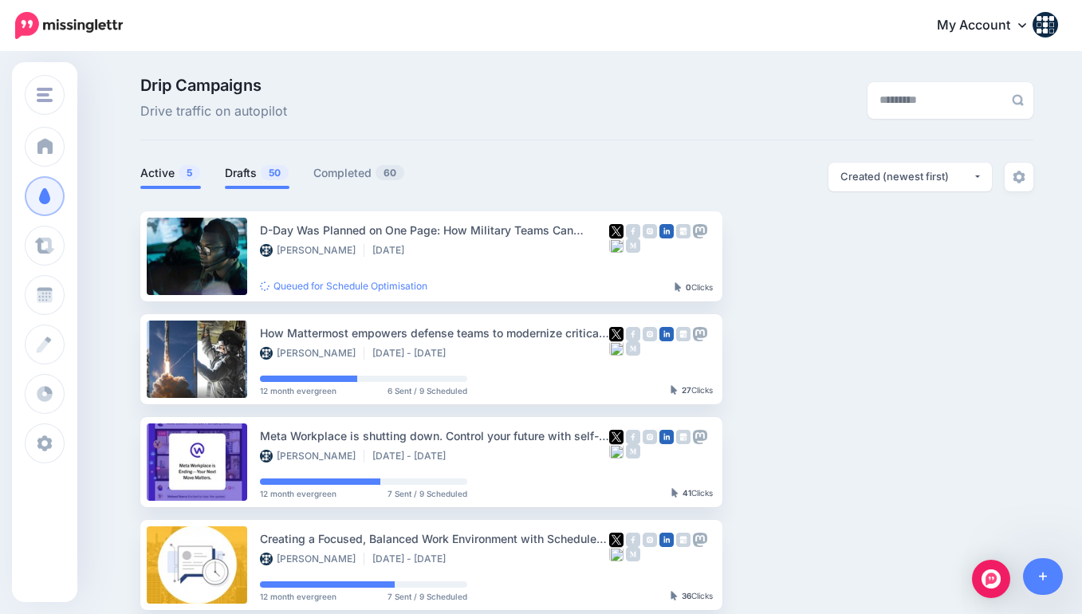
click at [245, 174] on link "Drafts 50" at bounding box center [257, 172] width 65 height 19
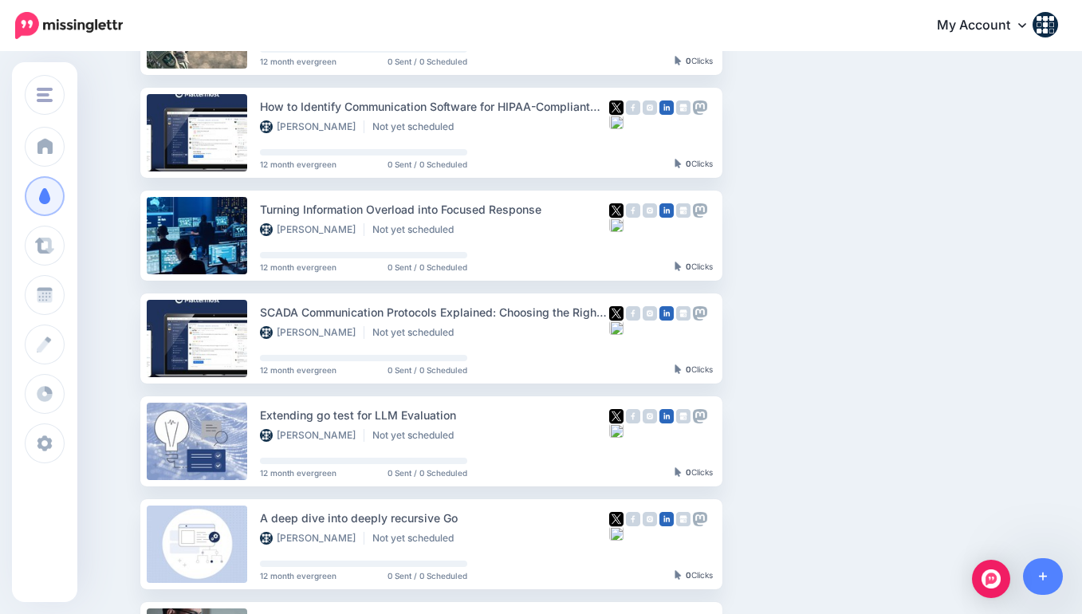
scroll to position [340, 0]
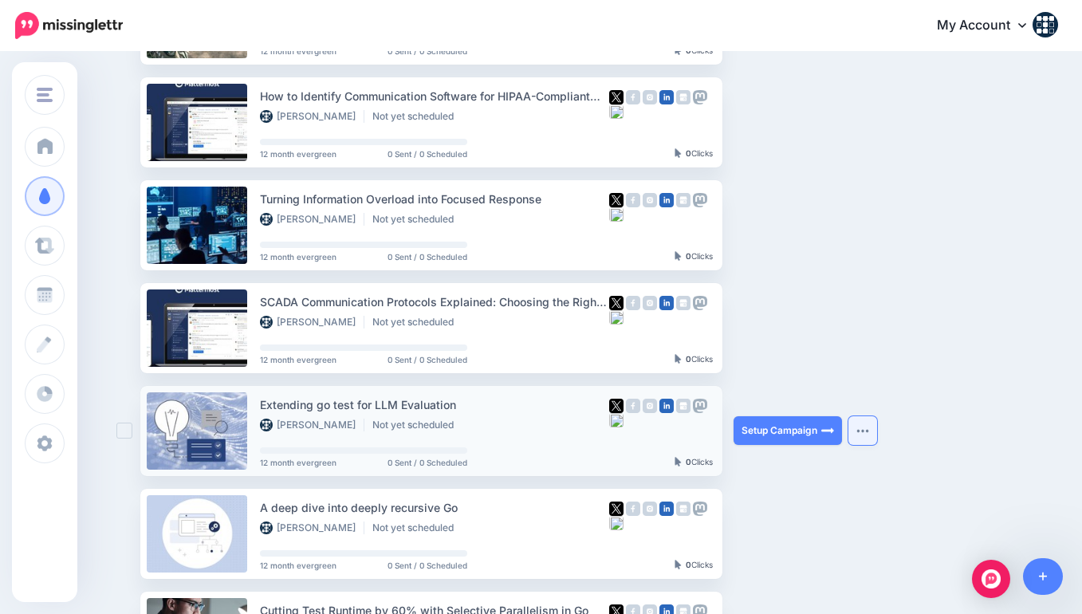
click at [865, 435] on button "button" at bounding box center [862, 430] width 29 height 29
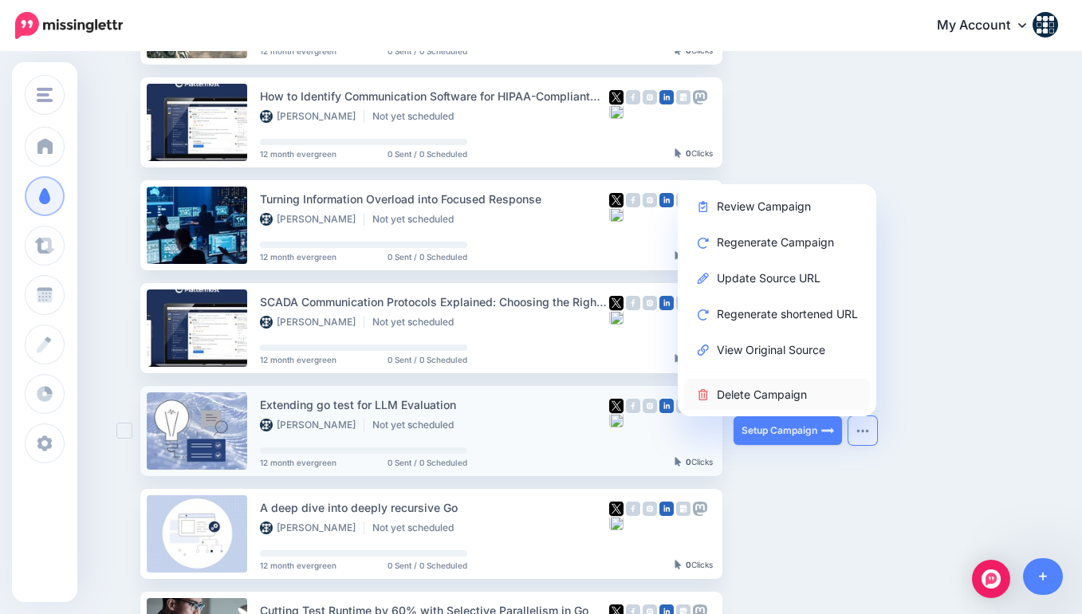
click at [784, 391] on link "Delete Campaign" at bounding box center [777, 394] width 186 height 31
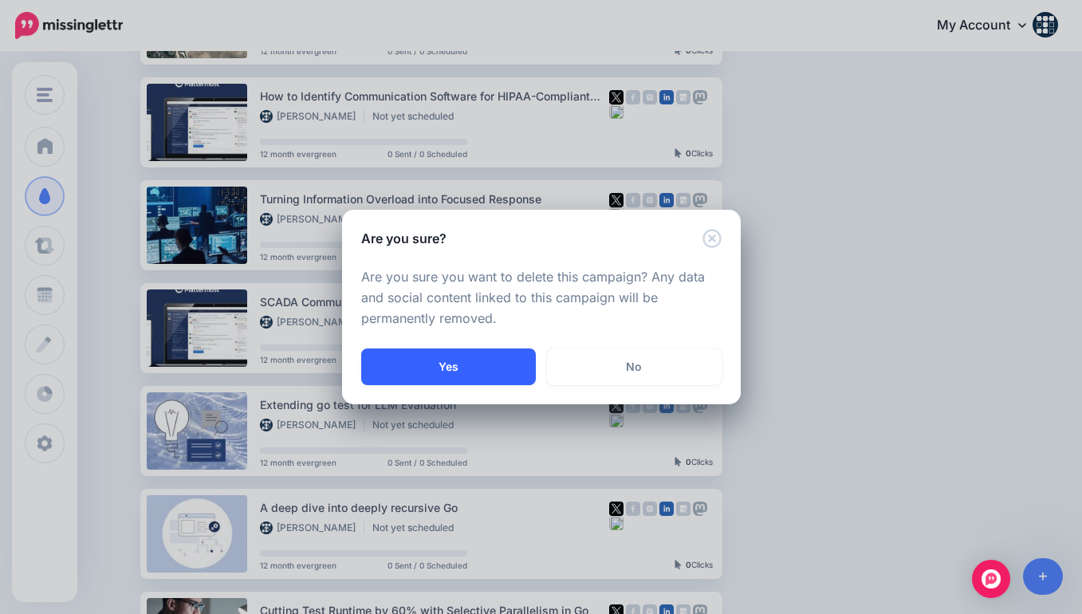
click at [481, 382] on button "Yes" at bounding box center [448, 366] width 175 height 37
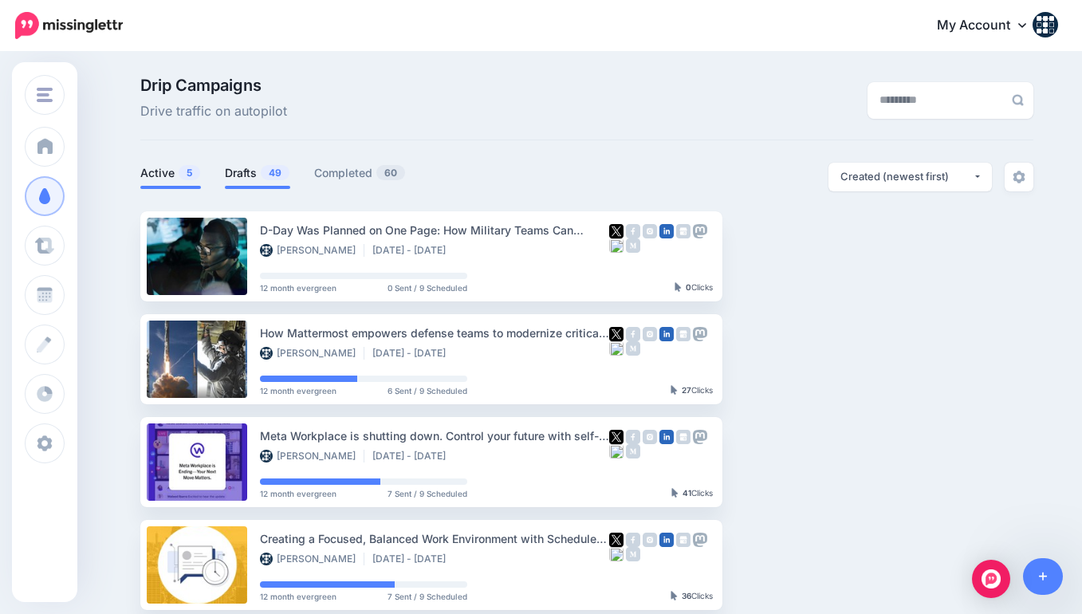
click at [262, 169] on span "49" at bounding box center [275, 172] width 29 height 15
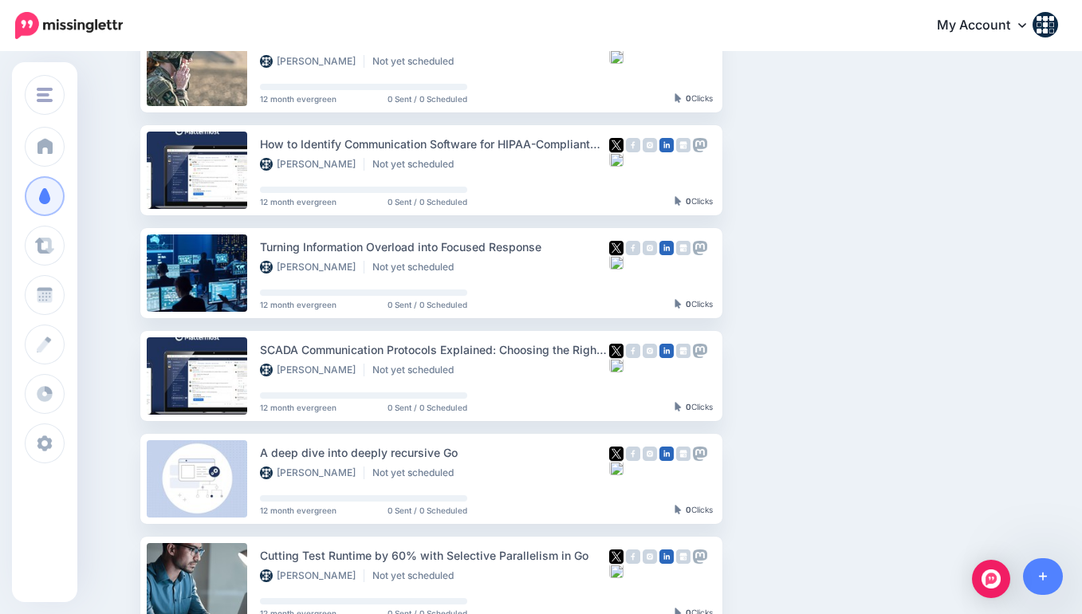
scroll to position [382, 0]
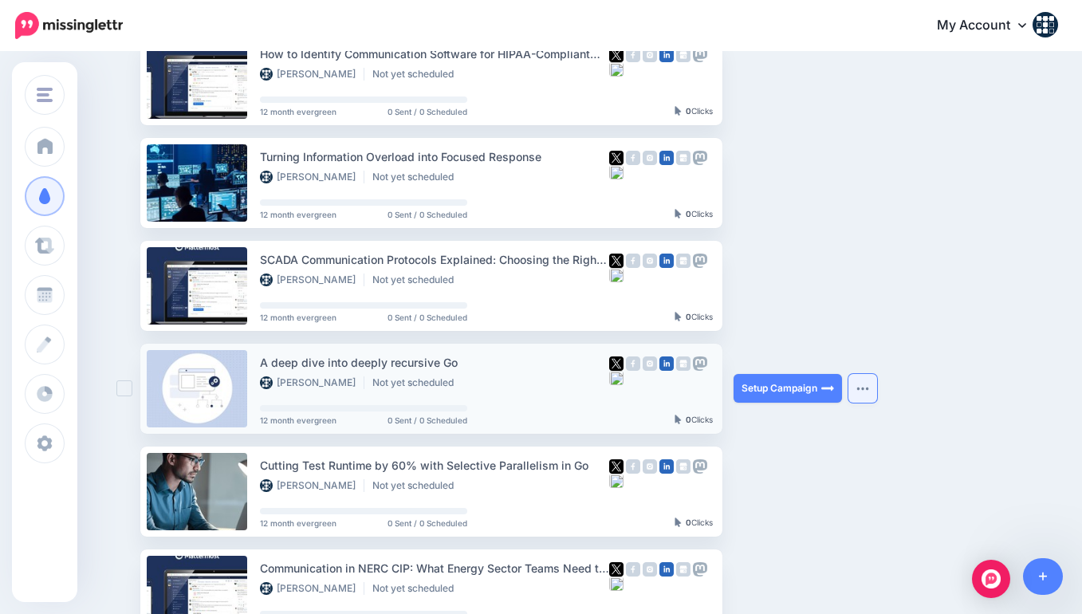
click at [861, 388] on img "button" at bounding box center [862, 388] width 13 height 5
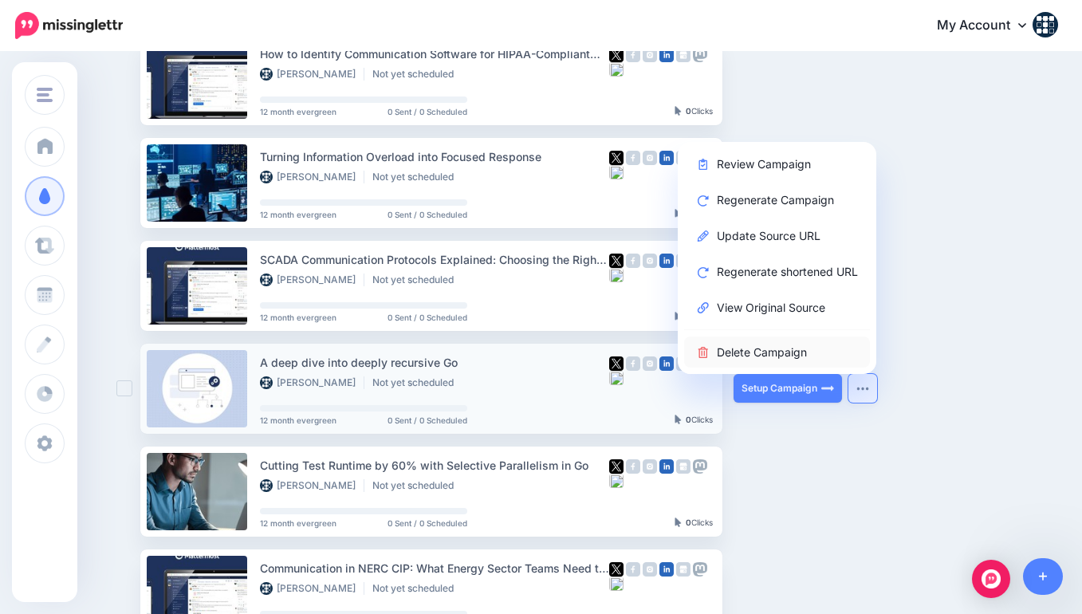
click at [790, 353] on link "Delete Campaign" at bounding box center [777, 351] width 186 height 31
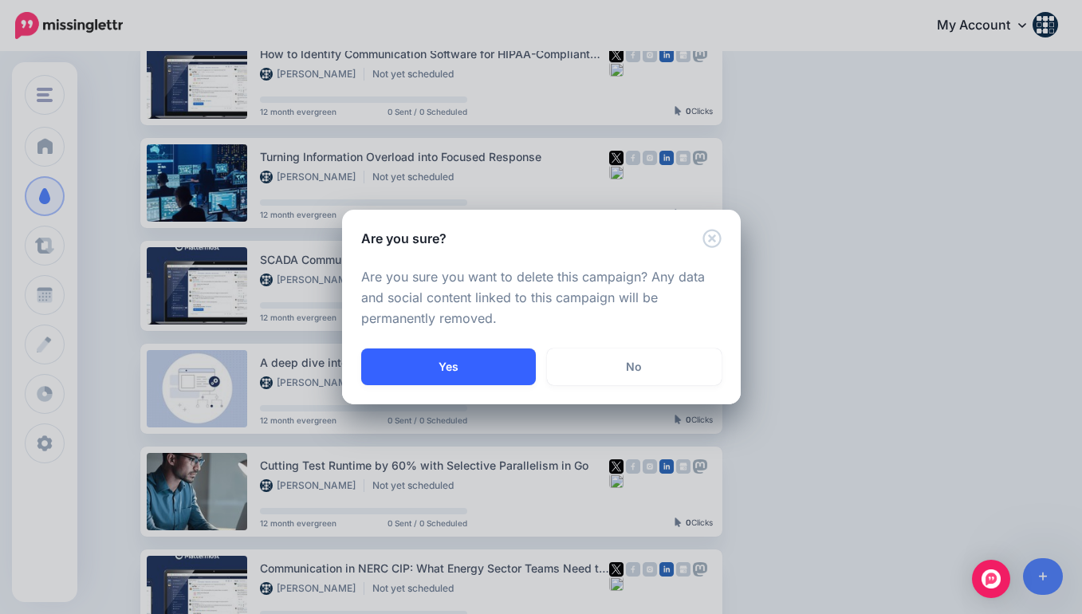
click at [438, 368] on button "Yes" at bounding box center [448, 366] width 175 height 37
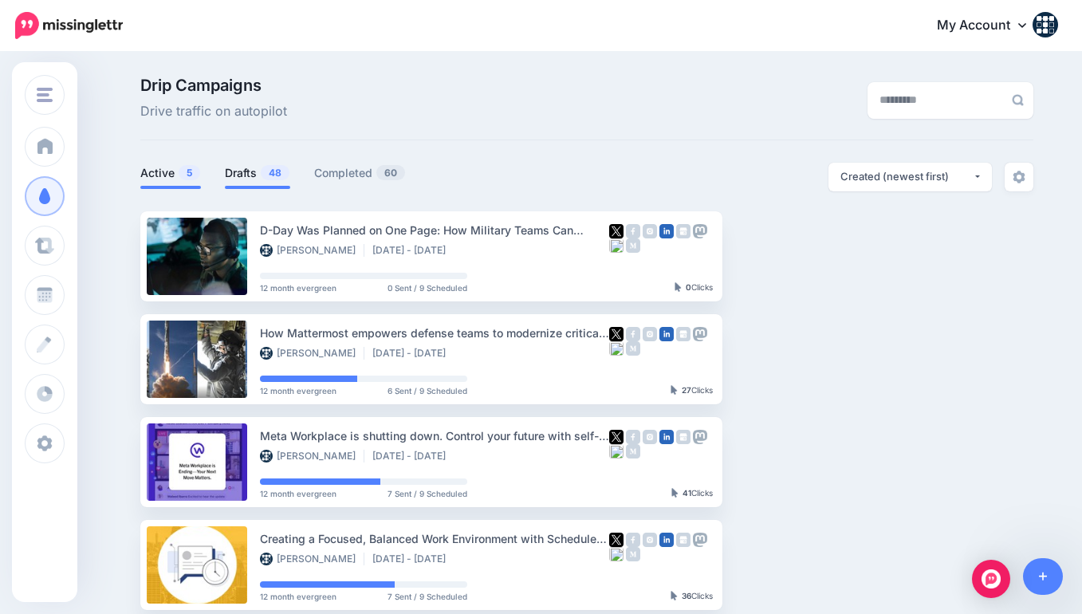
click at [235, 177] on link "Drafts 48" at bounding box center [257, 172] width 65 height 19
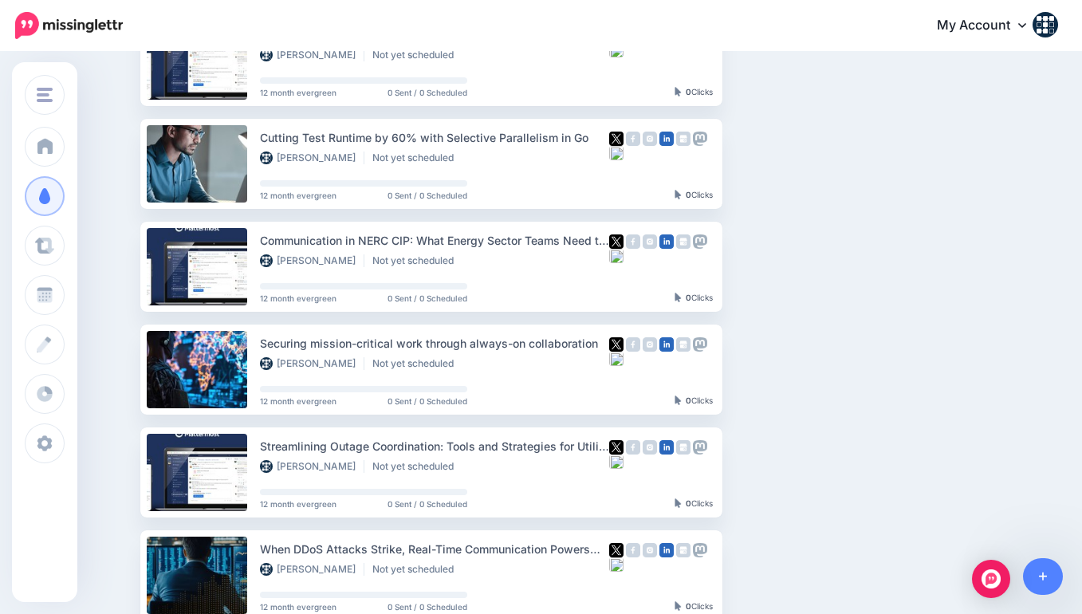
scroll to position [921, 0]
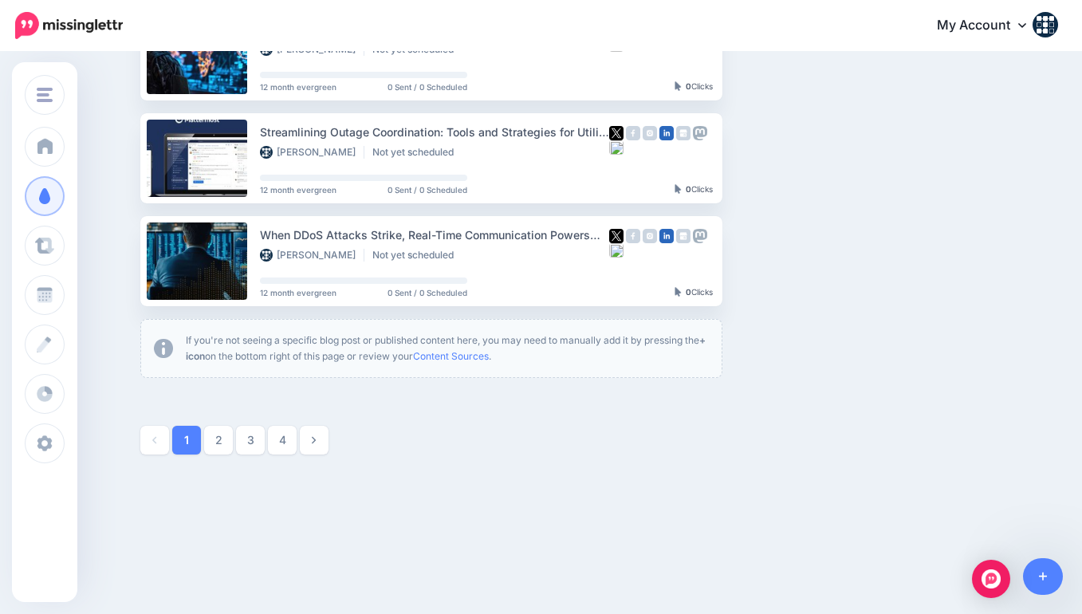
click at [312, 438] on icon at bounding box center [314, 439] width 4 height 11
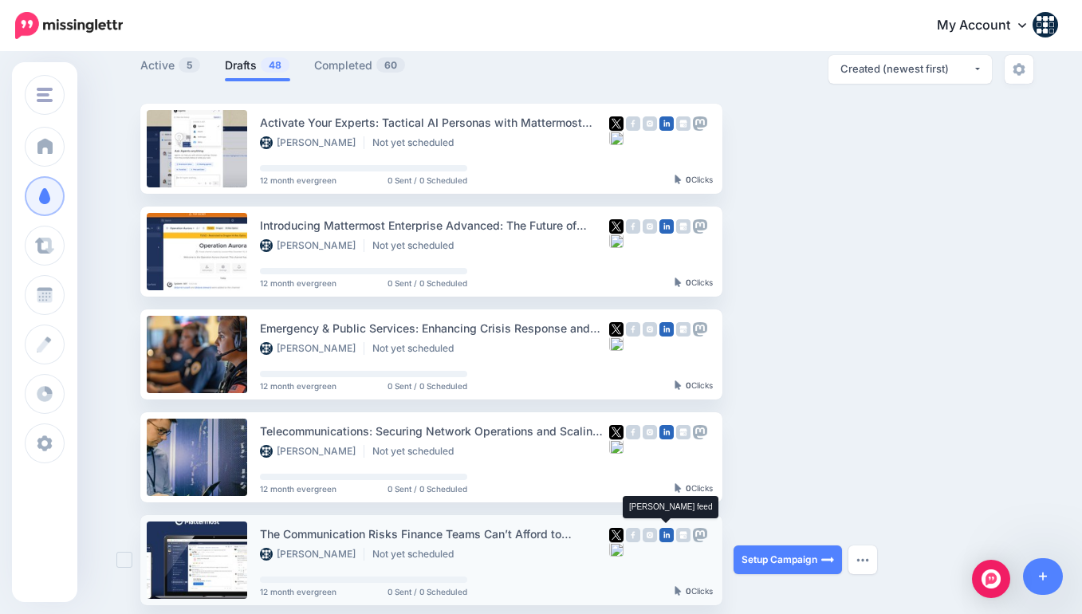
scroll to position [97, 0]
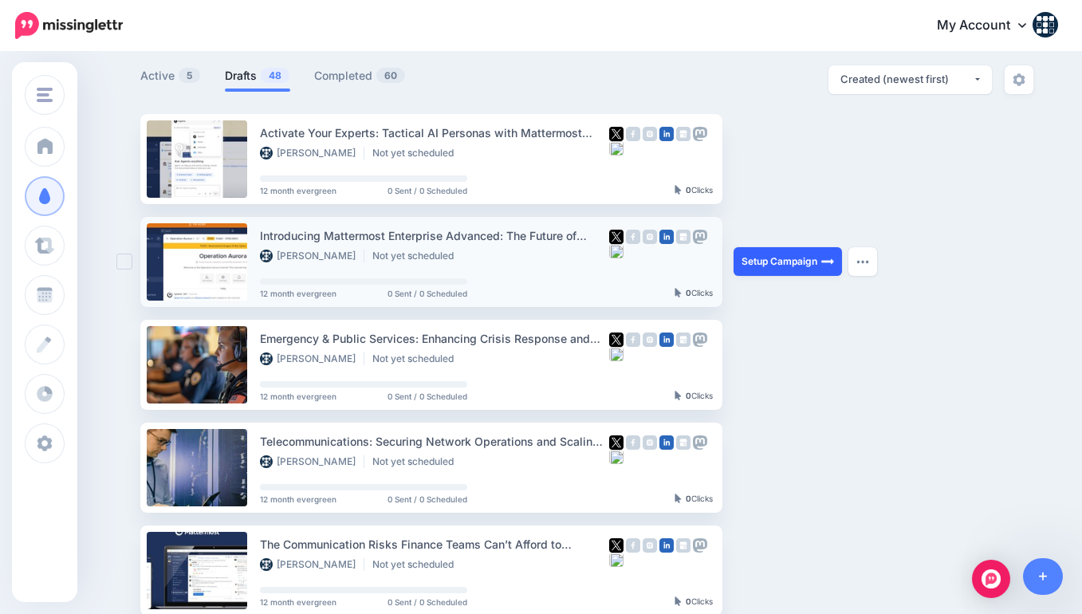
click at [803, 258] on link "Setup Campaign" at bounding box center [787, 261] width 108 height 29
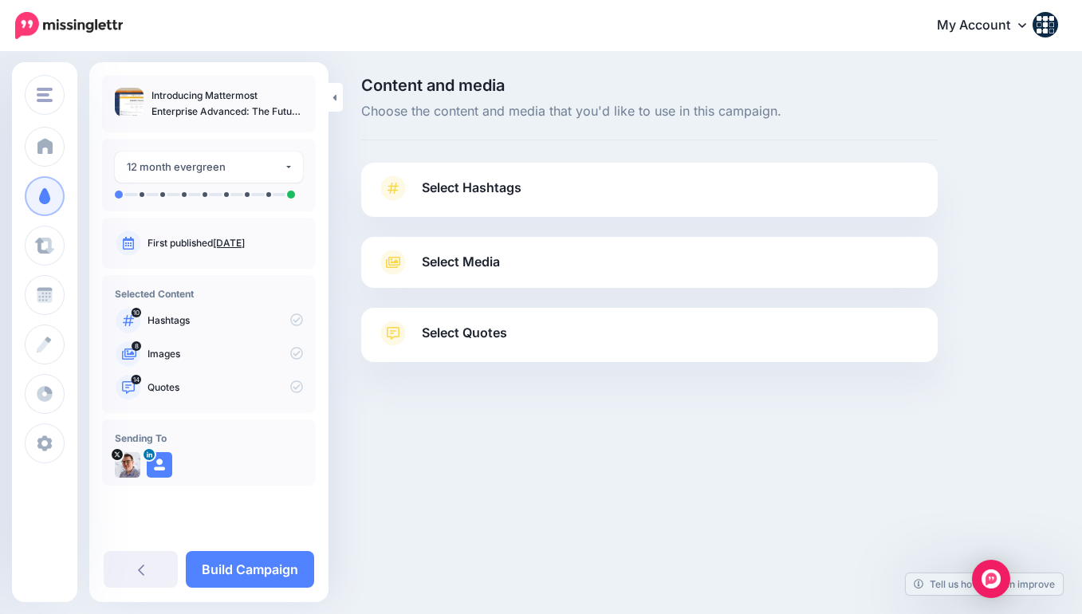
click at [528, 180] on link "Select Hashtags" at bounding box center [649, 195] width 544 height 41
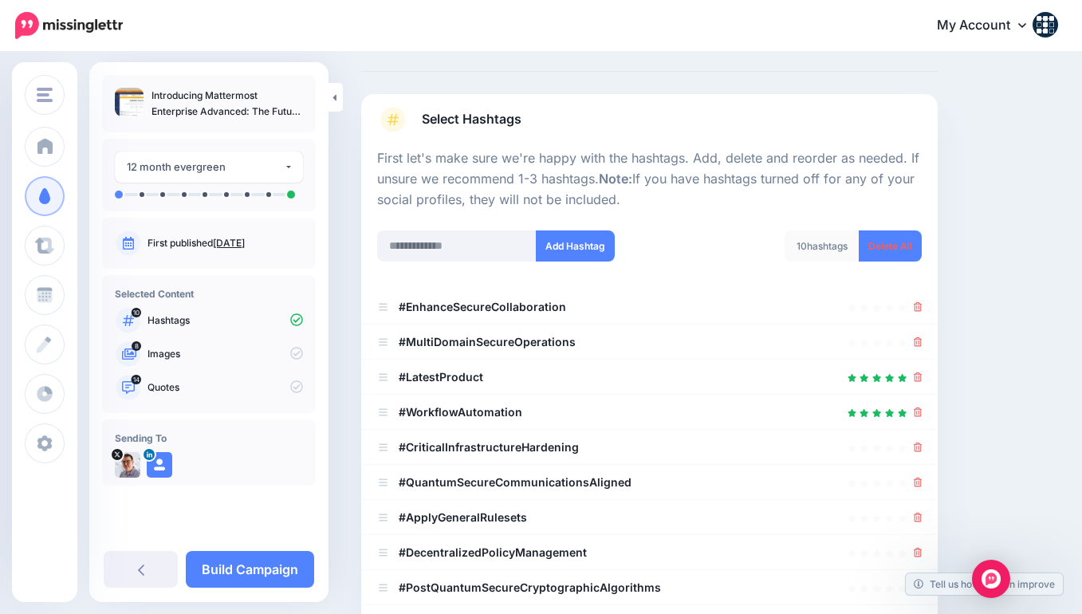
scroll to position [135, 0]
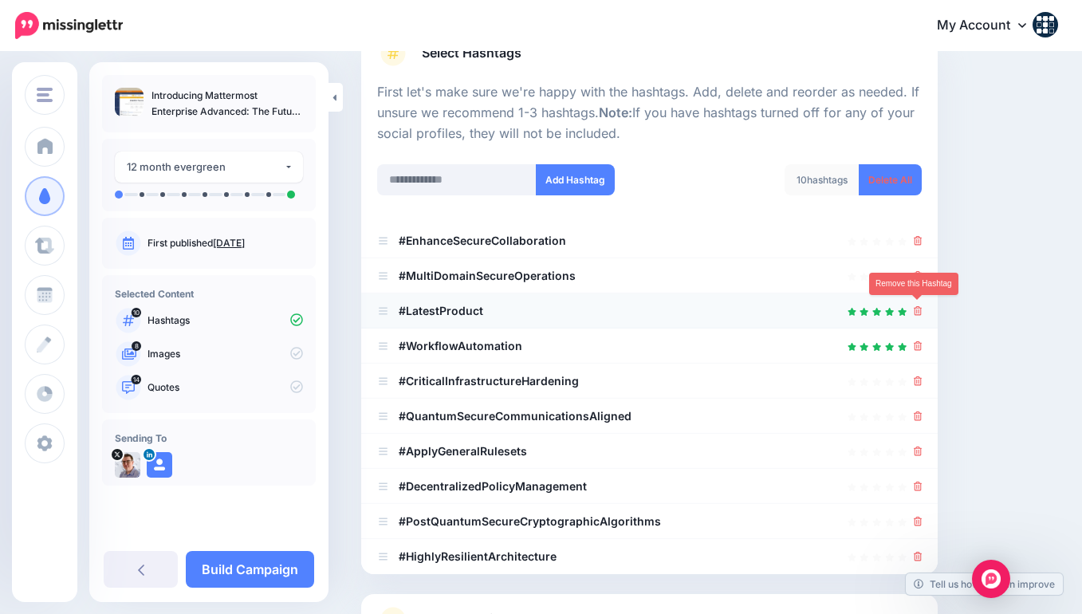
click at [915, 307] on icon at bounding box center [917, 311] width 9 height 10
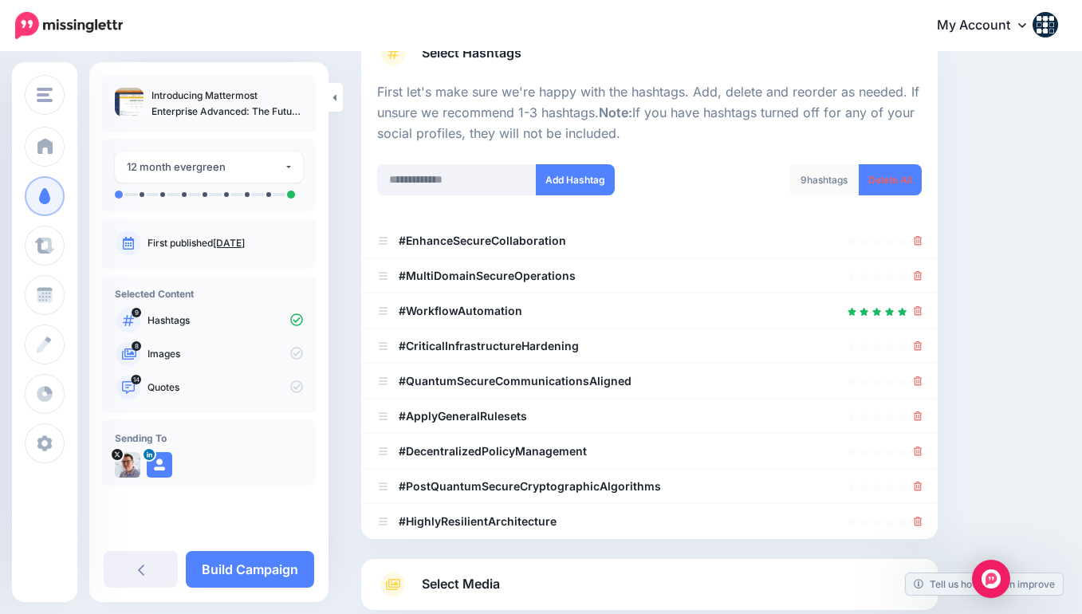
click at [915, 307] on icon at bounding box center [917, 311] width 9 height 10
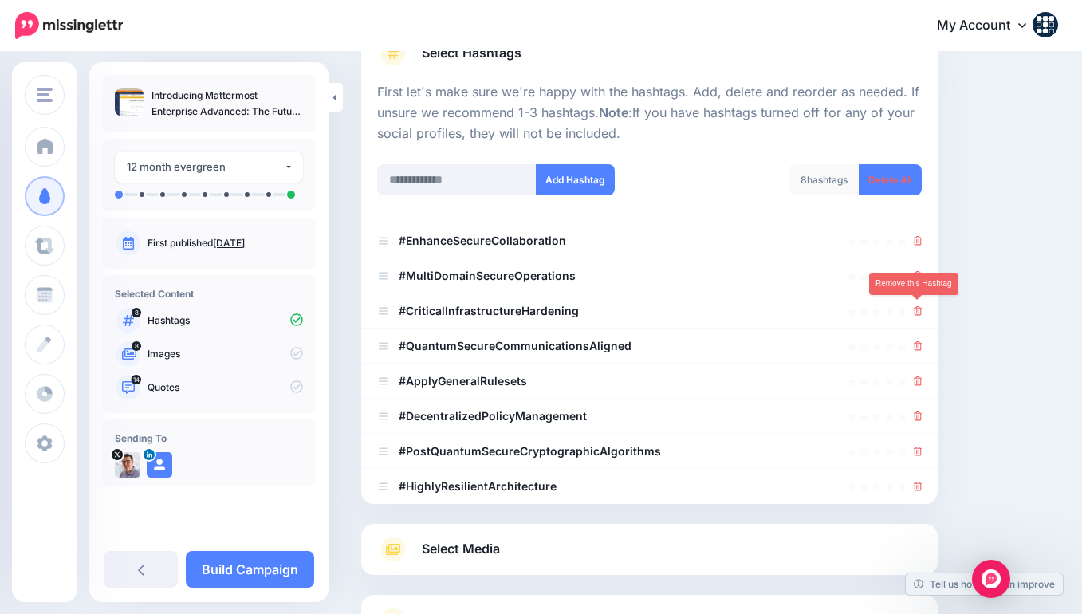
click at [915, 307] on icon at bounding box center [917, 311] width 9 height 10
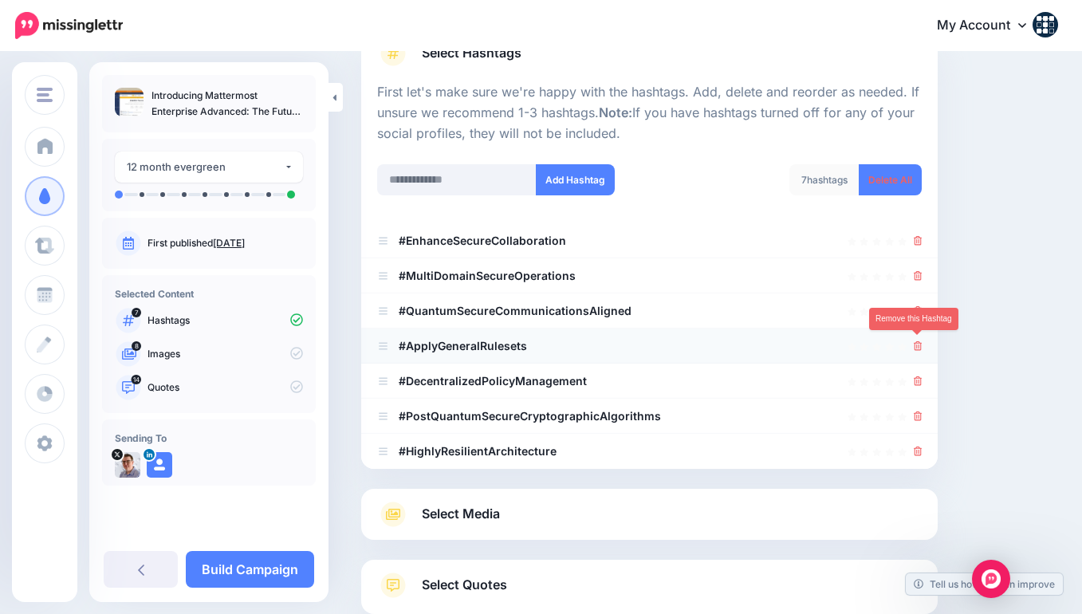
click at [921, 343] on icon at bounding box center [917, 346] width 9 height 10
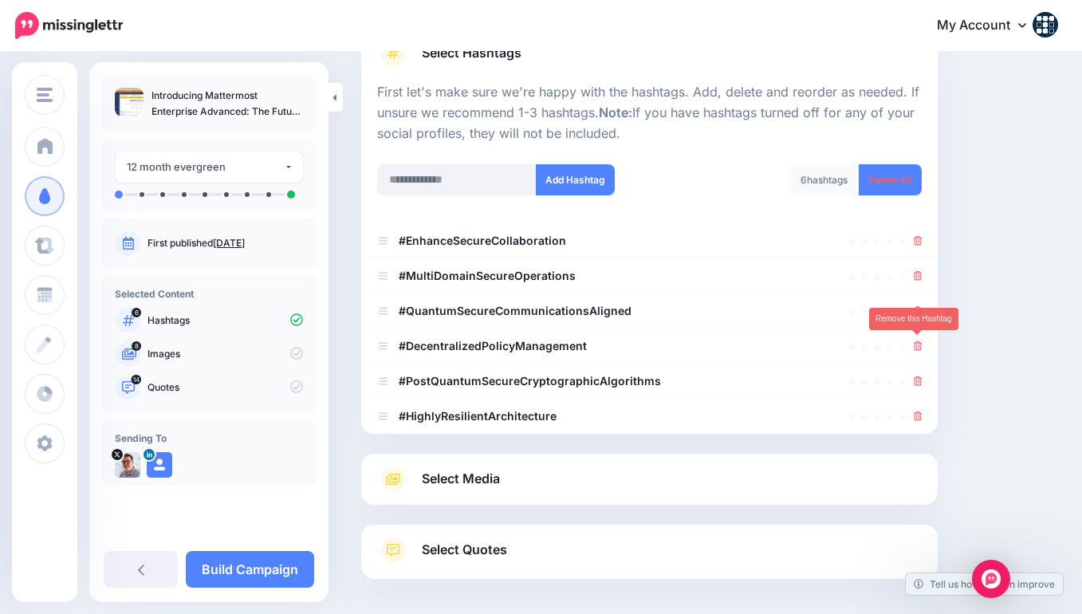
click at [921, 343] on icon at bounding box center [917, 346] width 9 height 10
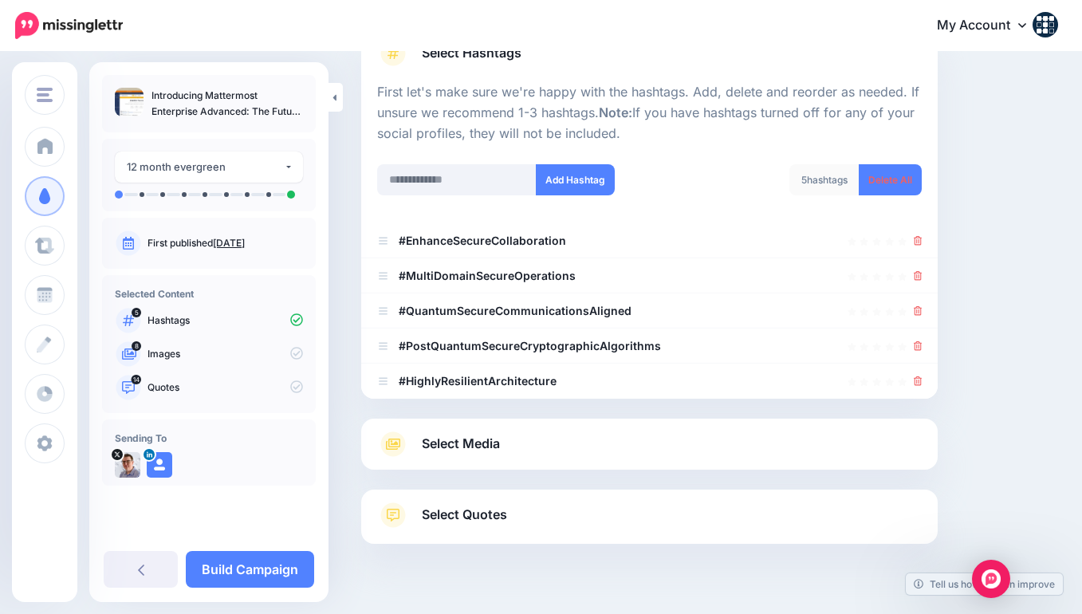
click at [921, 343] on icon at bounding box center [917, 346] width 9 height 10
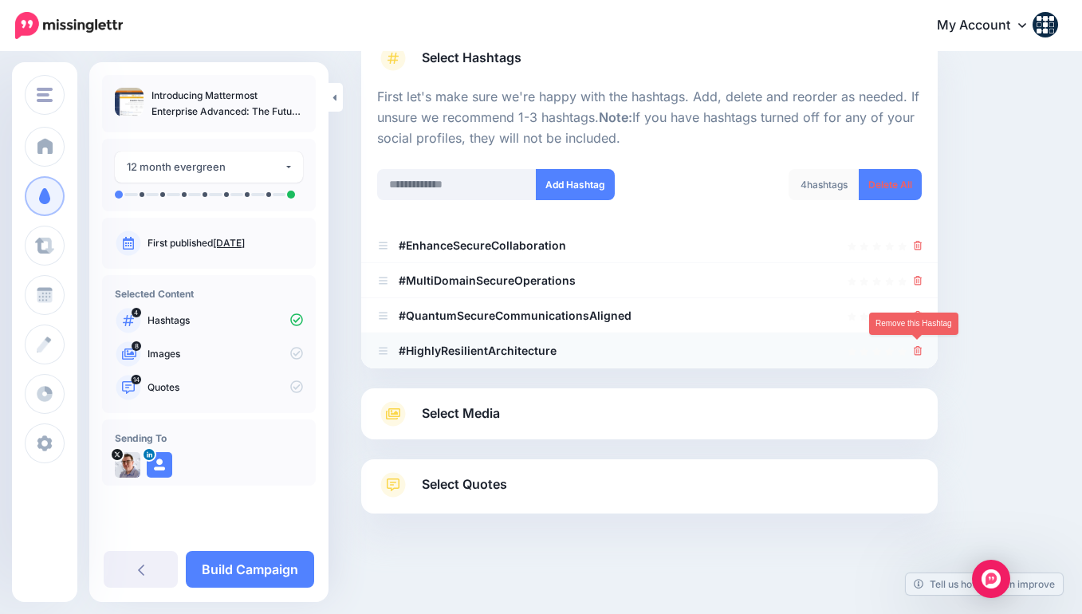
click at [921, 346] on icon at bounding box center [917, 351] width 9 height 10
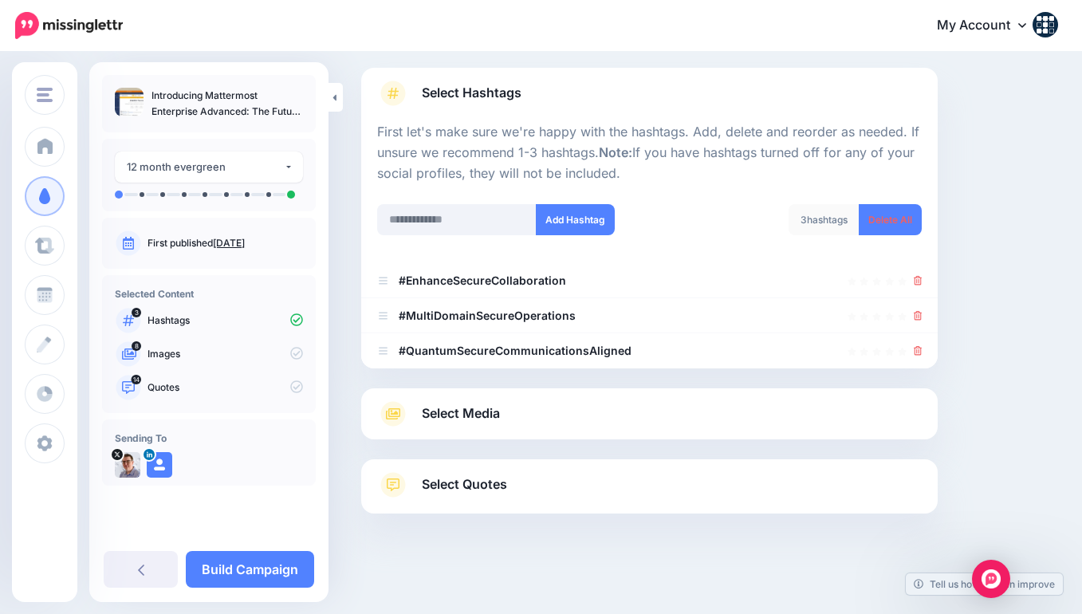
click at [469, 415] on span "Select Media" at bounding box center [461, 414] width 78 height 22
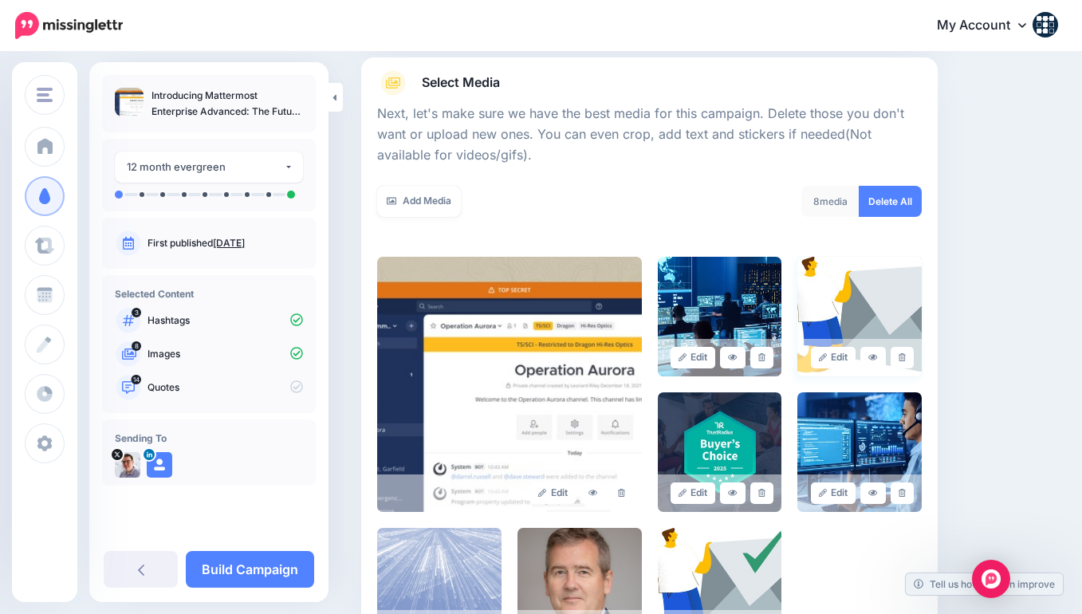
scroll to position [190, 0]
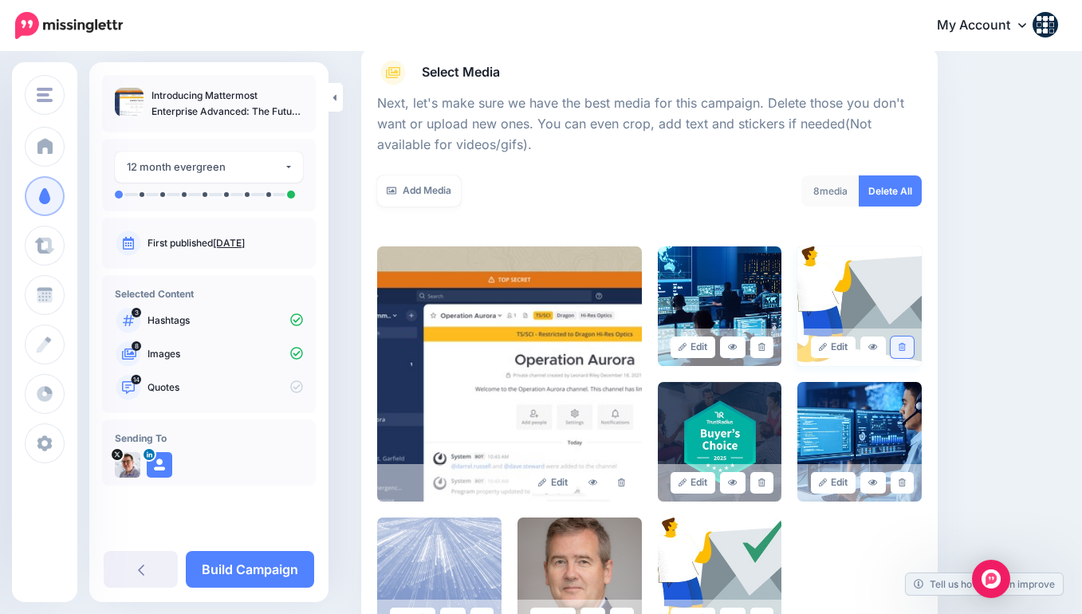
click at [903, 343] on icon at bounding box center [901, 347] width 7 height 9
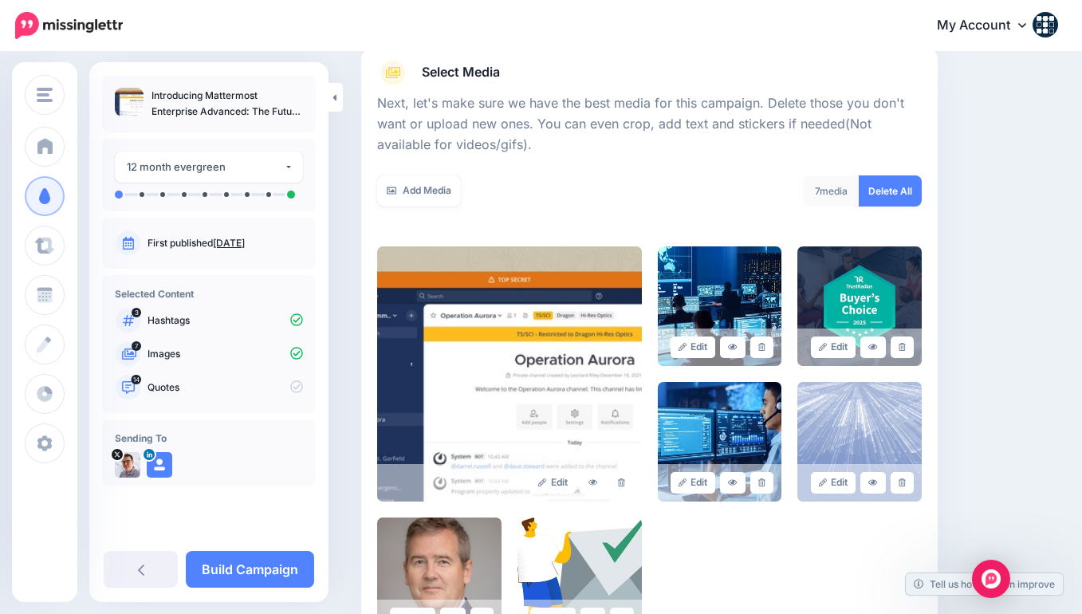
click at [902, 343] on icon at bounding box center [901, 347] width 7 height 9
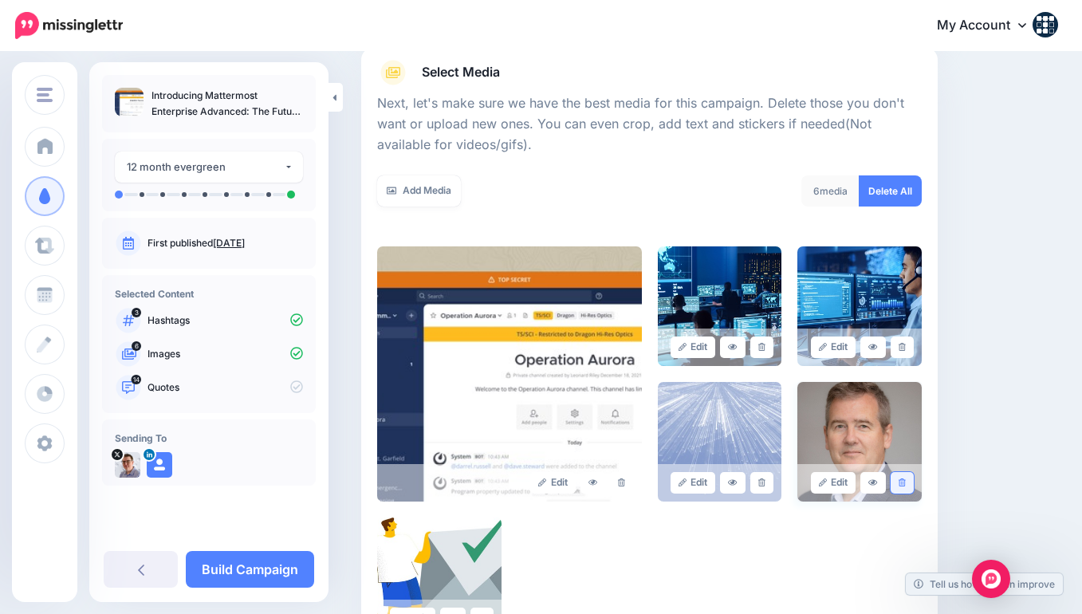
click at [902, 478] on icon at bounding box center [901, 482] width 7 height 9
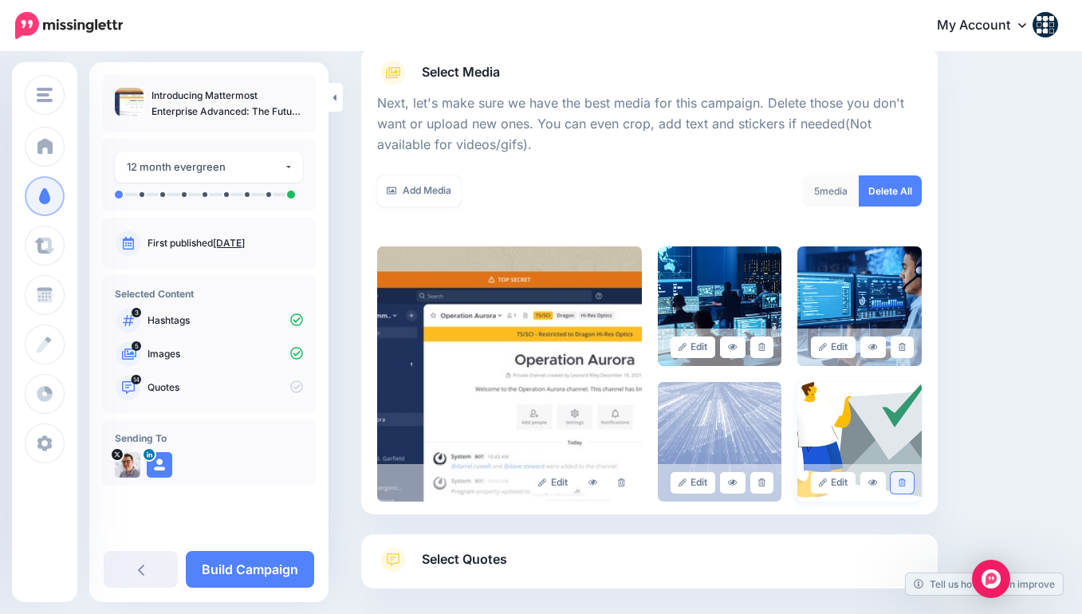
click at [908, 480] on link at bounding box center [901, 483] width 23 height 22
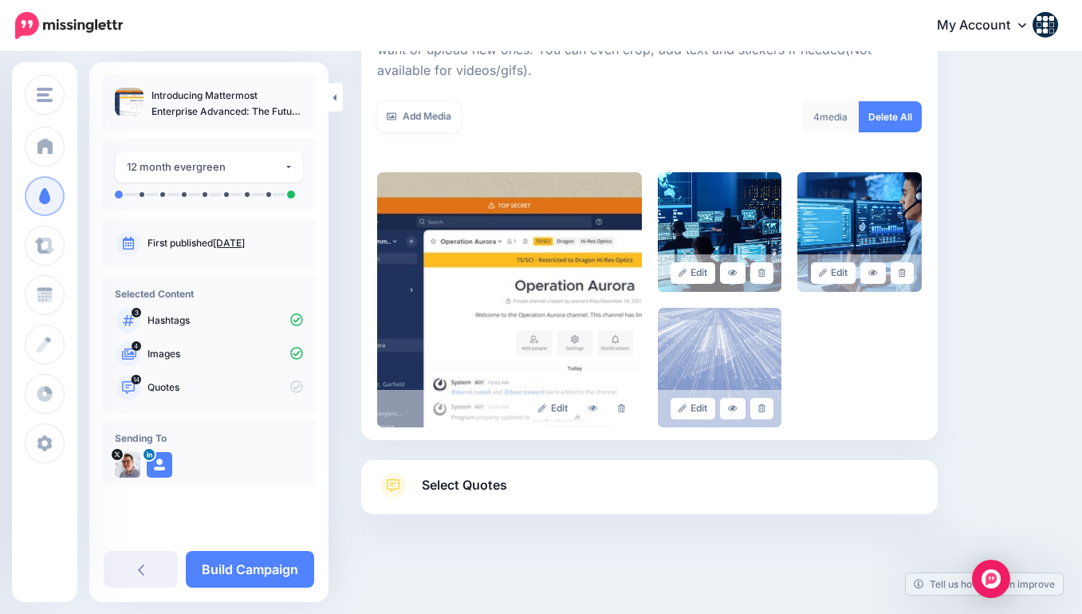
scroll to position [265, 0]
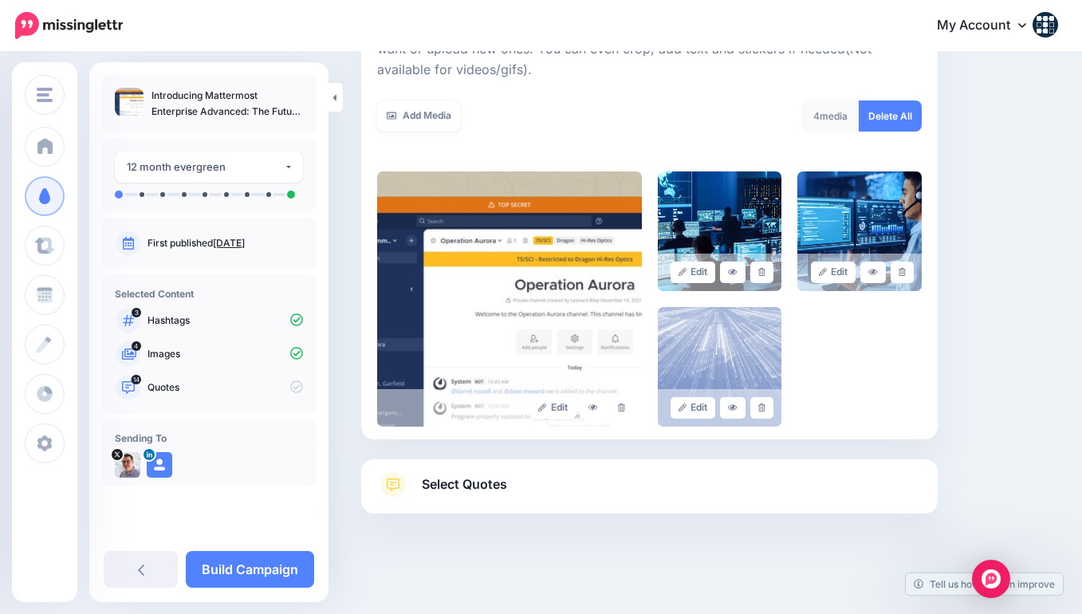
click at [495, 474] on span "Select Quotes" at bounding box center [464, 484] width 85 height 22
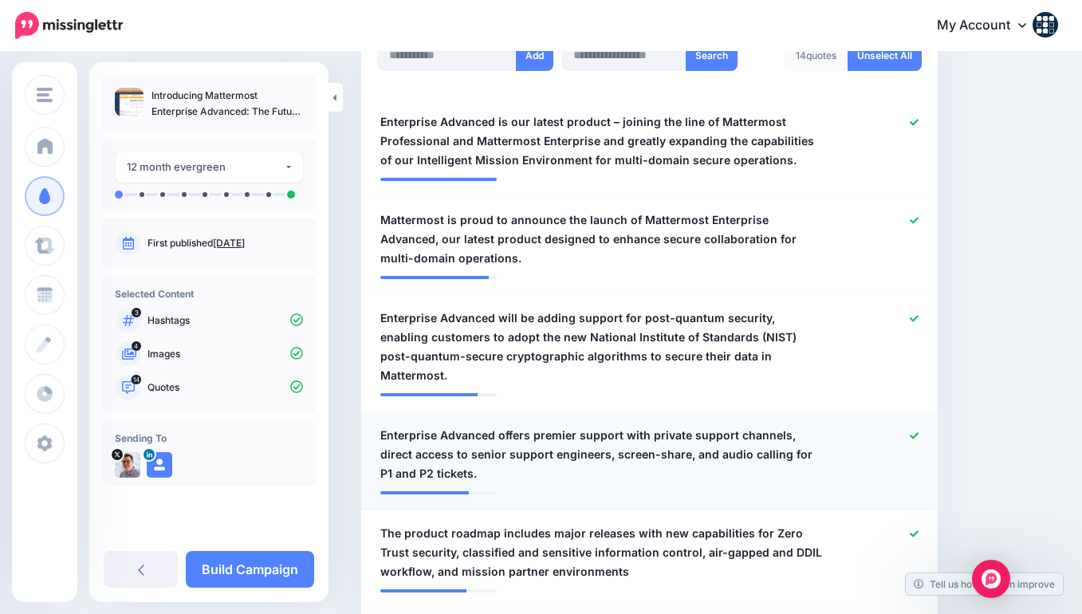
scroll to position [0, 0]
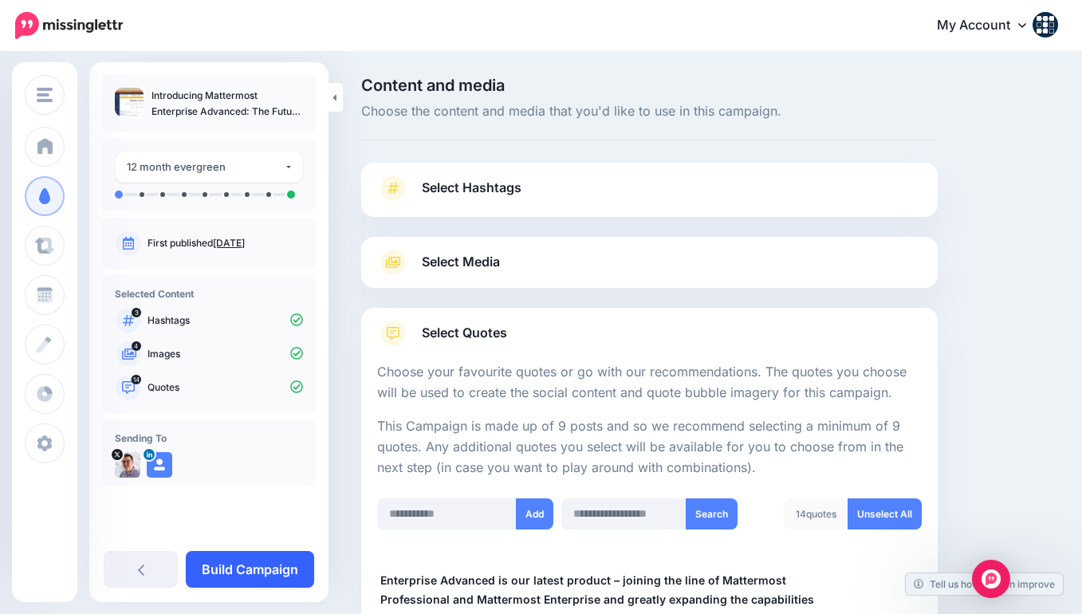
click at [242, 571] on link "Build Campaign" at bounding box center [250, 569] width 128 height 37
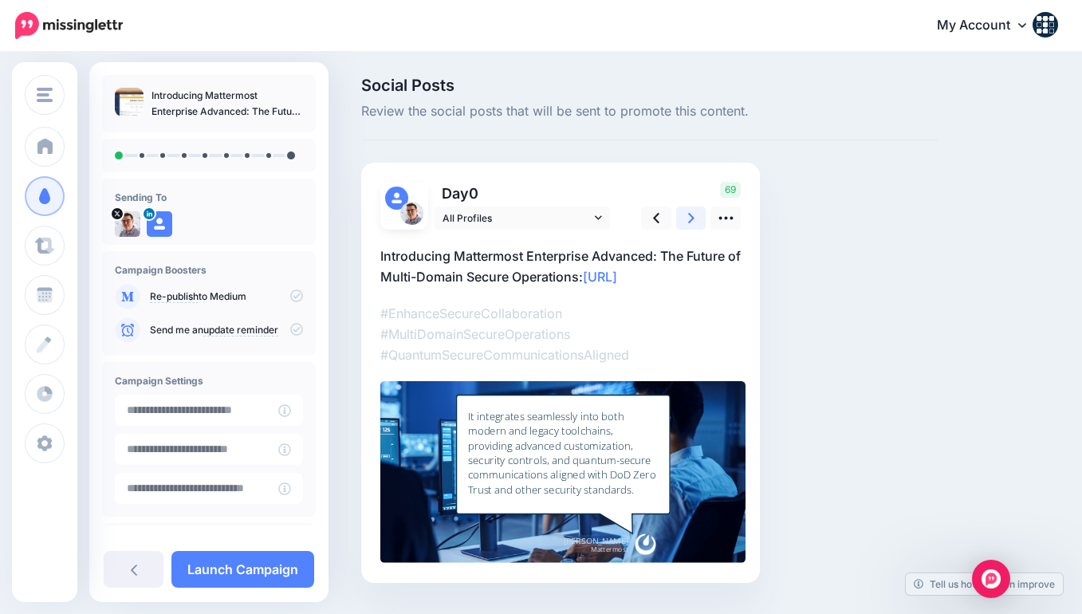
click at [689, 213] on icon at bounding box center [691, 218] width 6 height 10
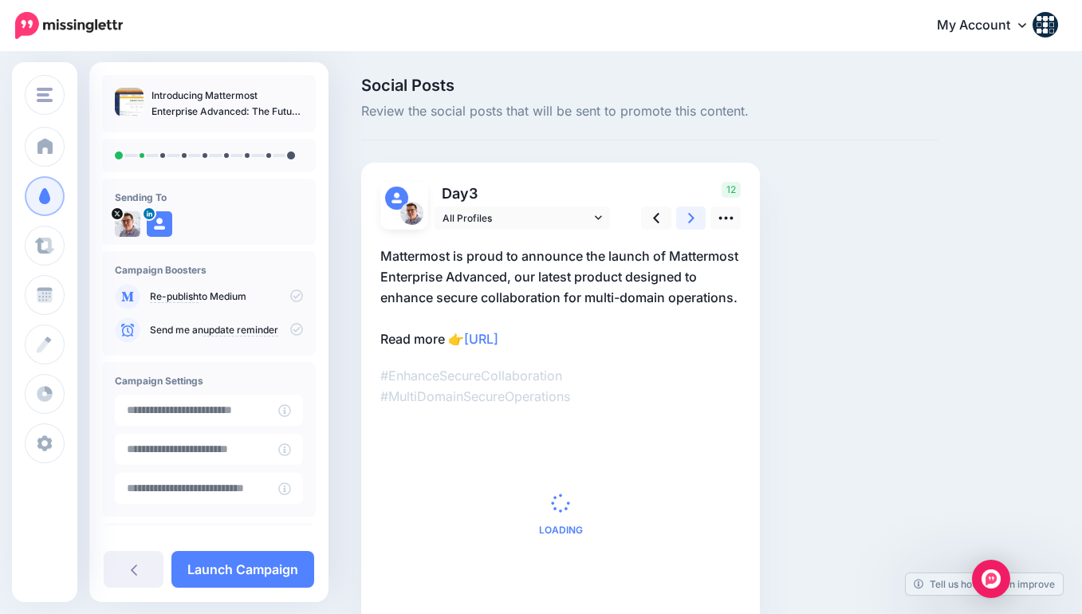
click at [689, 213] on icon at bounding box center [691, 218] width 6 height 10
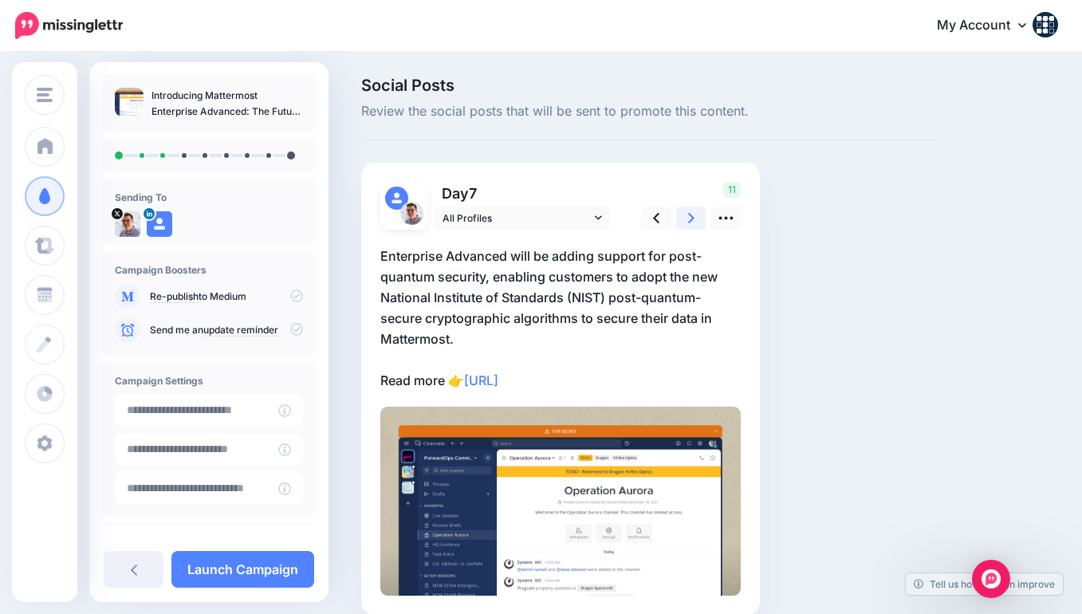
click at [689, 213] on icon at bounding box center [691, 218] width 6 height 10
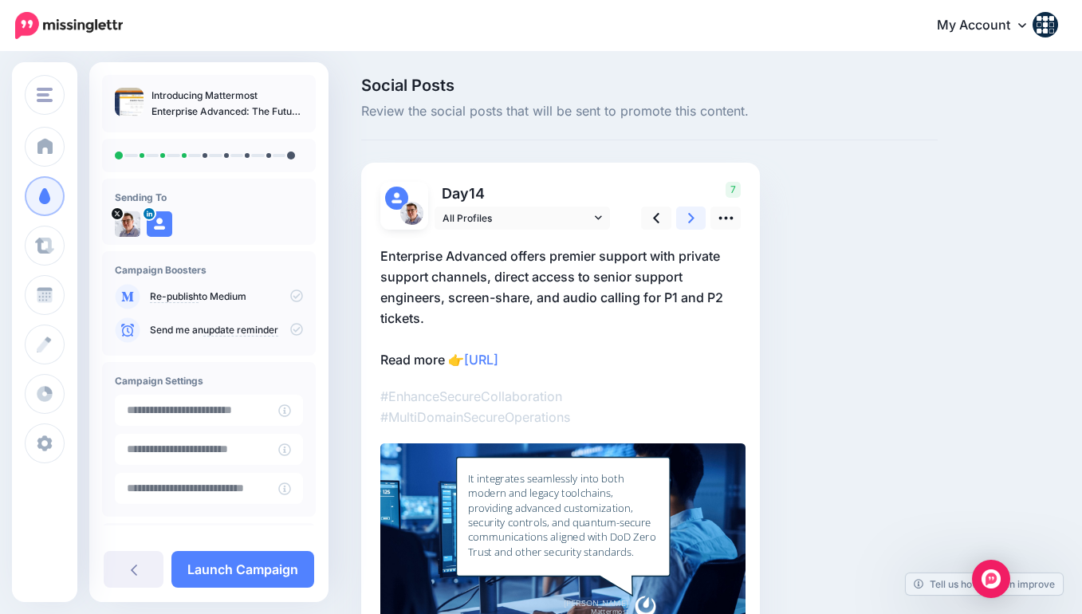
click at [689, 213] on icon at bounding box center [691, 218] width 6 height 10
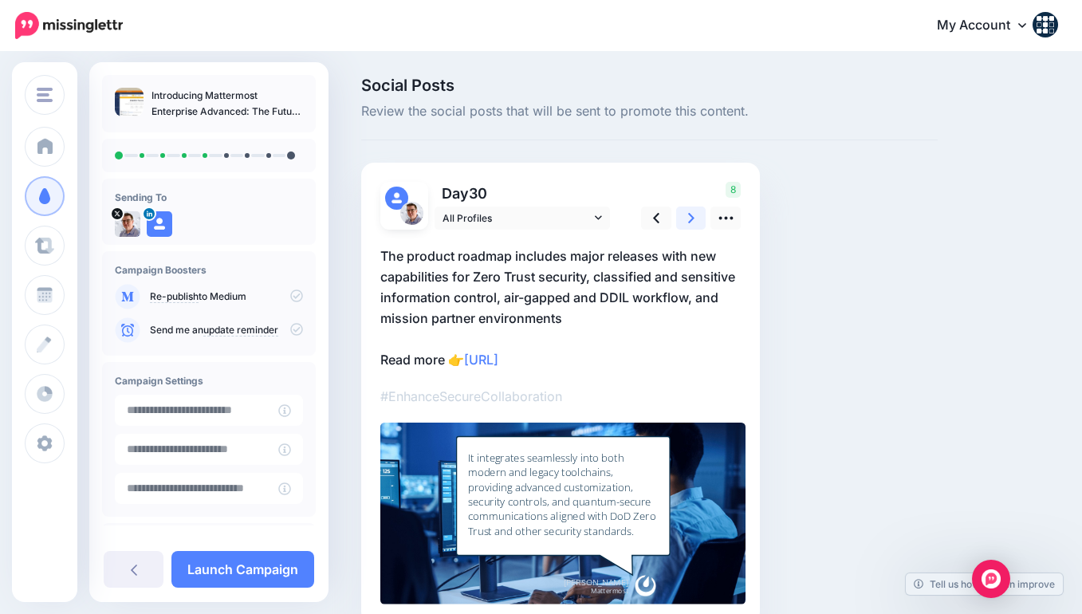
click at [689, 213] on icon at bounding box center [691, 218] width 6 height 10
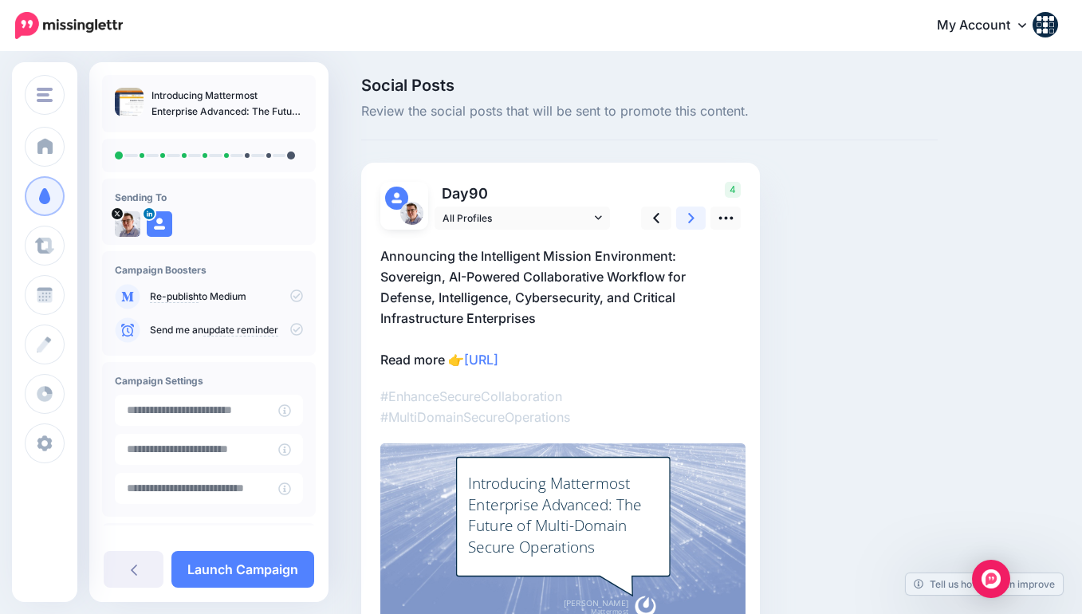
click at [689, 213] on icon at bounding box center [691, 218] width 6 height 10
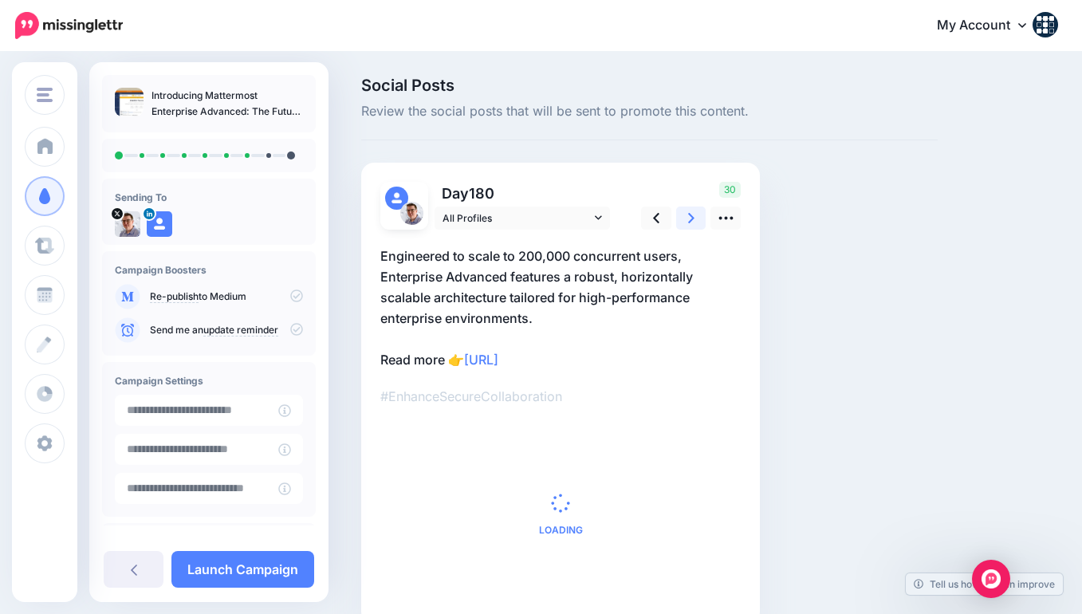
click at [689, 213] on icon at bounding box center [691, 218] width 6 height 10
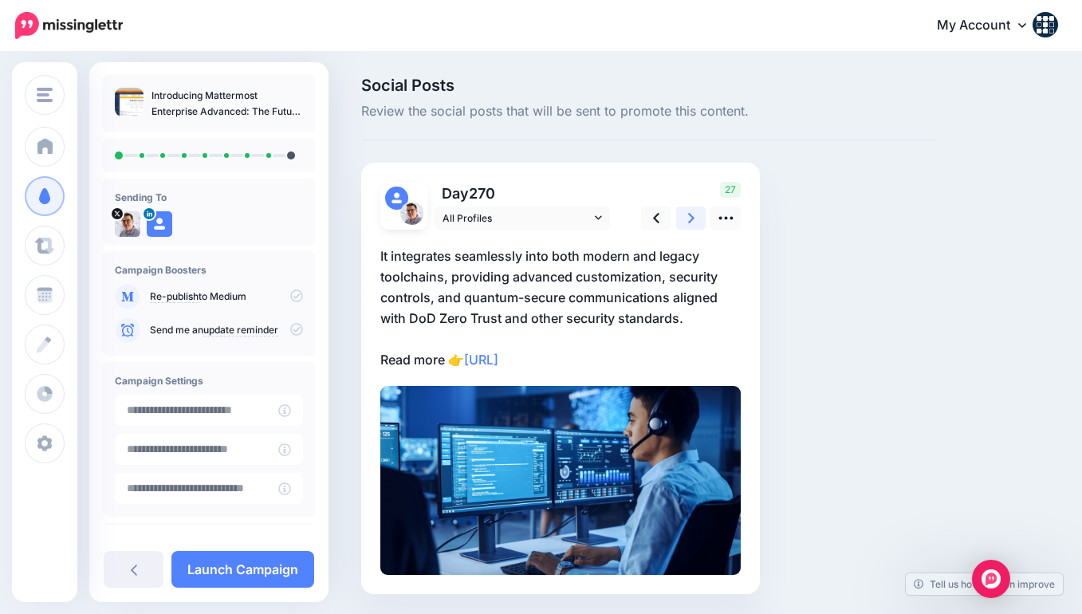
click at [689, 213] on icon at bounding box center [691, 218] width 6 height 10
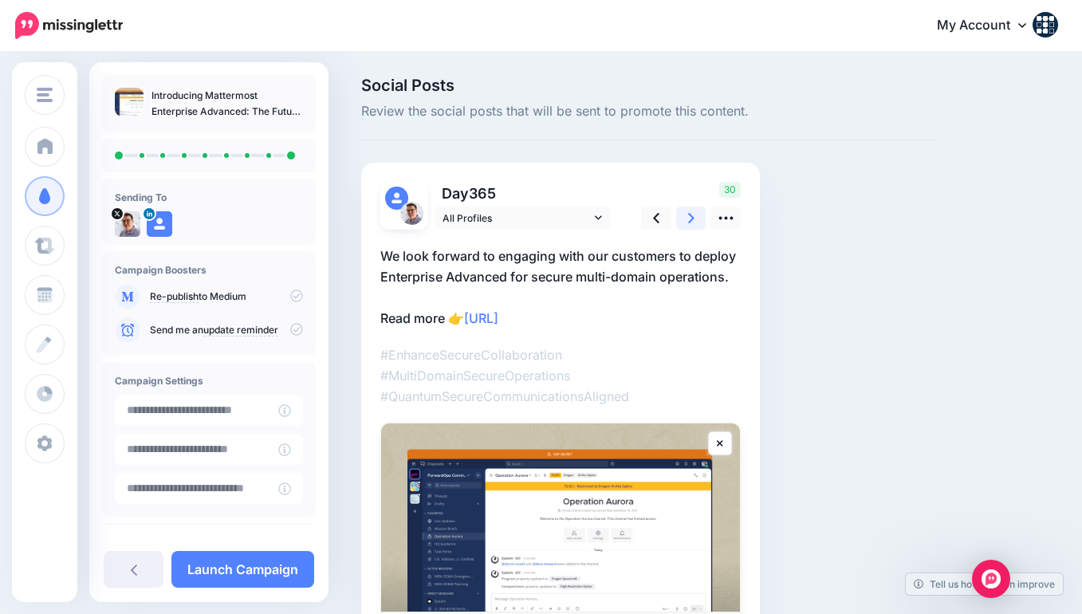
click at [689, 213] on icon at bounding box center [691, 218] width 6 height 10
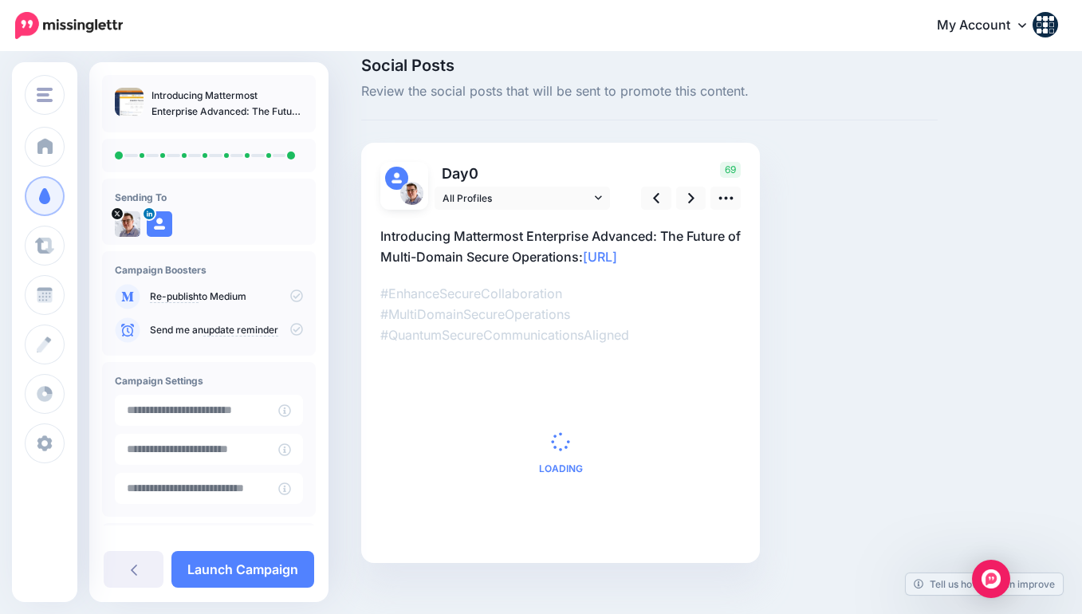
scroll to position [40, 0]
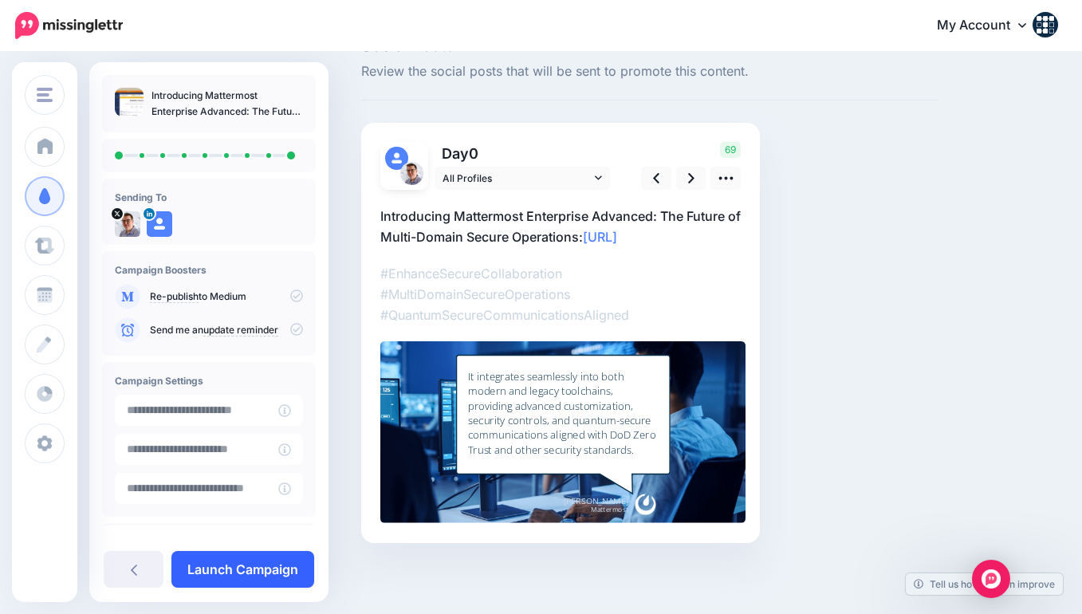
click at [258, 571] on link "Launch Campaign" at bounding box center [242, 569] width 143 height 37
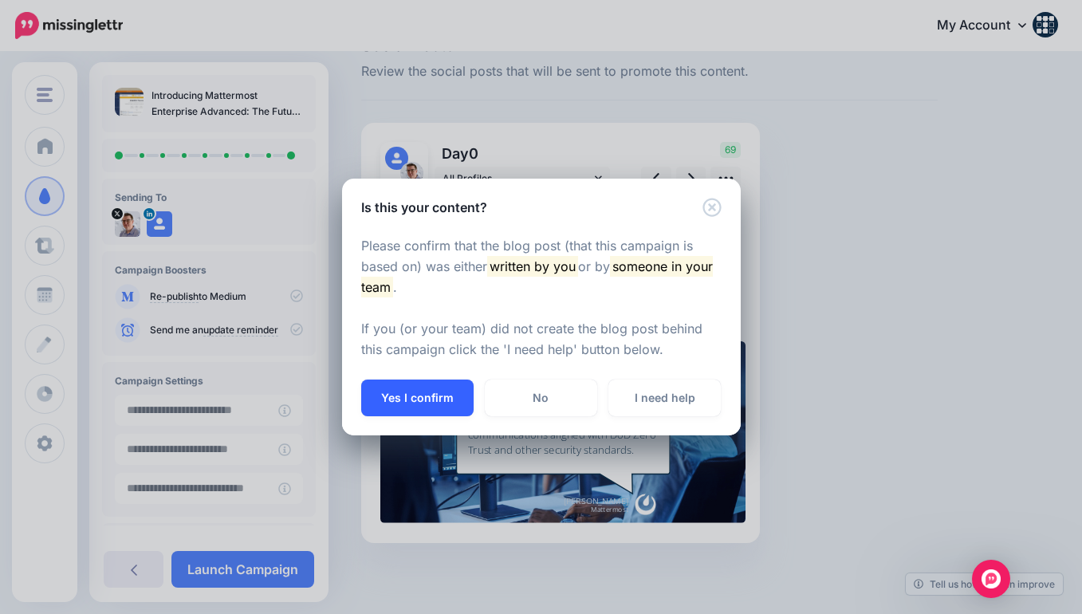
click at [408, 407] on button "Yes I confirm" at bounding box center [417, 397] width 112 height 37
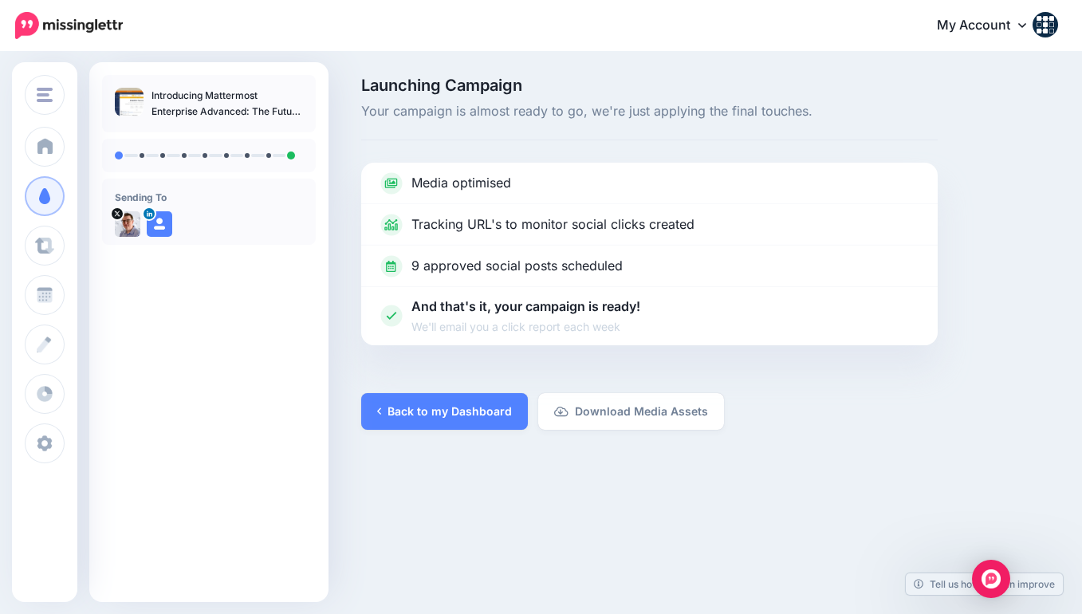
click at [457, 407] on link "Back to my Dashboard" at bounding box center [444, 411] width 167 height 37
